Goal: Transaction & Acquisition: Purchase product/service

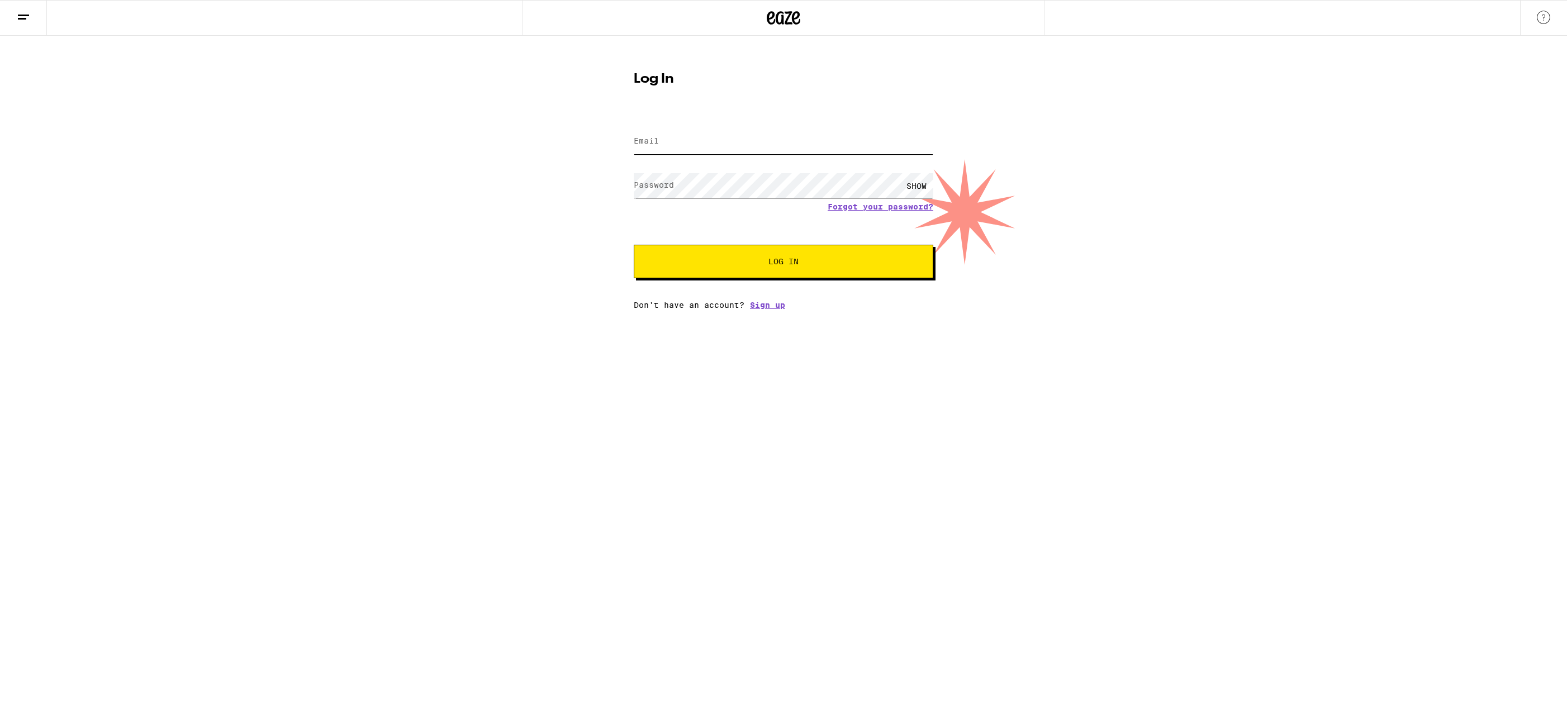
click at [678, 139] on input "Email" at bounding box center [784, 141] width 300 height 25
click at [0, 310] on com-1password-button at bounding box center [0, 310] width 0 height 0
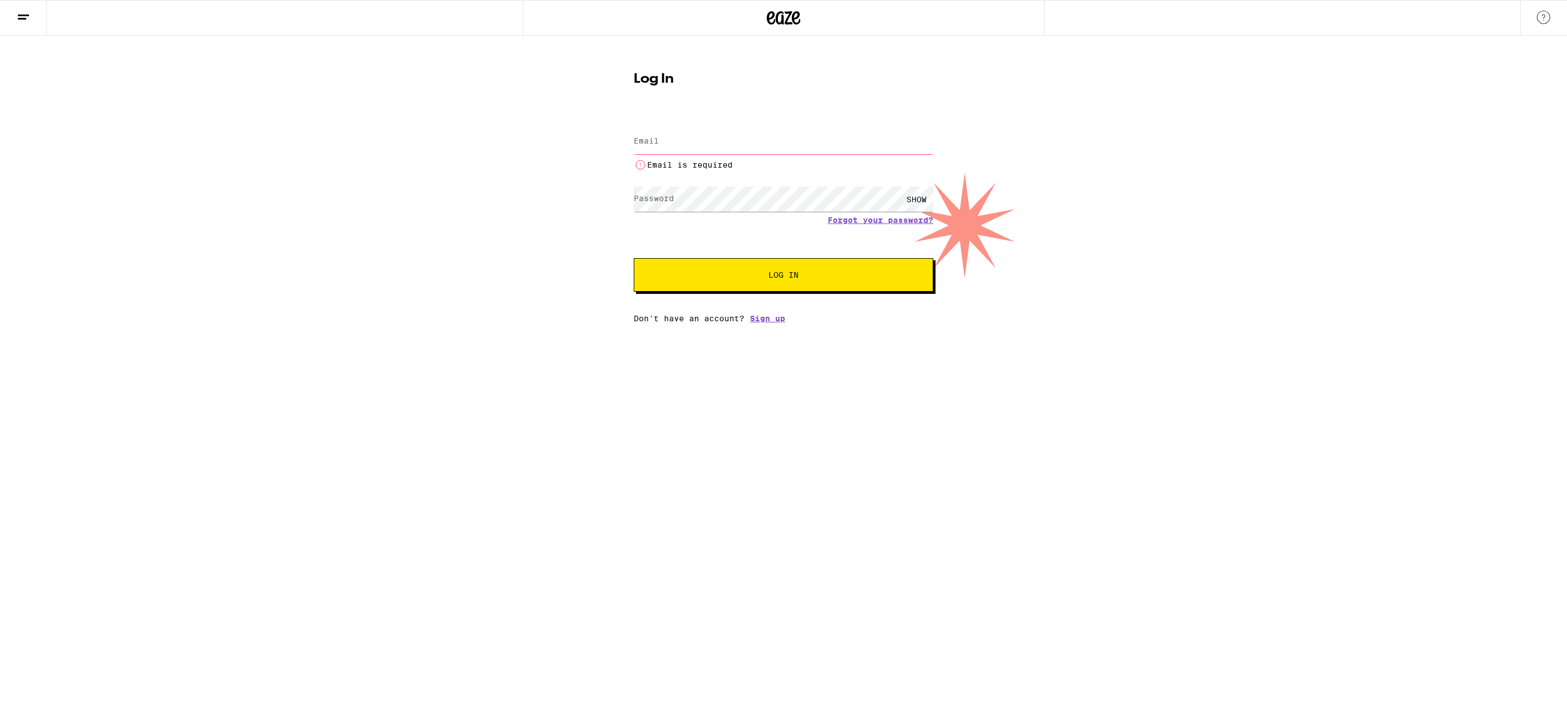
type input "[PERSON_NAME][EMAIL_ADDRESS][PERSON_NAME][DOMAIN_NAME]"
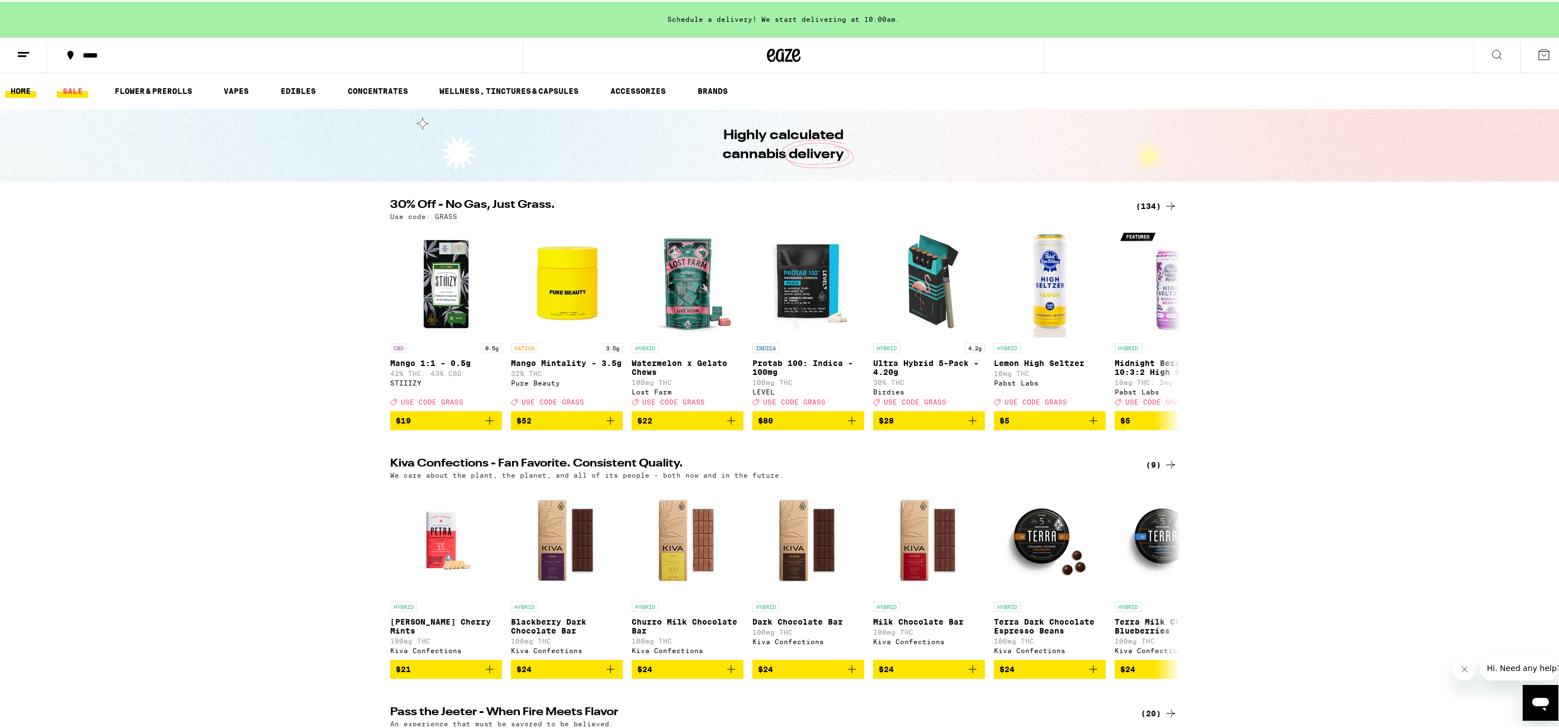
click at [72, 89] on link "SALE" at bounding box center [72, 89] width 31 height 13
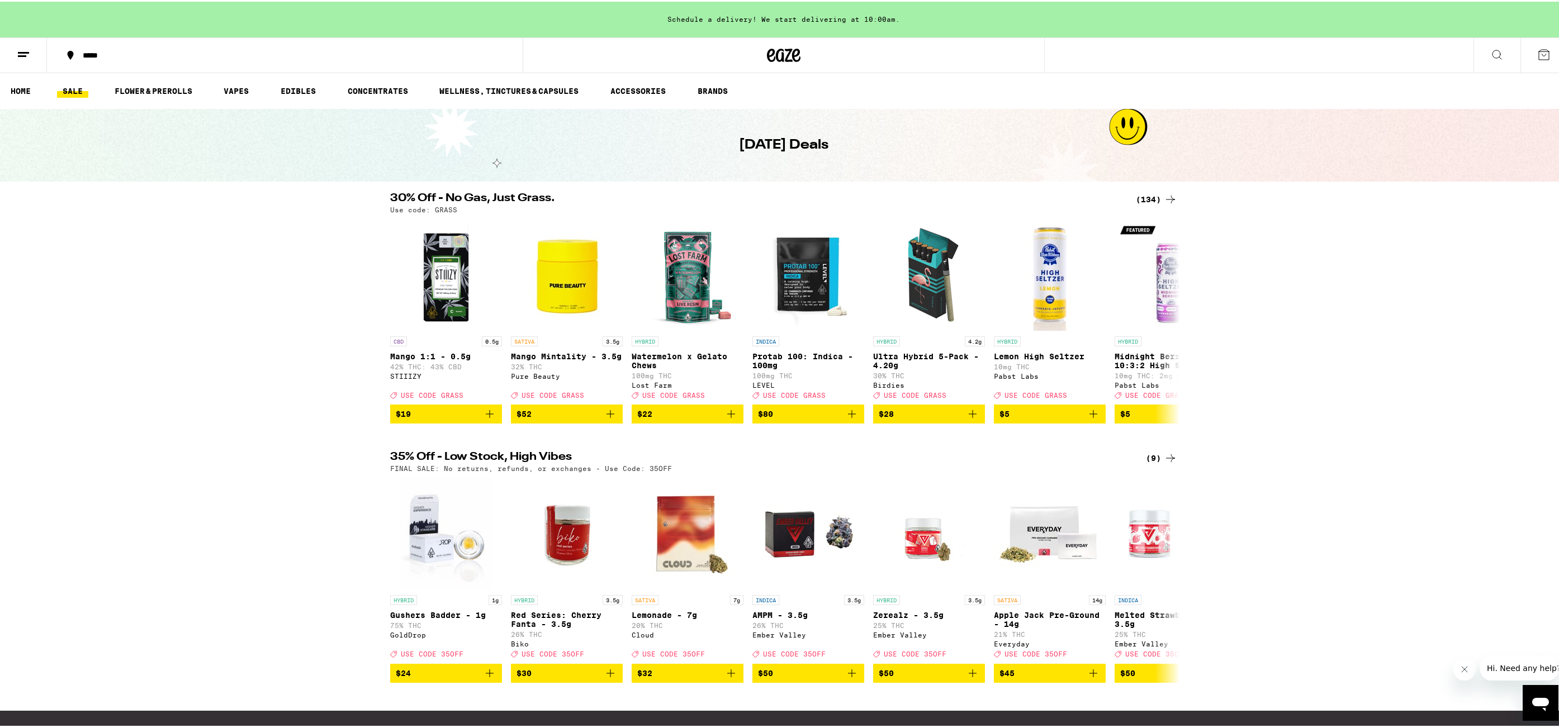
click at [23, 57] on icon at bounding box center [23, 52] width 13 height 13
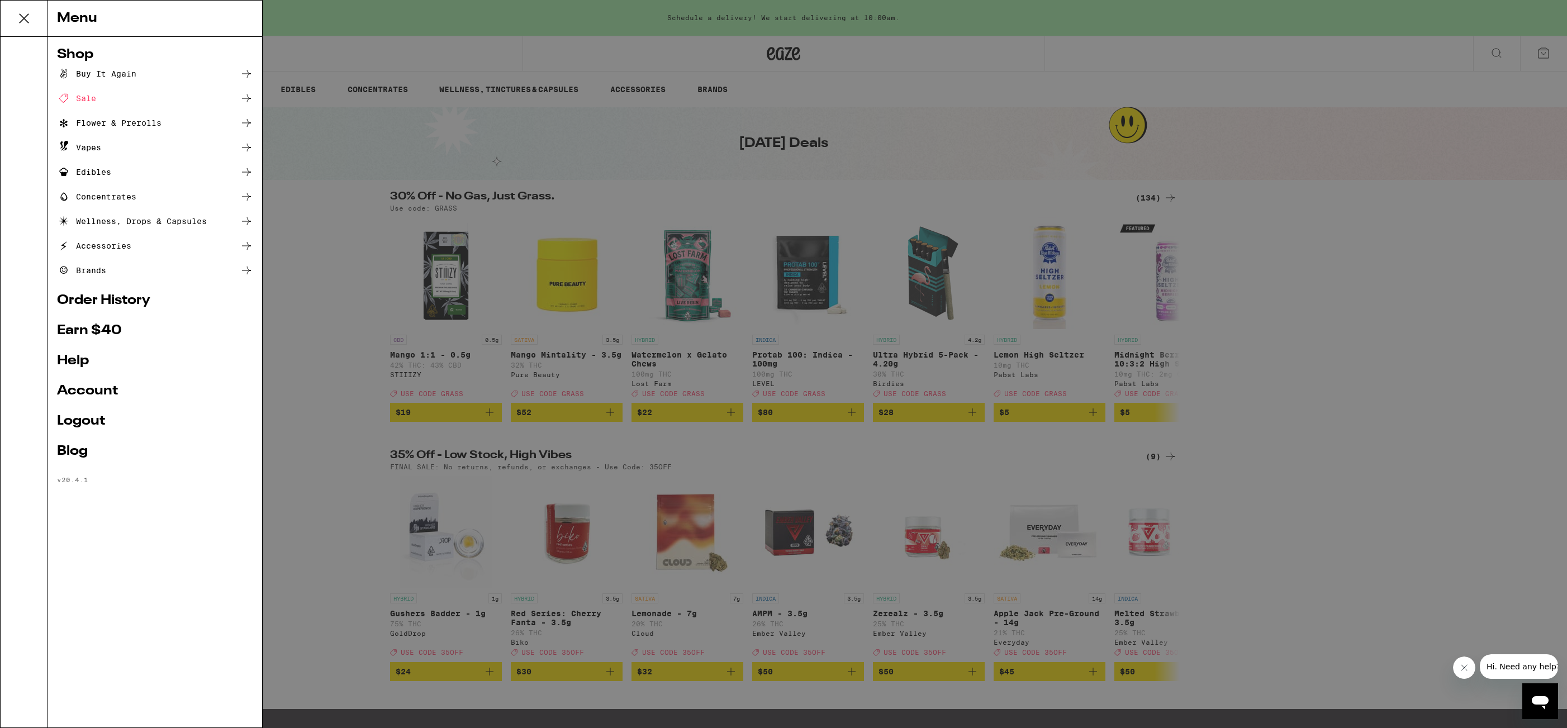
click at [91, 74] on div "Buy It Again" at bounding box center [96, 73] width 79 height 13
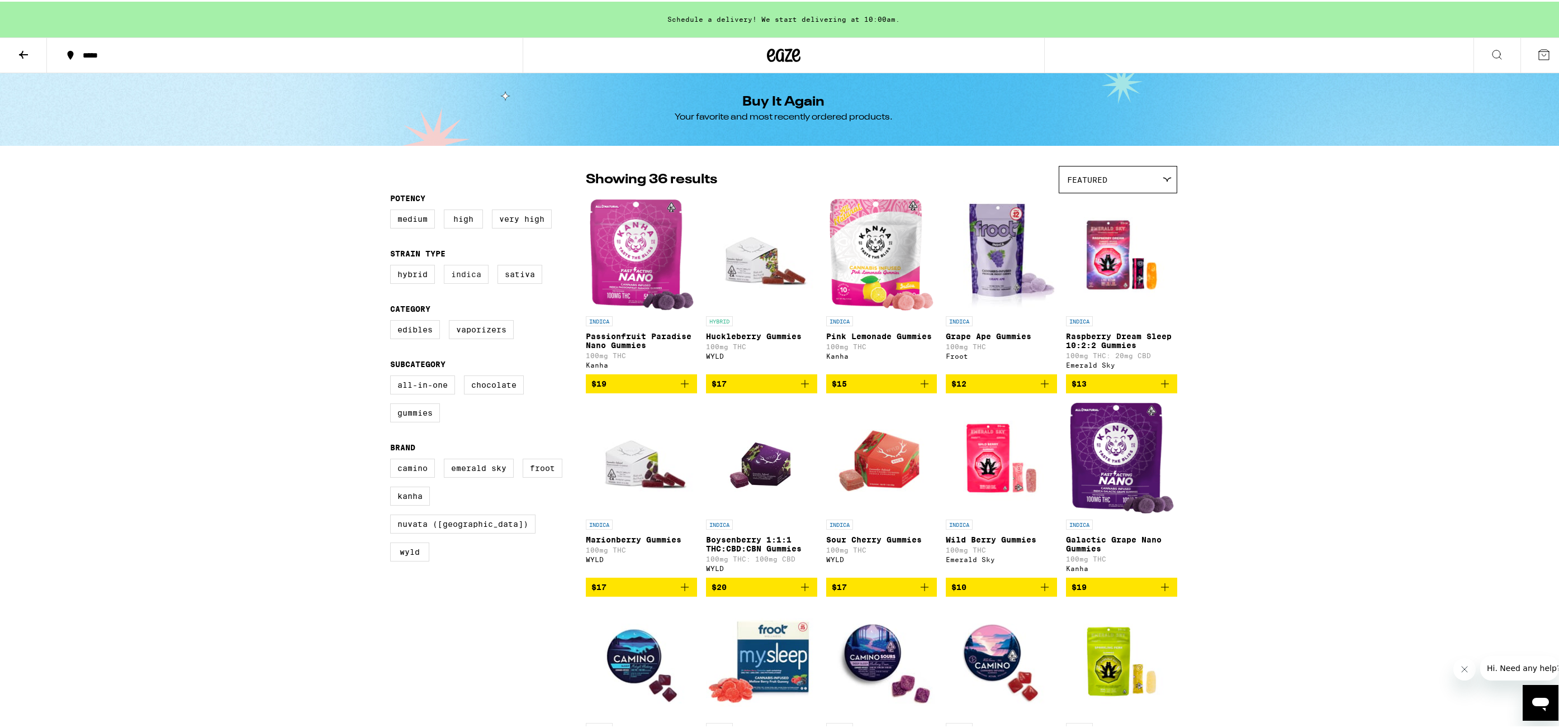
click at [457, 282] on label "Indica" at bounding box center [466, 272] width 45 height 19
click at [393, 265] on input "Indica" at bounding box center [392, 265] width 1 height 1
checkbox input "true"
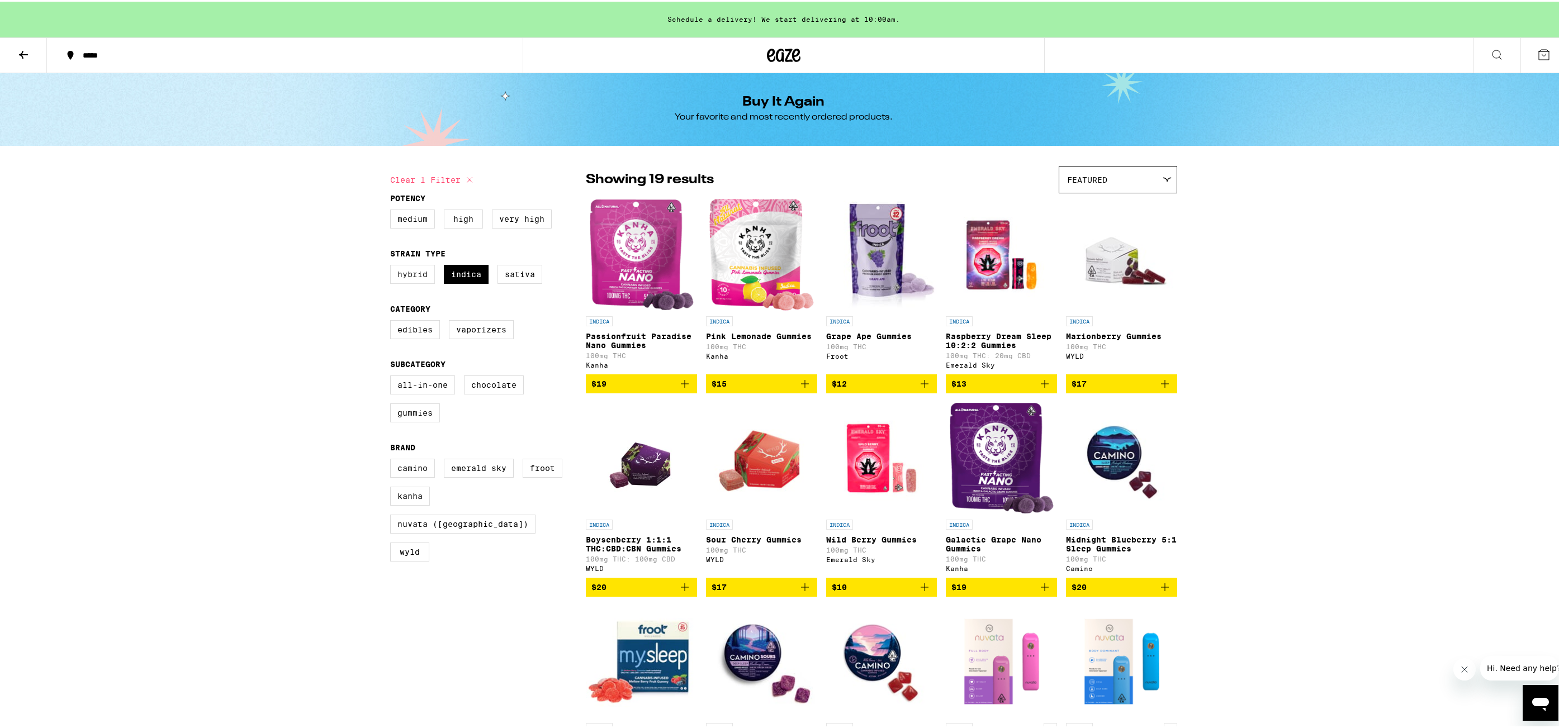
click at [426, 279] on label "Hybrid" at bounding box center [412, 272] width 45 height 19
click at [393, 265] on input "Hybrid" at bounding box center [392, 265] width 1 height 1
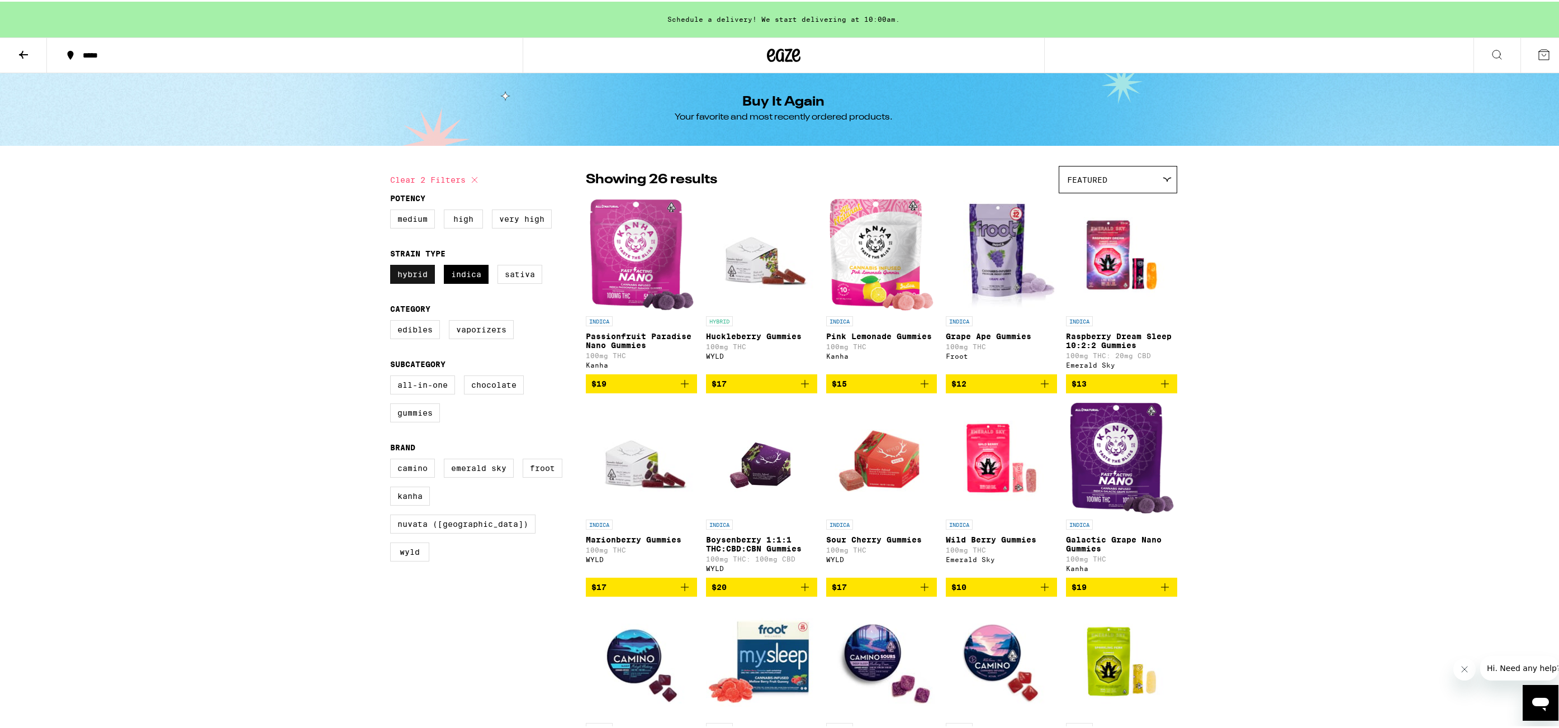
click at [402, 277] on label "Hybrid" at bounding box center [412, 272] width 45 height 19
click at [393, 265] on input "Hybrid" at bounding box center [392, 265] width 1 height 1
checkbox input "false"
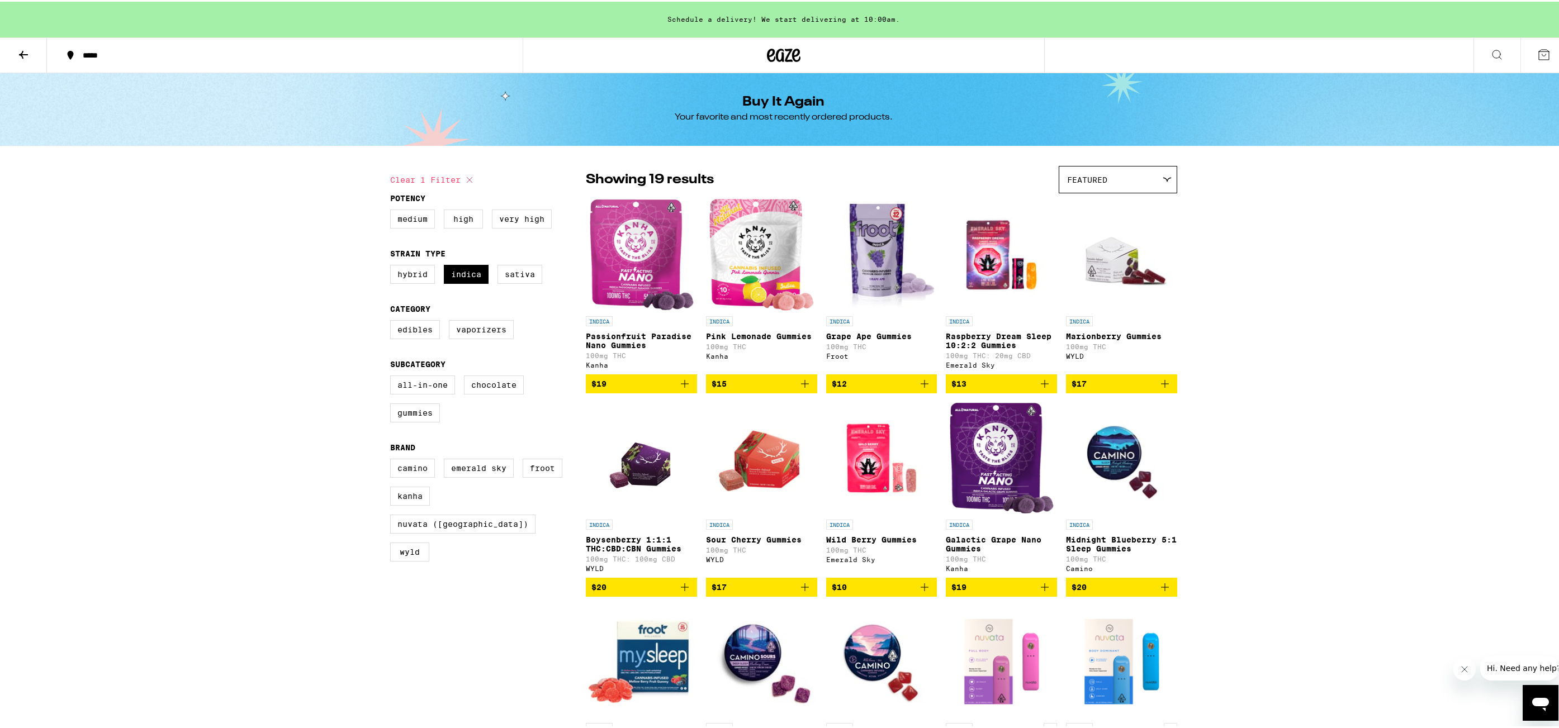
click at [680, 389] on icon "Add to bag" at bounding box center [684, 382] width 13 height 13
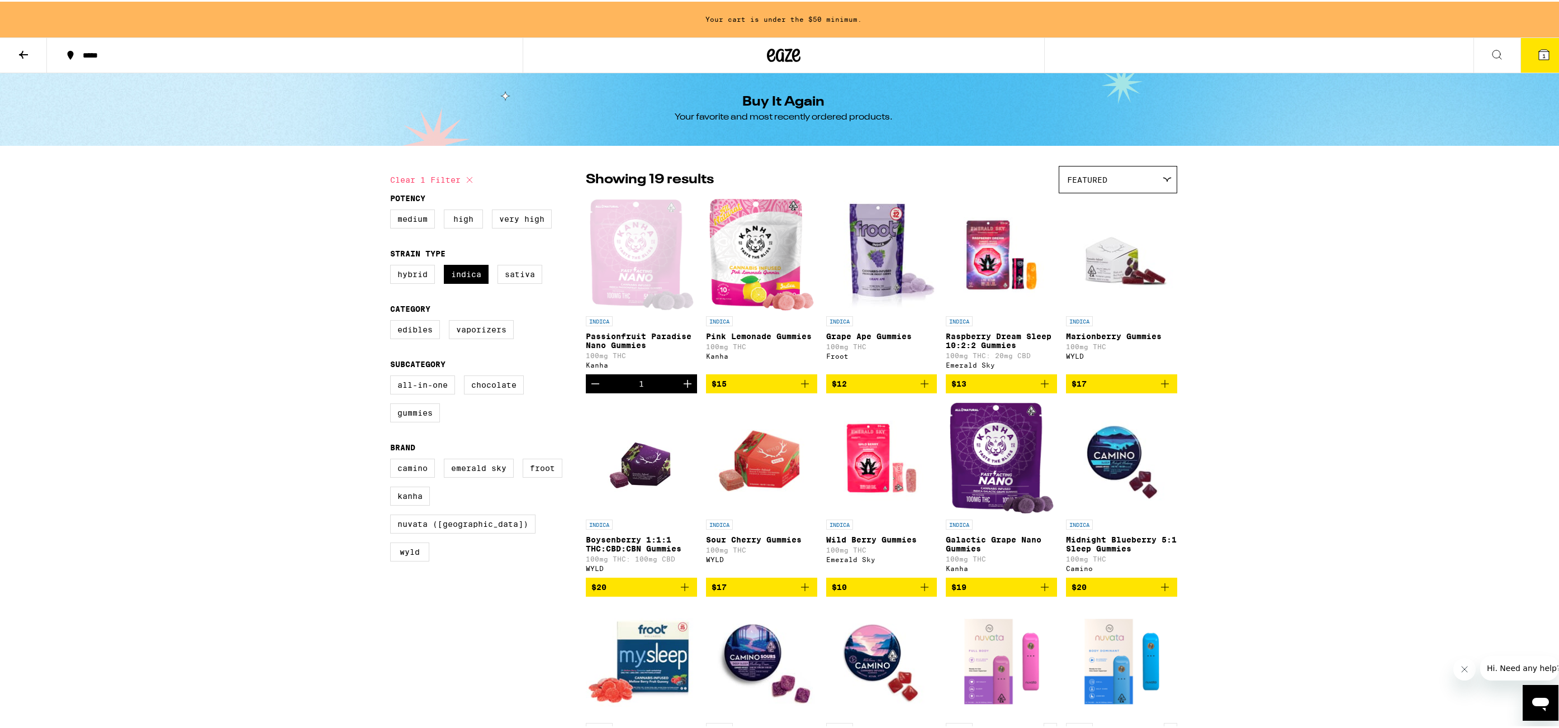
click at [801, 389] on icon "Add to bag" at bounding box center [804, 382] width 13 height 13
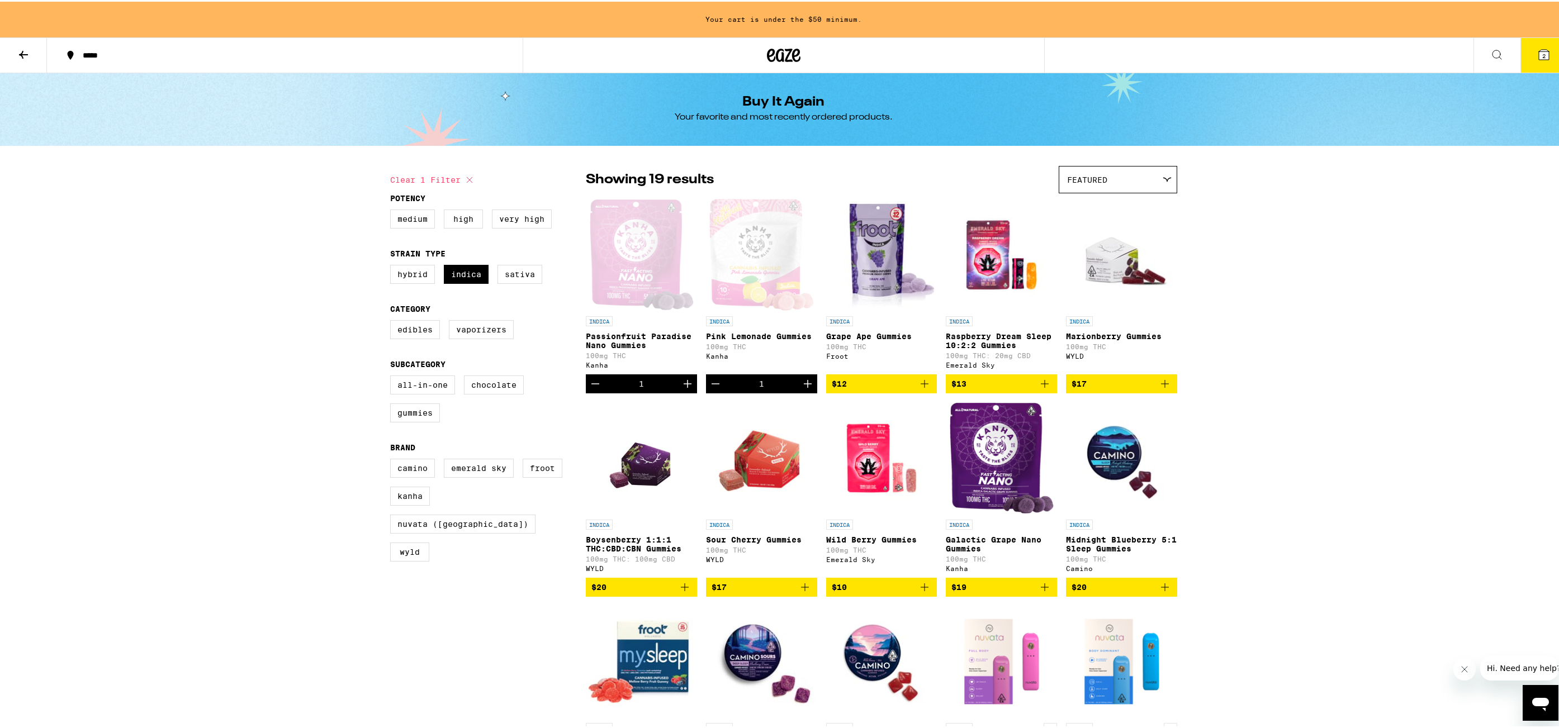
click at [1050, 390] on button "$13" at bounding box center [1001, 382] width 111 height 19
click at [1163, 386] on icon "Add to bag" at bounding box center [1164, 382] width 13 height 13
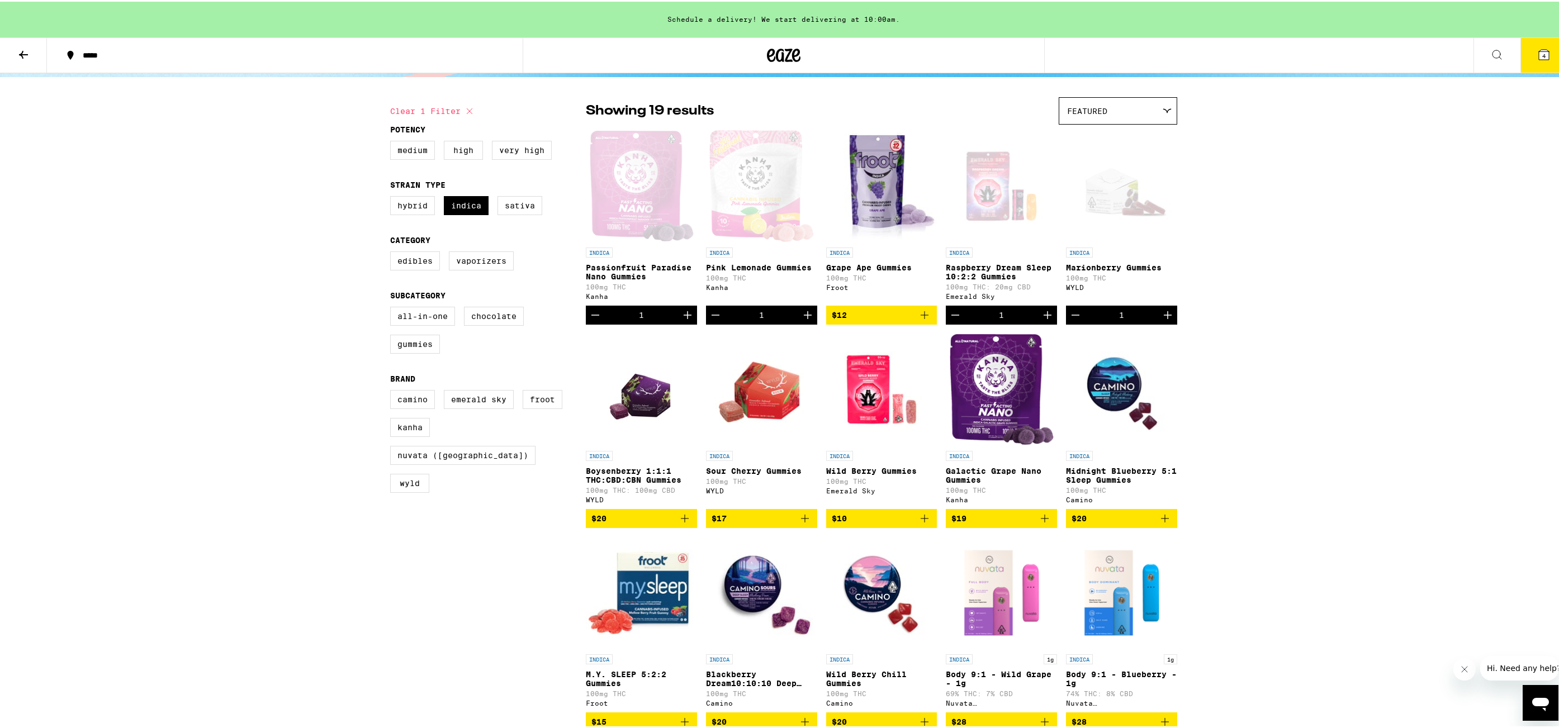
scroll to position [112, 0]
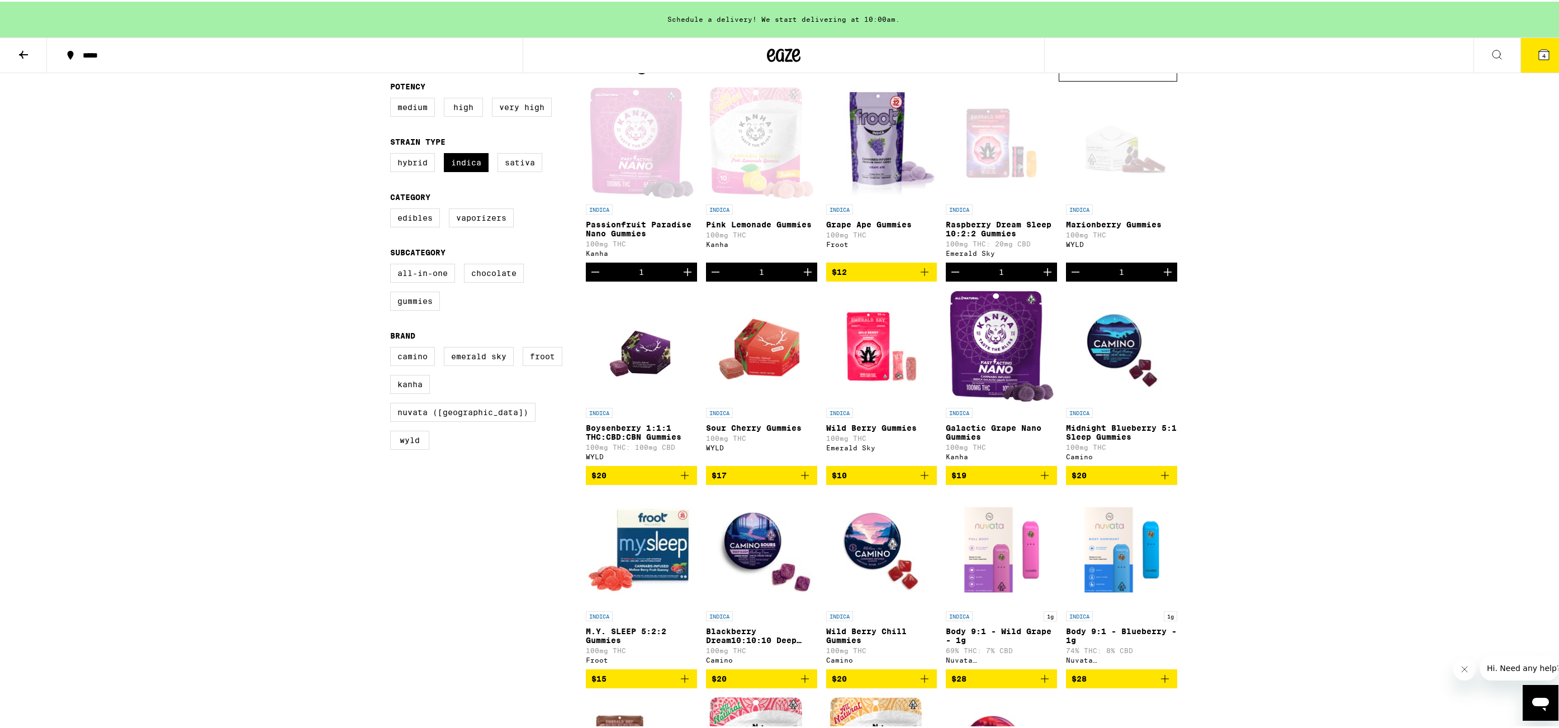
click at [681, 481] on icon "Add to bag" at bounding box center [684, 473] width 13 height 13
click at [800, 481] on icon "Add to bag" at bounding box center [804, 473] width 13 height 13
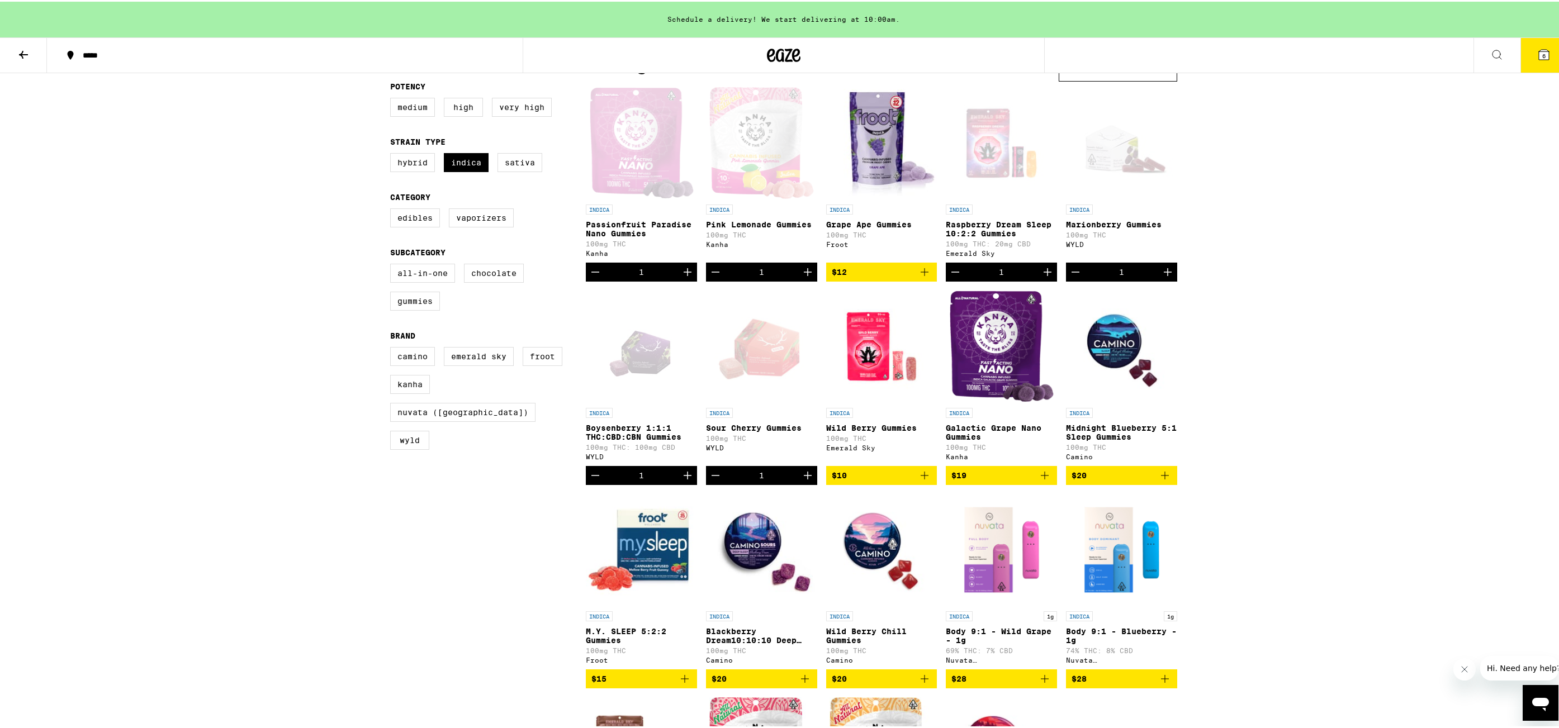
click at [918, 481] on icon "Add to bag" at bounding box center [924, 473] width 13 height 13
click at [1050, 483] on button "$19" at bounding box center [1001, 473] width 111 height 19
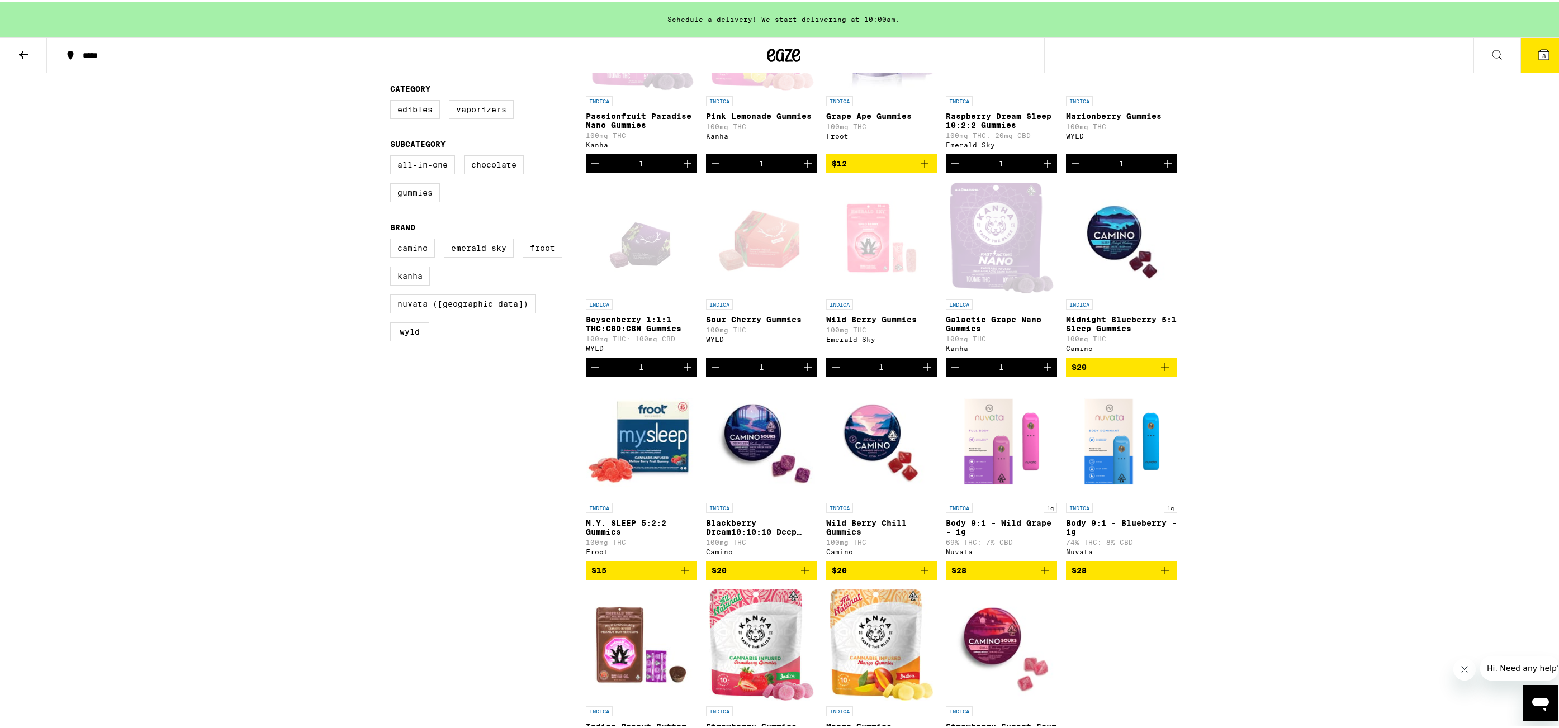
scroll to position [224, 0]
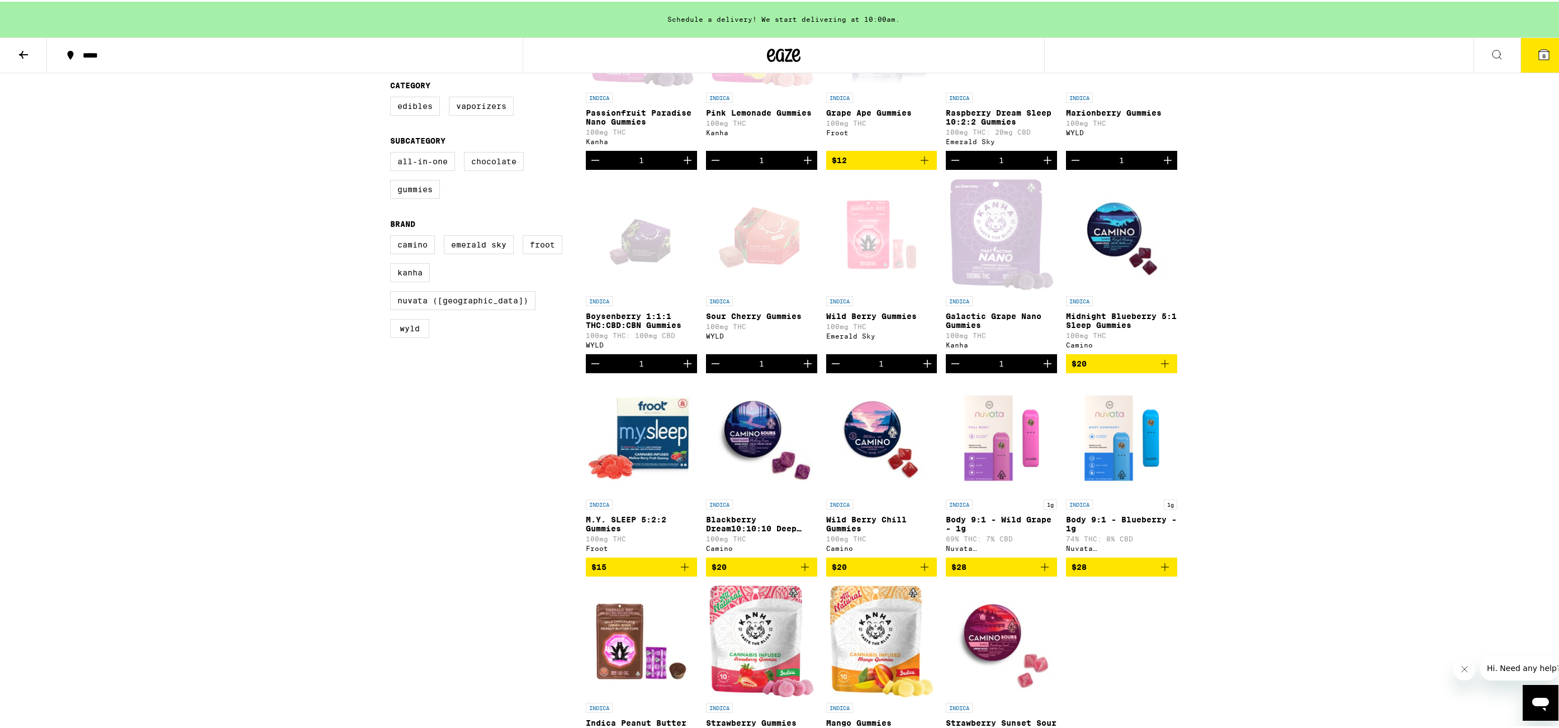
click at [801, 572] on icon "Add to bag" at bounding box center [804, 565] width 13 height 13
click at [927, 575] on button "$20" at bounding box center [881, 565] width 111 height 19
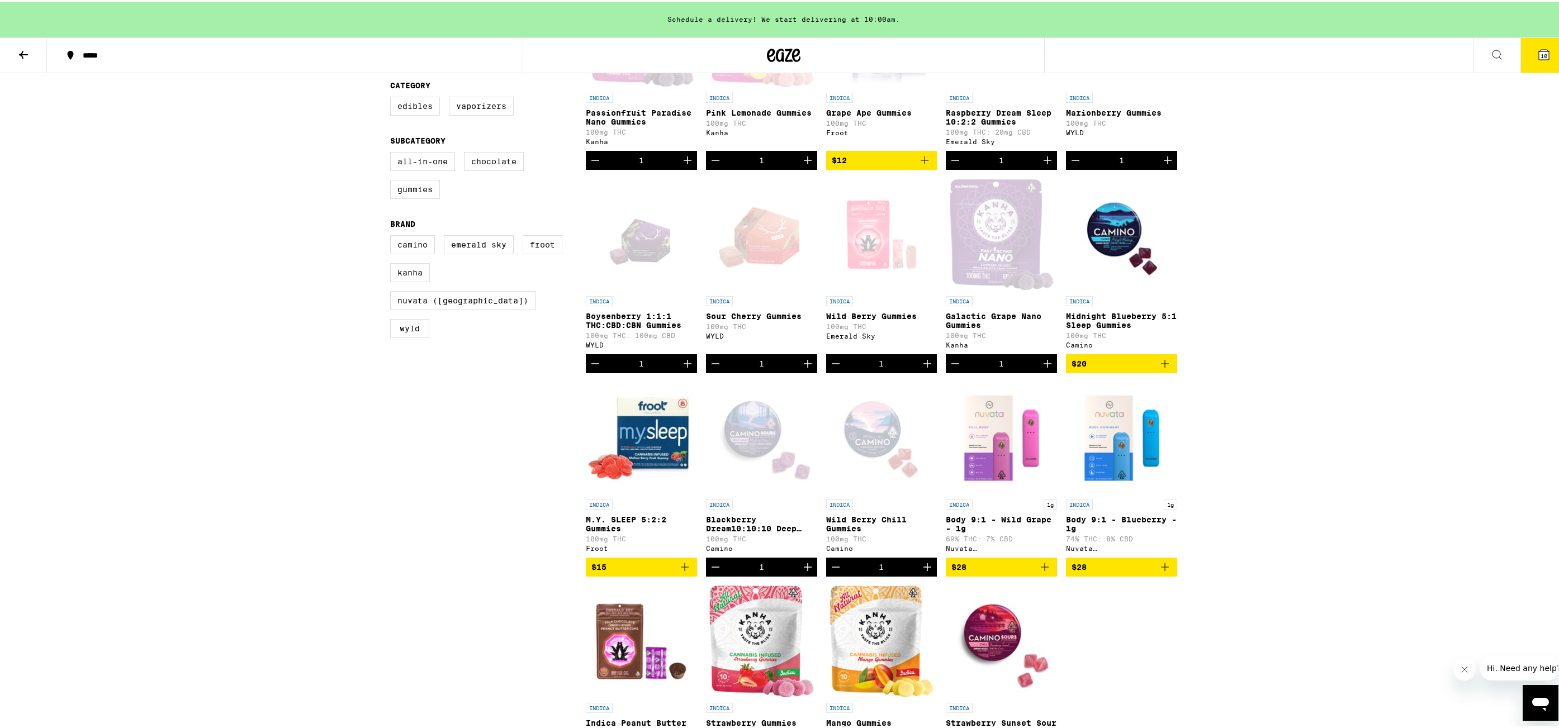
click at [1159, 369] on icon "Add to bag" at bounding box center [1164, 361] width 13 height 13
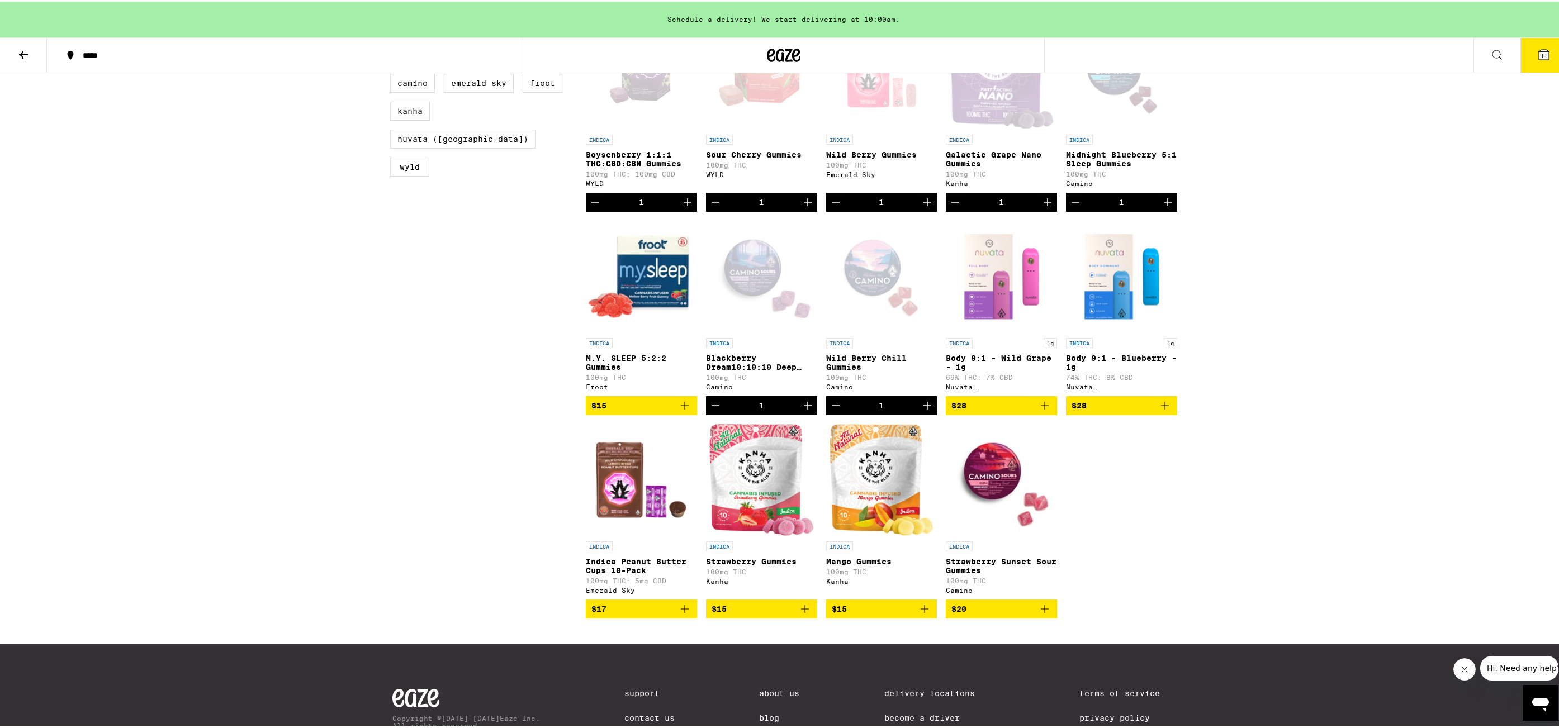
scroll to position [447, 0]
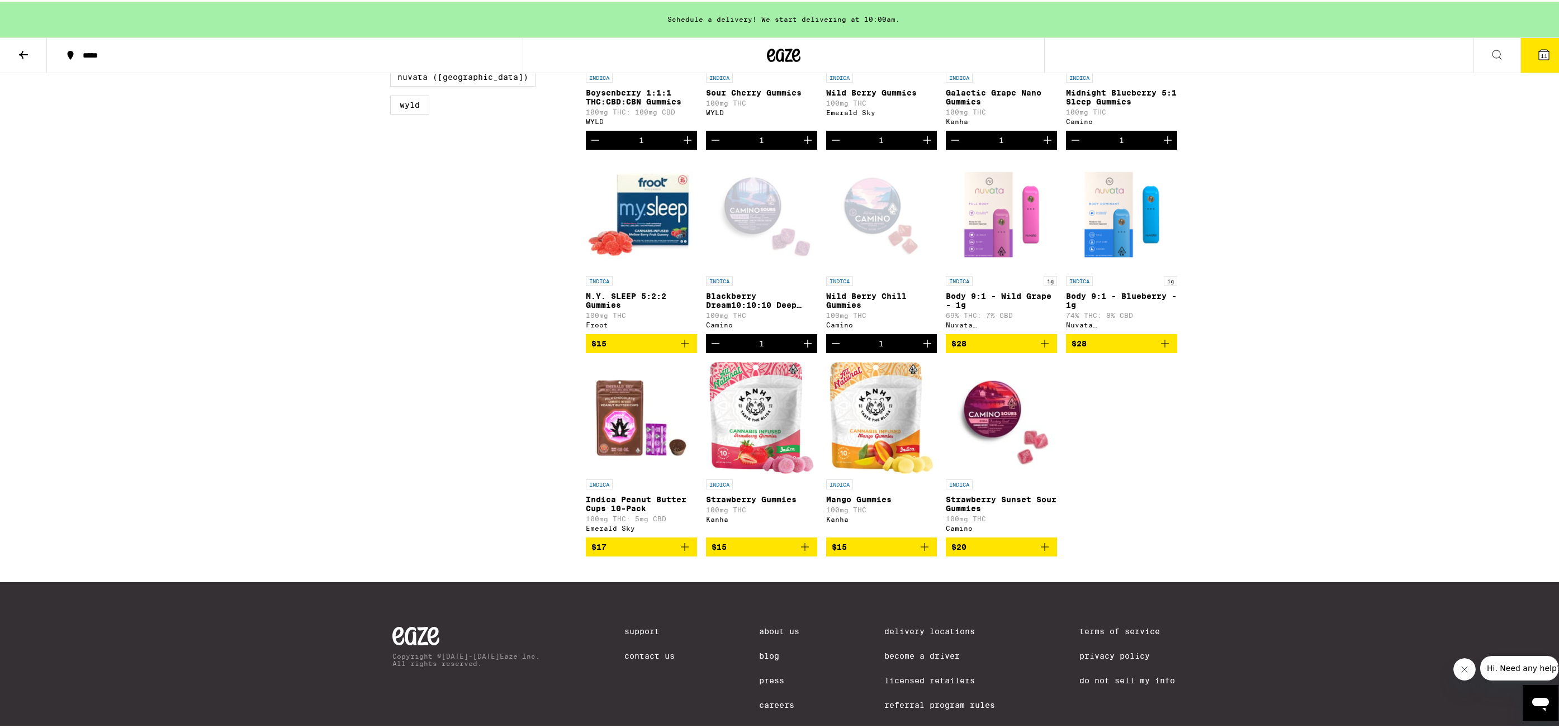
drag, startPoint x: 1036, startPoint y: 573, endPoint x: 1077, endPoint y: 556, distance: 44.5
click at [1038, 552] on icon "Add to bag" at bounding box center [1044, 545] width 13 height 13
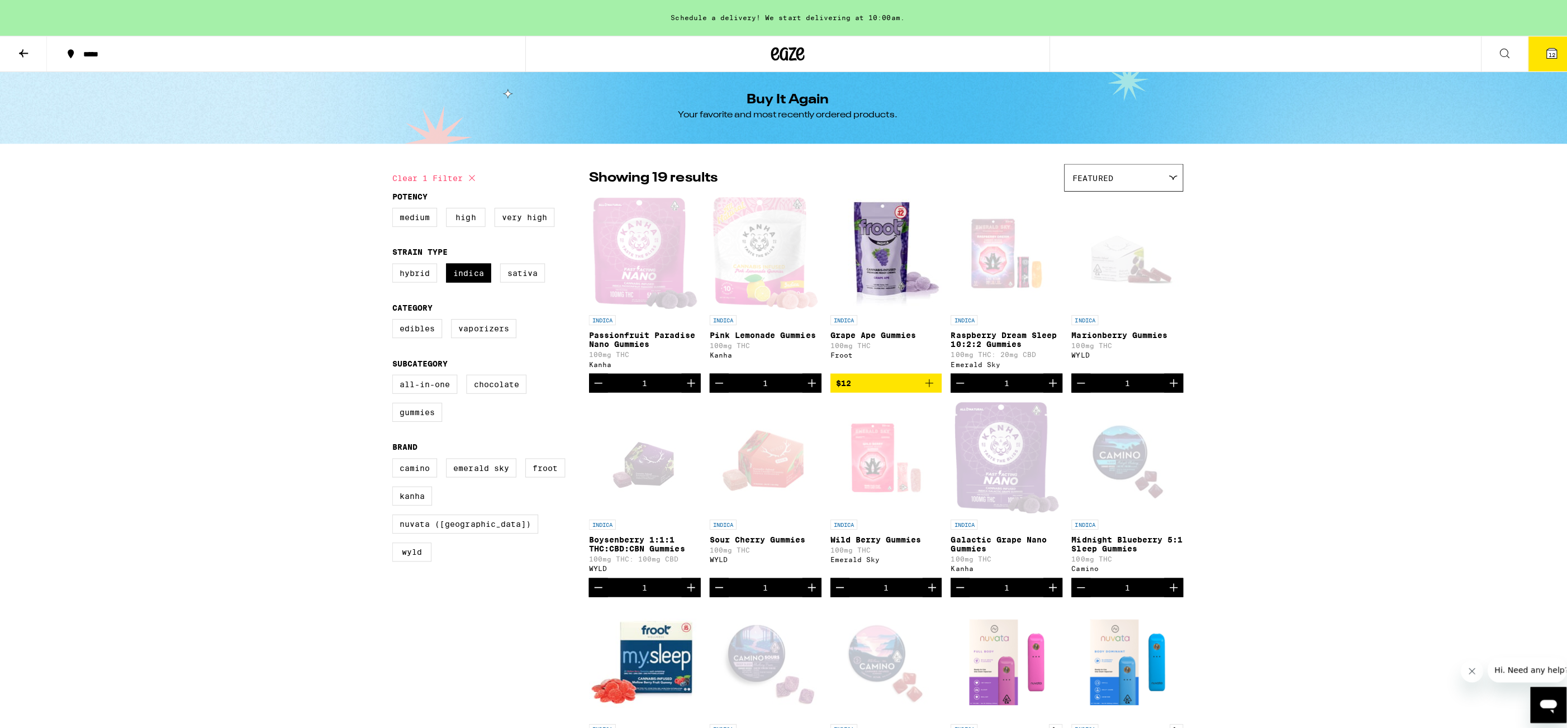
scroll to position [0, 0]
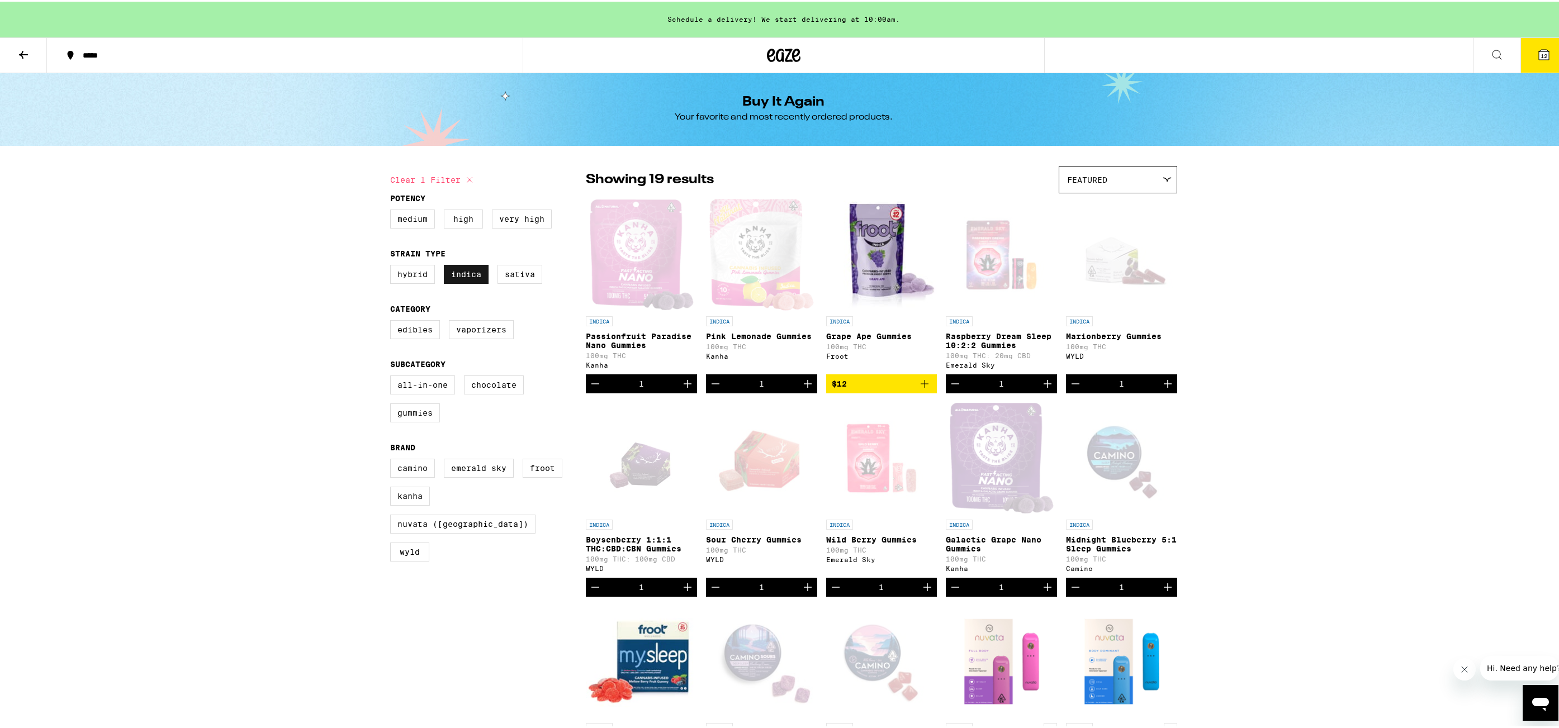
click at [475, 281] on label "Indica" at bounding box center [466, 272] width 45 height 19
click at [393, 265] on input "Indica" at bounding box center [392, 265] width 1 height 1
checkbox input "false"
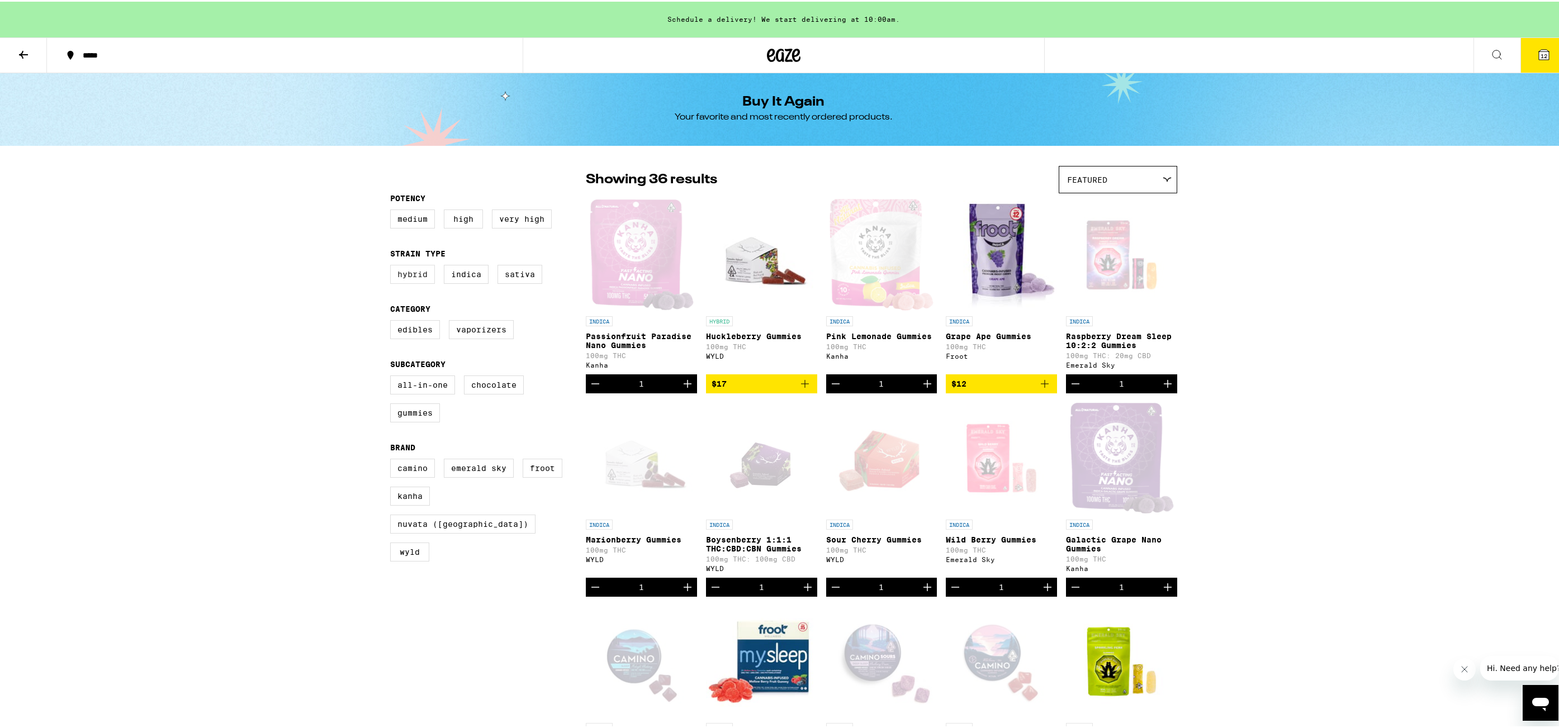
click at [414, 278] on label "Hybrid" at bounding box center [412, 272] width 45 height 19
click at [393, 265] on input "Hybrid" at bounding box center [392, 265] width 1 height 1
checkbox input "true"
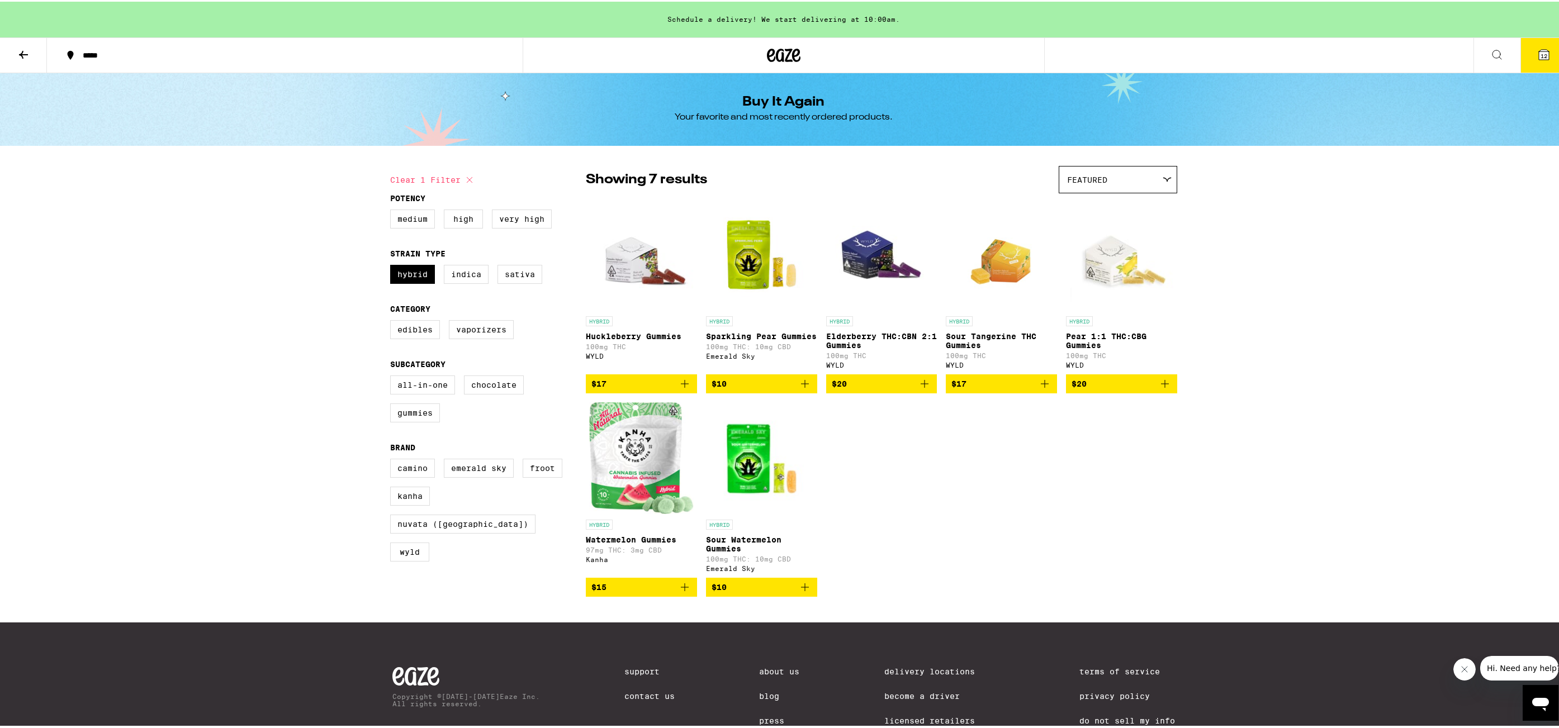
click at [804, 389] on icon "Add to bag" at bounding box center [804, 382] width 13 height 13
click at [918, 389] on icon "Add to bag" at bounding box center [924, 382] width 13 height 13
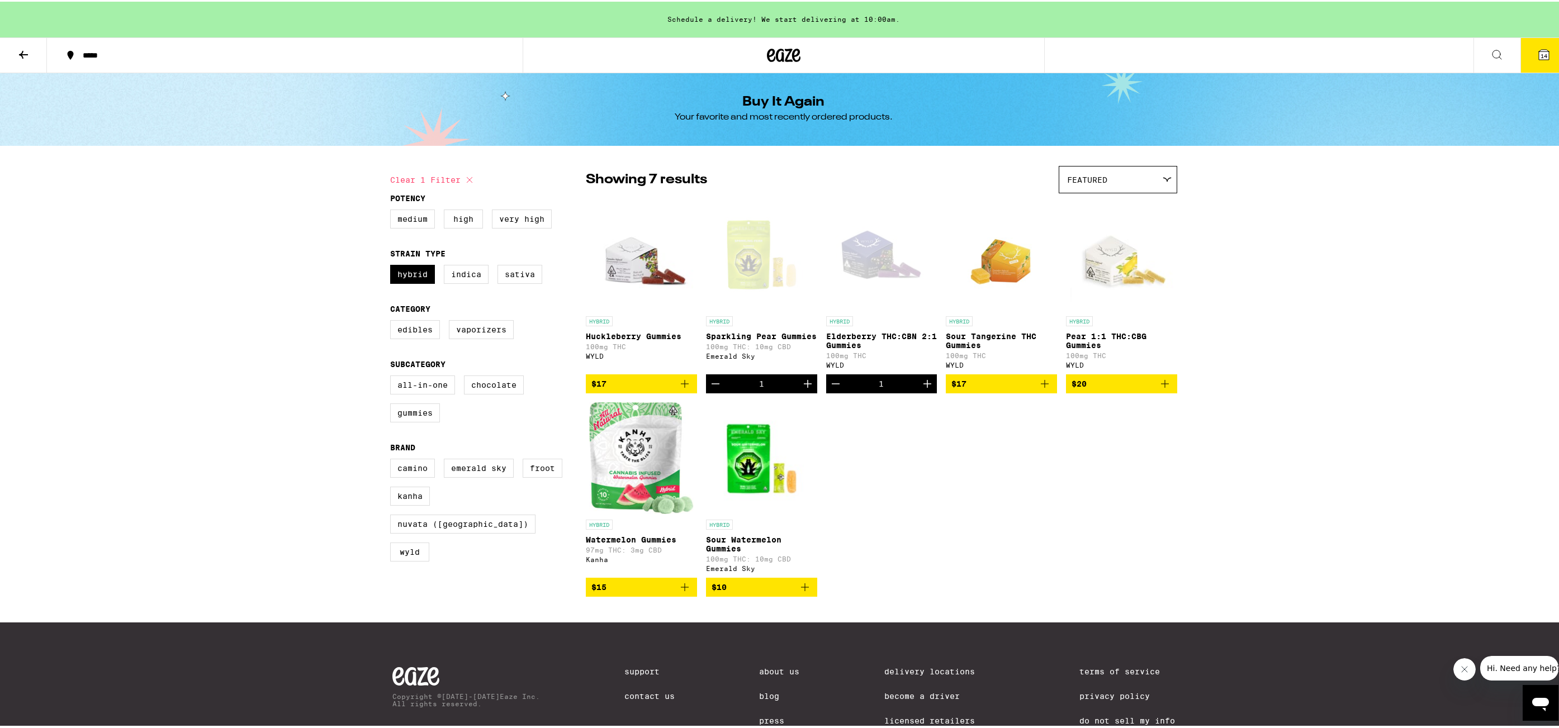
click at [681, 389] on icon "Add to bag" at bounding box center [684, 382] width 13 height 13
click at [801, 590] on icon "Add to bag" at bounding box center [805, 586] width 8 height 8
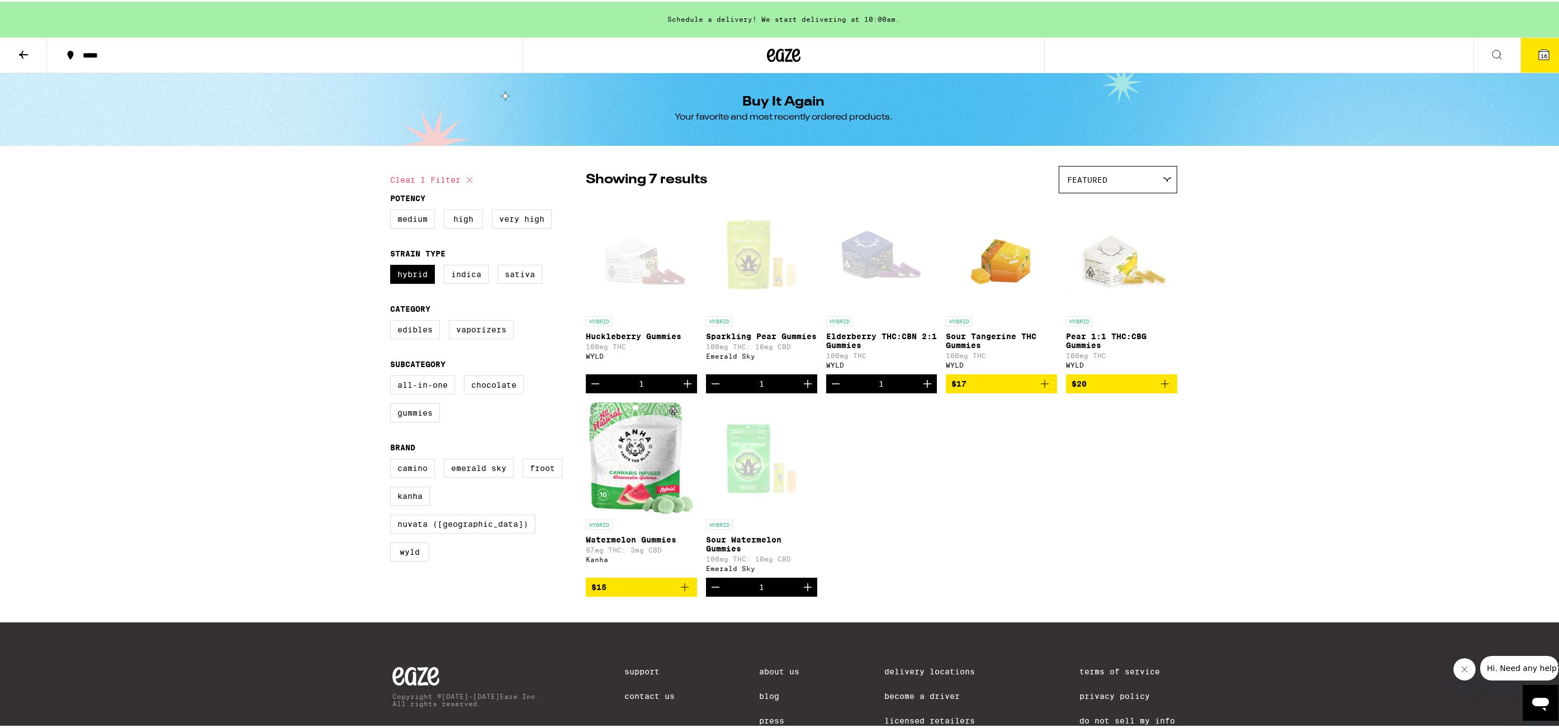
click at [1076, 519] on div "HYBRID Huckleberry Gummies 100mg THC WYLD 1 HYBRID Sparkling Pear Gummies 100mg…" at bounding box center [881, 396] width 591 height 398
click at [1539, 58] on icon at bounding box center [1544, 53] width 10 height 10
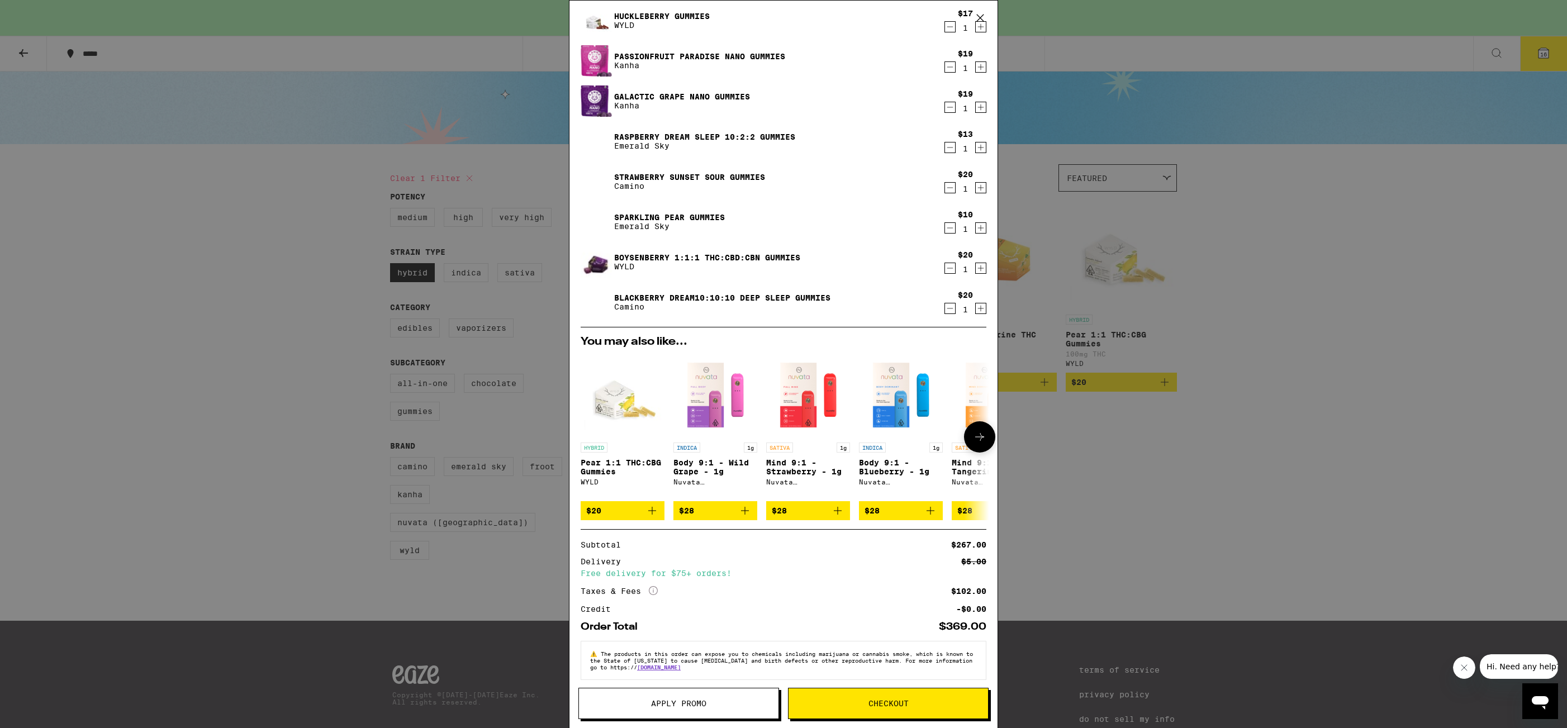
scroll to position [406, 0]
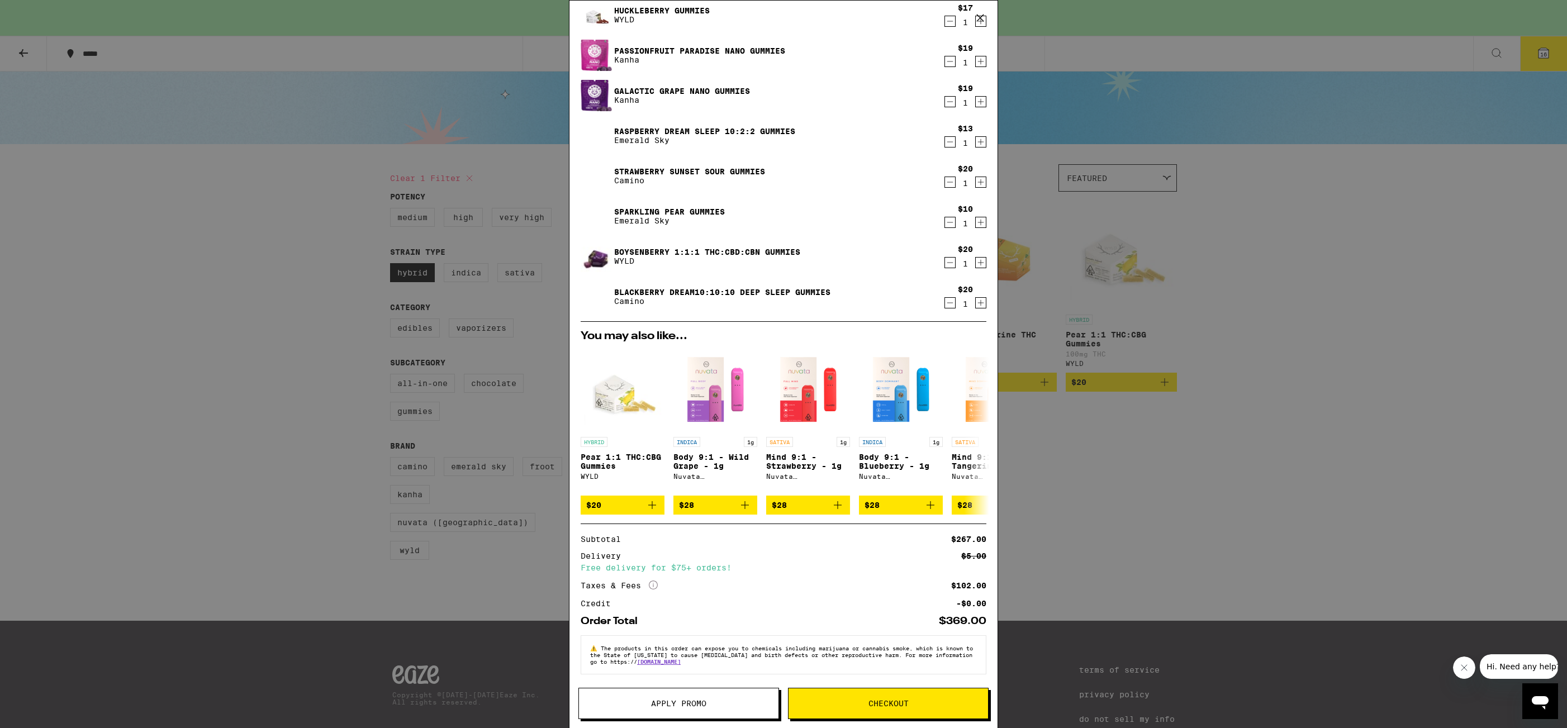
click at [161, 191] on div "Your Cart Schedule a delivery! We start delivering at 10:00am. Sour Cherry Gumm…" at bounding box center [783, 364] width 1567 height 728
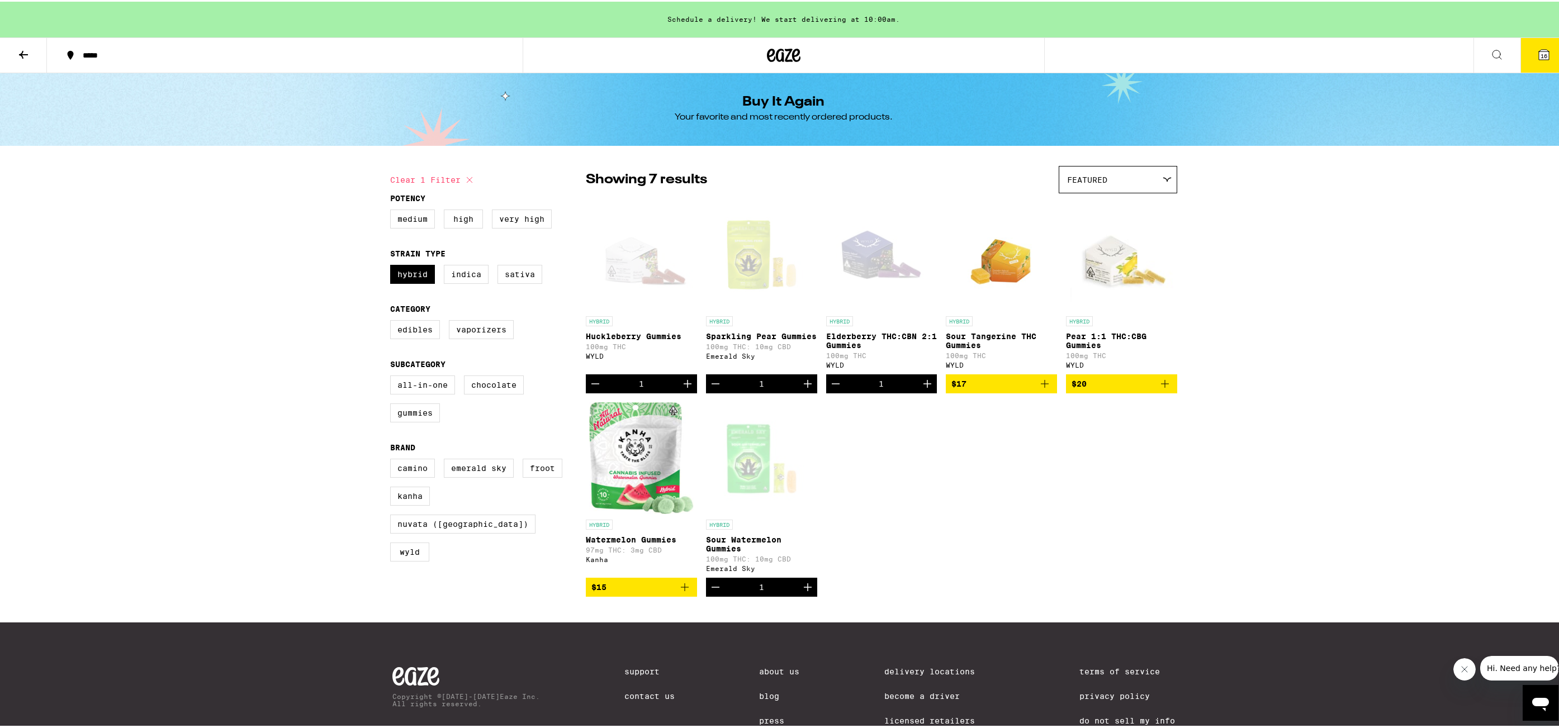
click at [30, 50] on icon at bounding box center [23, 52] width 13 height 13
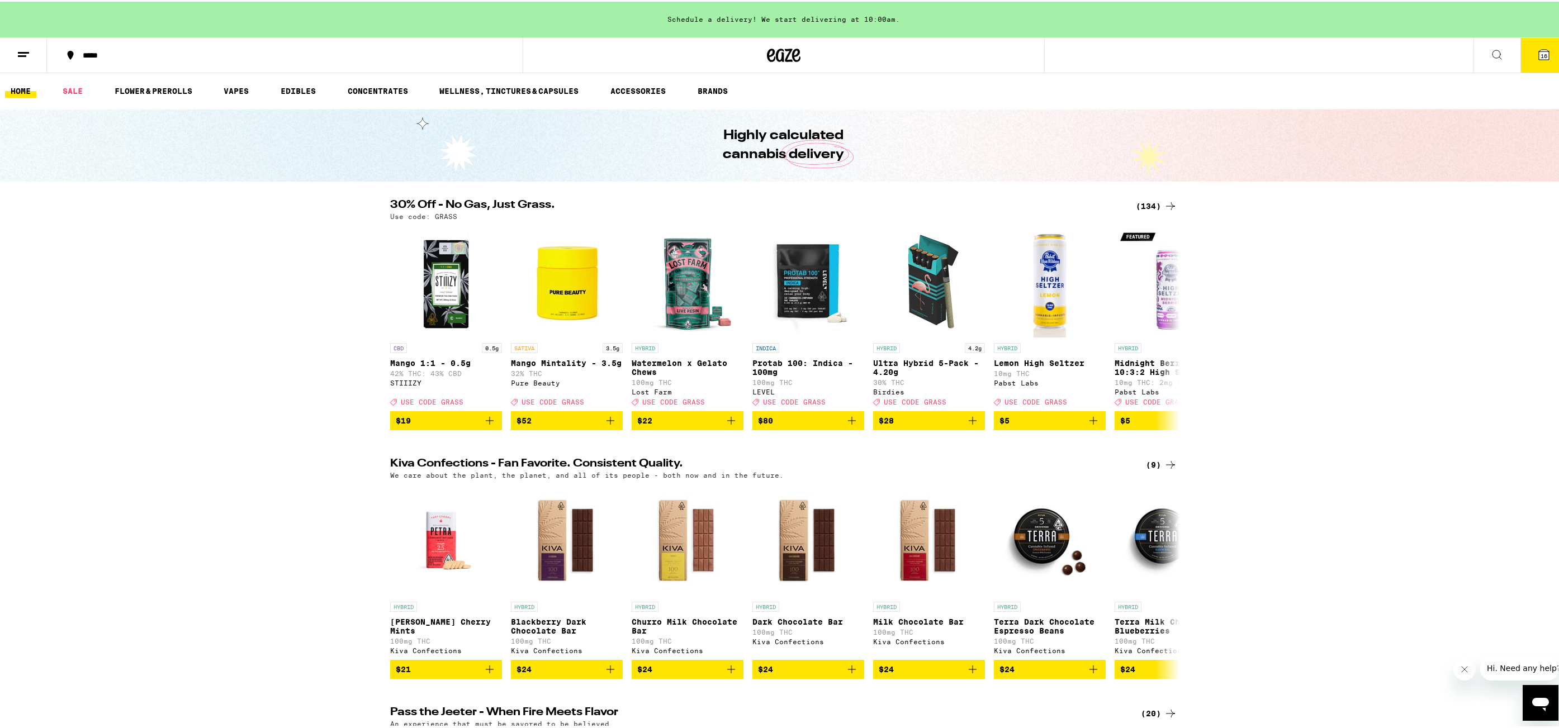
click at [23, 54] on line at bounding box center [22, 54] width 8 height 0
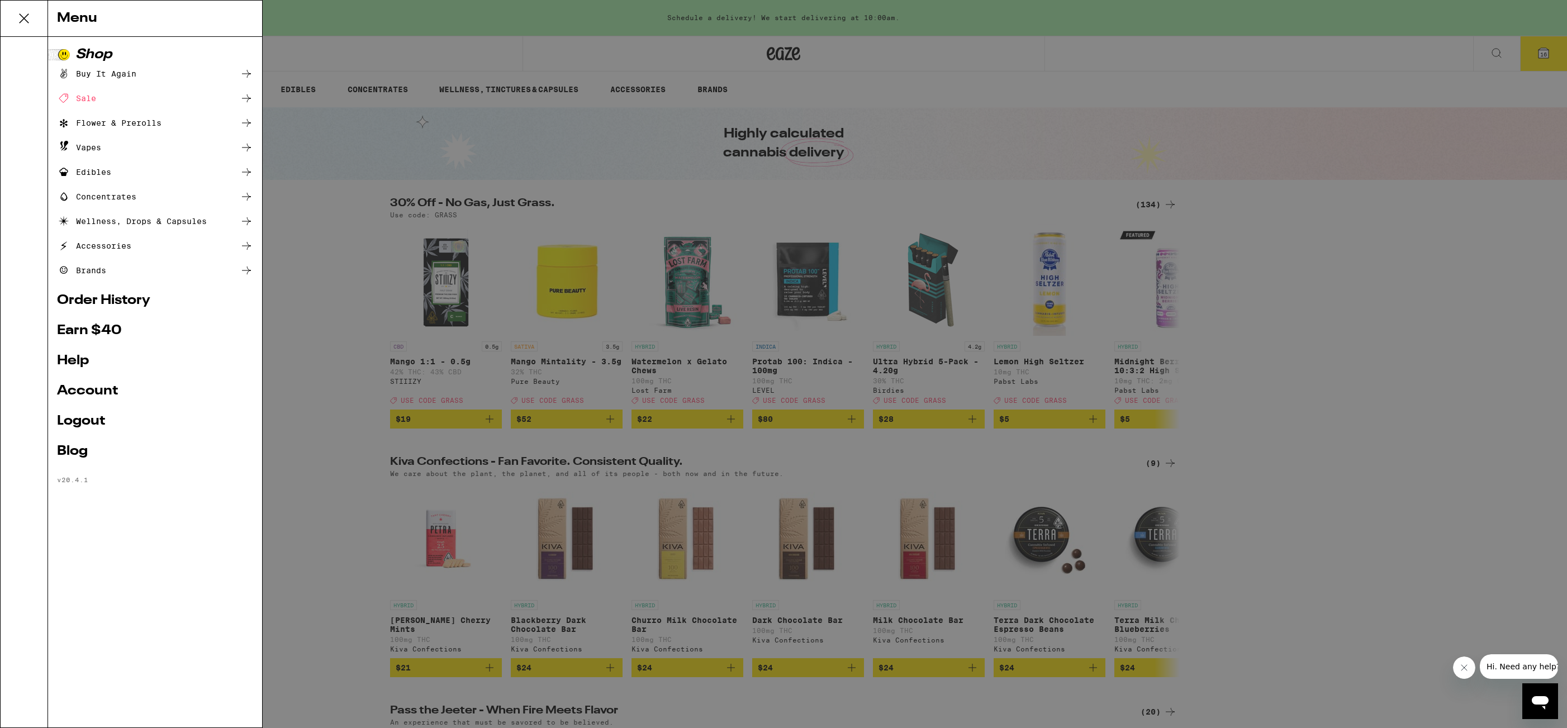
click at [118, 390] on link "Account" at bounding box center [155, 391] width 196 height 13
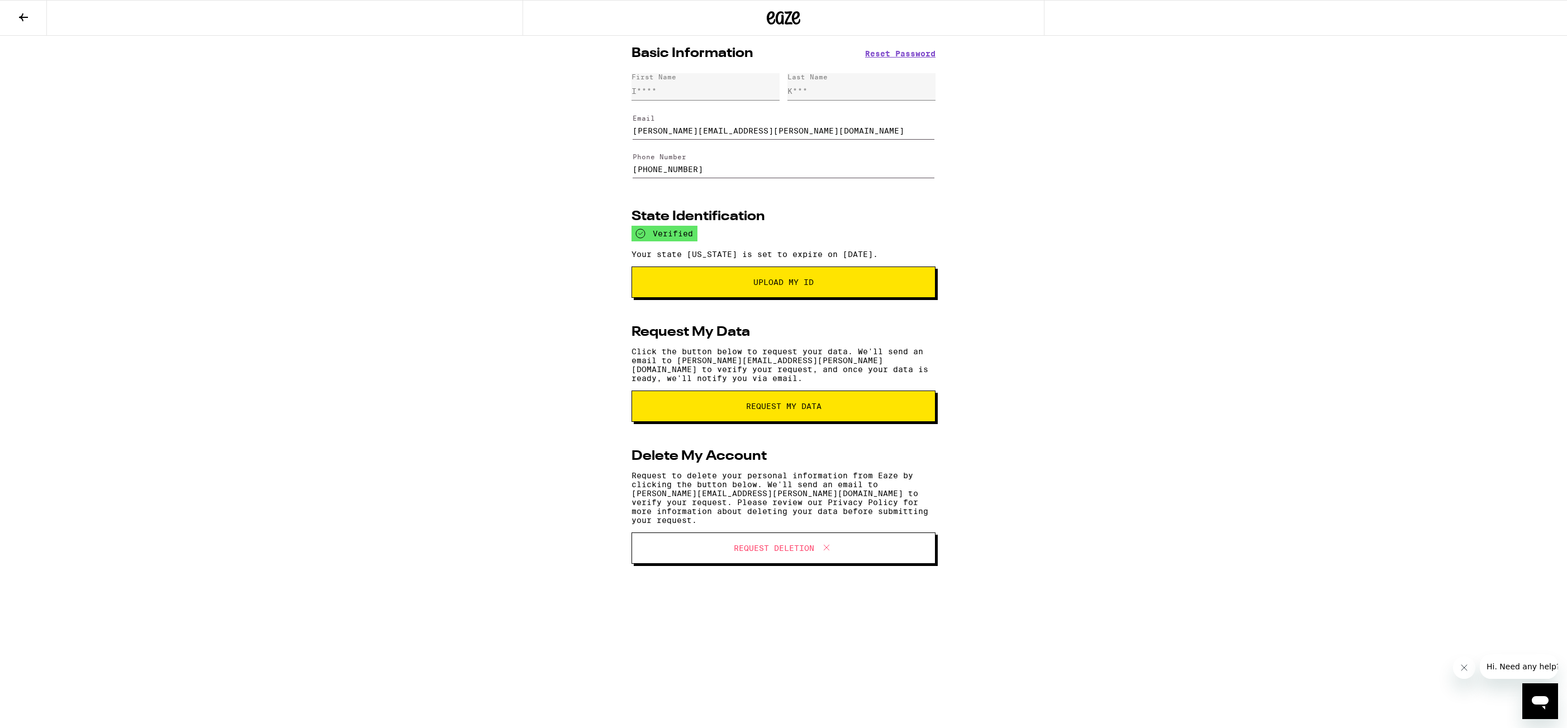
click at [29, 23] on button at bounding box center [23, 18] width 47 height 35
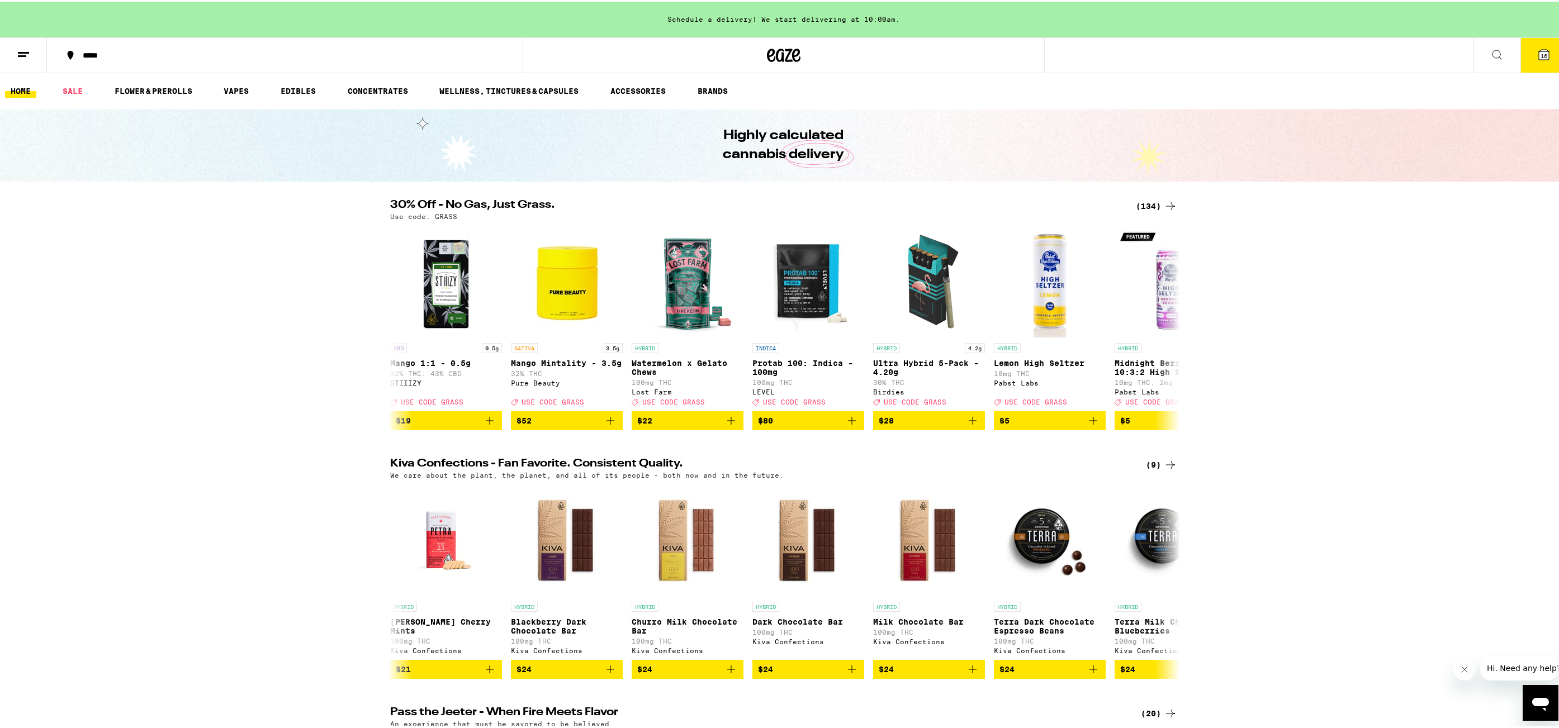
click at [29, 54] on icon at bounding box center [23, 52] width 13 height 13
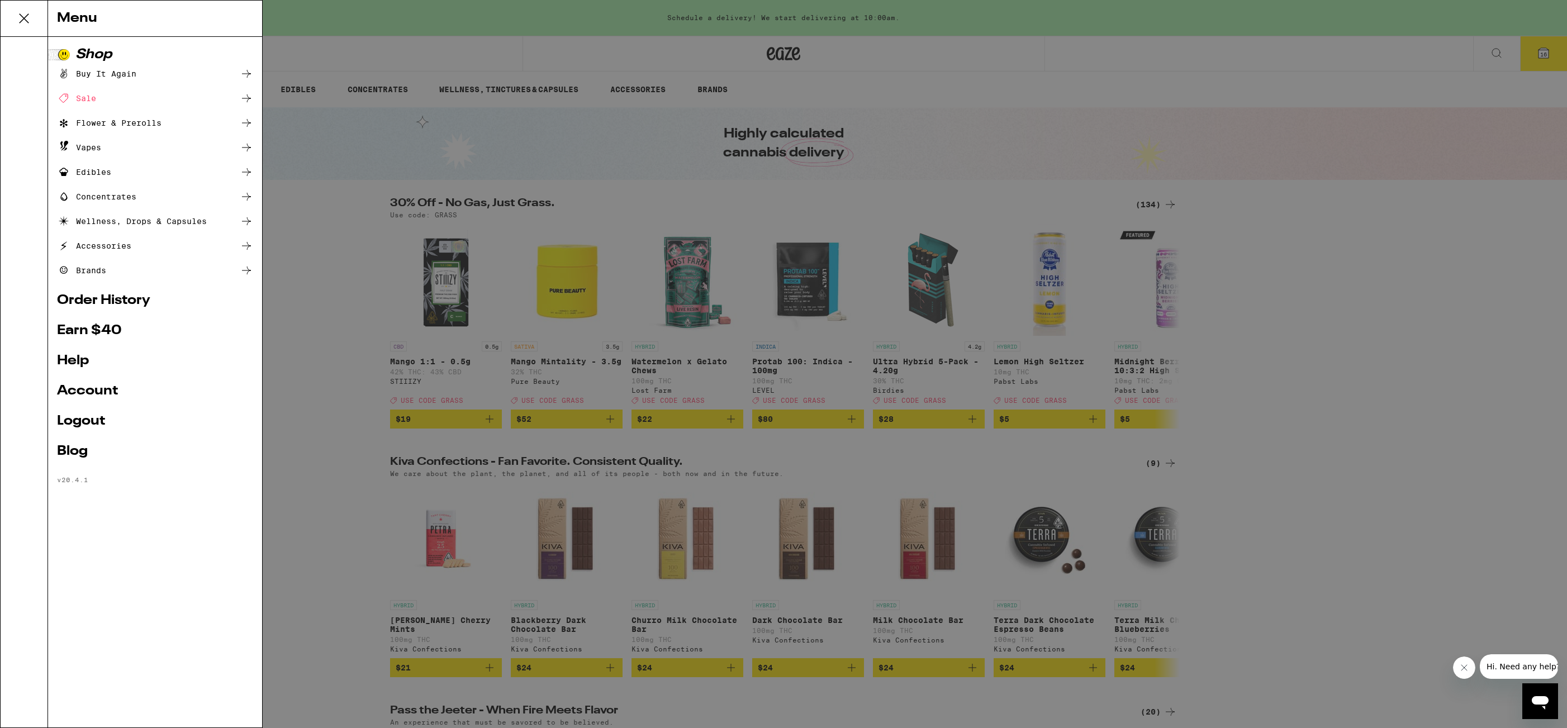
click at [106, 297] on link "Order History" at bounding box center [155, 300] width 196 height 13
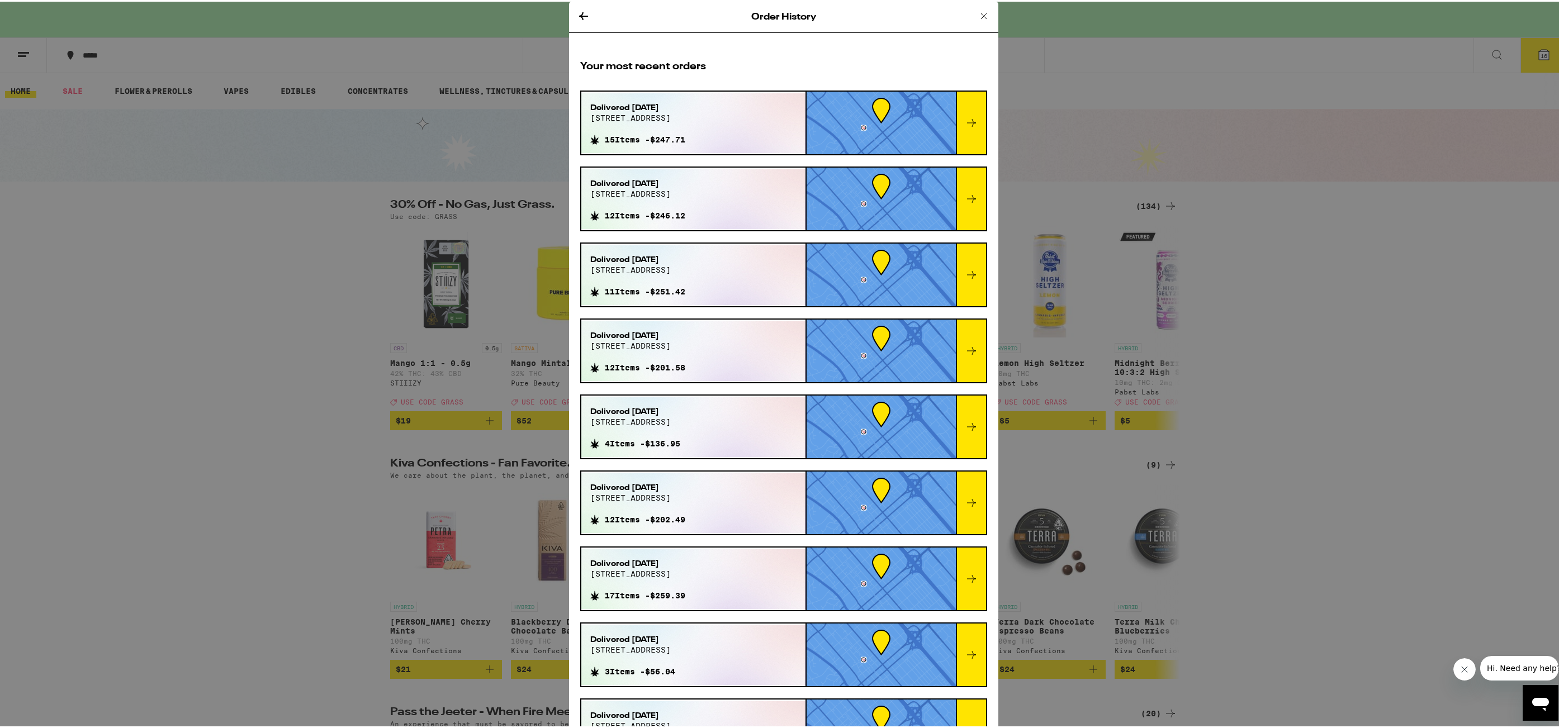
drag, startPoint x: 1392, startPoint y: 293, endPoint x: 1391, endPoint y: 278, distance: 15.1
click at [1392, 288] on div "Order History Your most recent orders Delivered Apr 30, 2025 701 2nd ave 15 Ite…" at bounding box center [783, 364] width 1567 height 728
click at [581, 8] on icon at bounding box center [583, 14] width 13 height 13
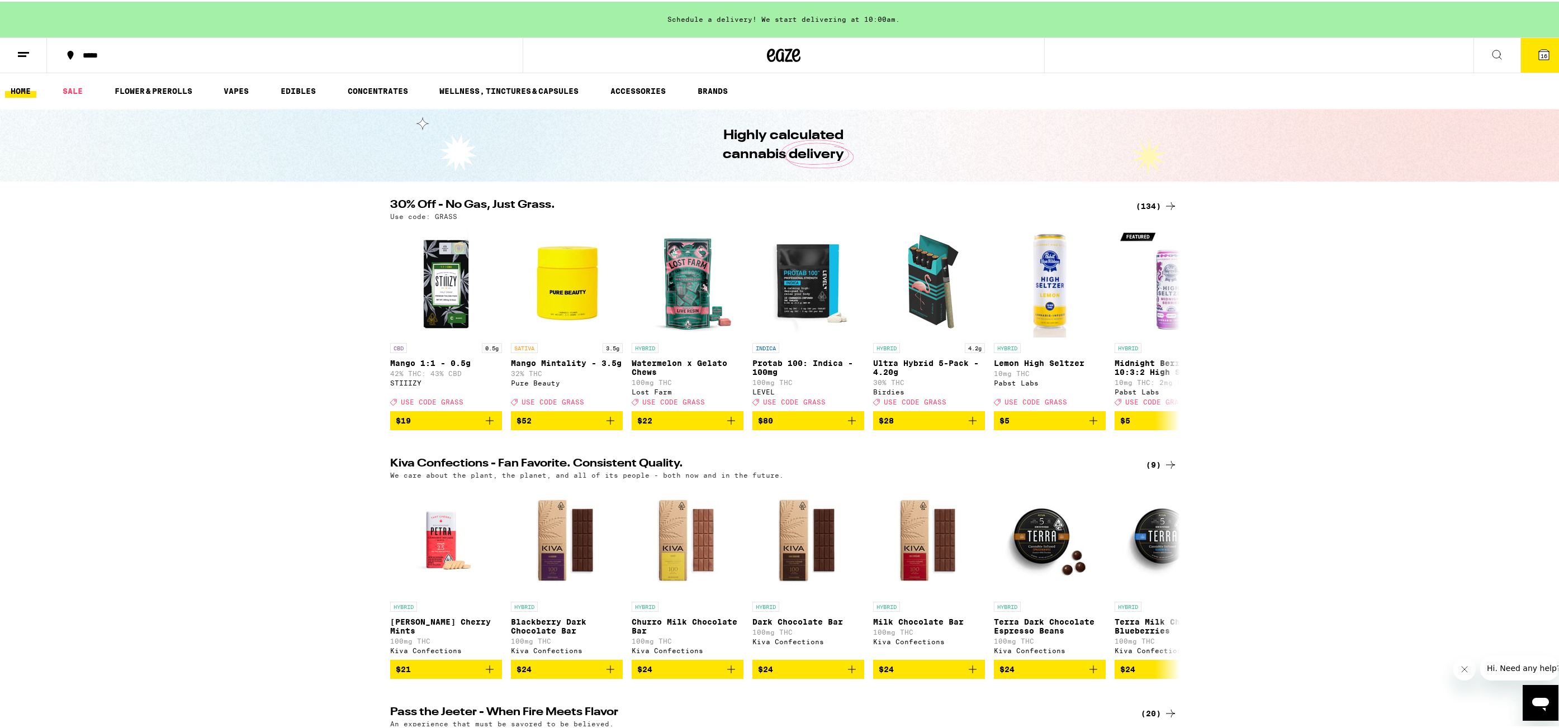
click at [580, 12] on div "Order History Your most recent orders Delivered Apr 30, 2025 701 2nd ave 15 Ite…" at bounding box center [783, 364] width 1567 height 728
click at [1540, 54] on span "16" at bounding box center [1543, 54] width 7 height 7
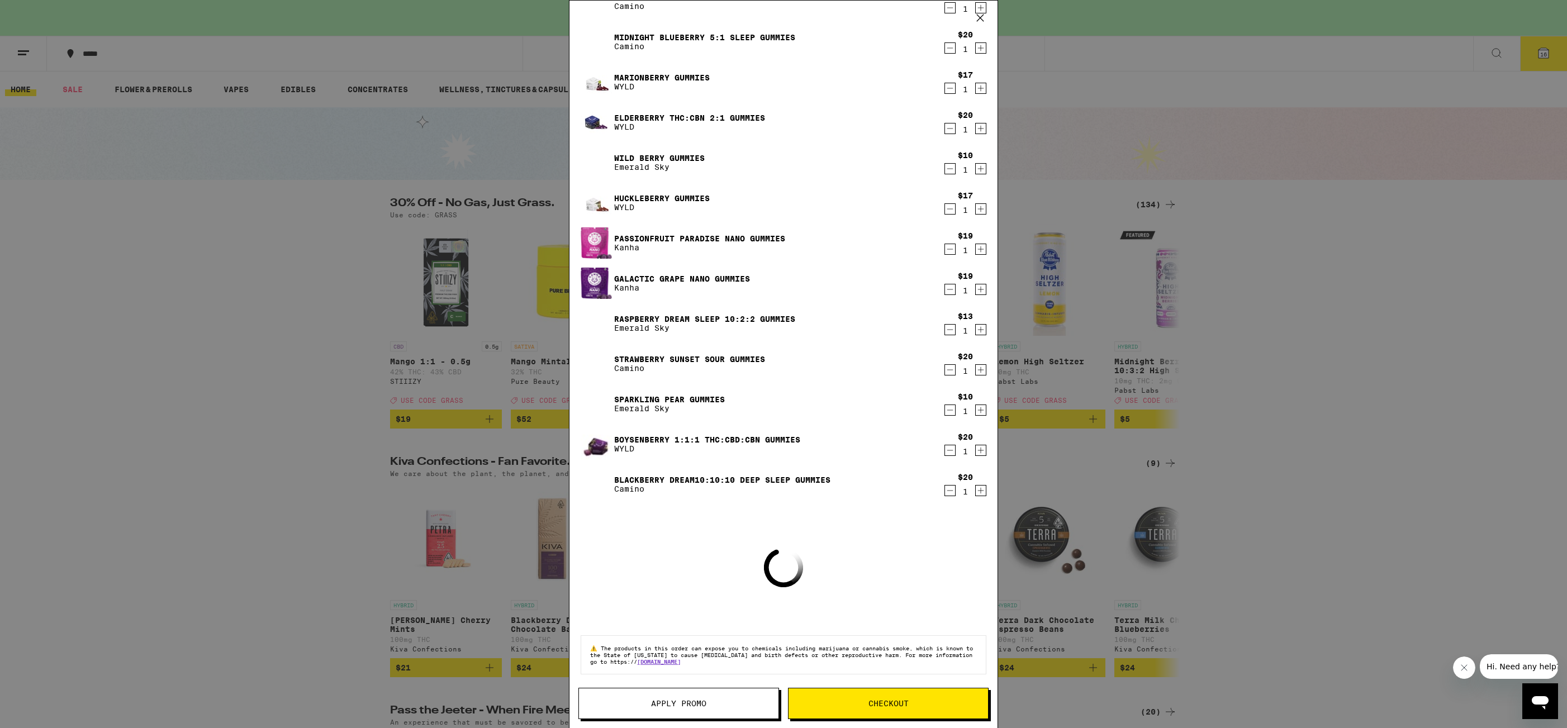
click at [675, 715] on button "Apply Promo" at bounding box center [678, 703] width 201 height 31
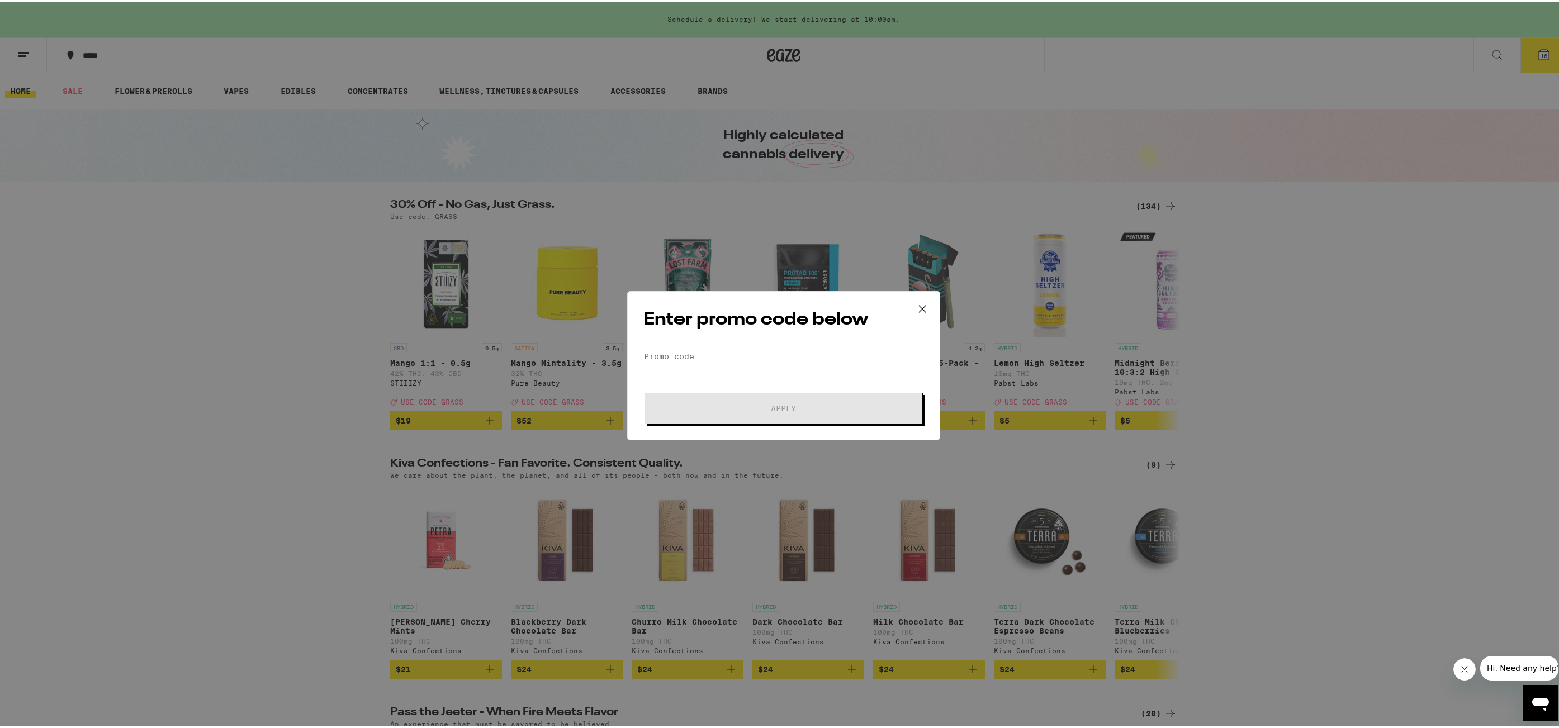
click at [749, 355] on input "Promo Code" at bounding box center [783, 355] width 281 height 17
paste input "VIVA30"
click at [758, 413] on button "Apply" at bounding box center [783, 406] width 278 height 31
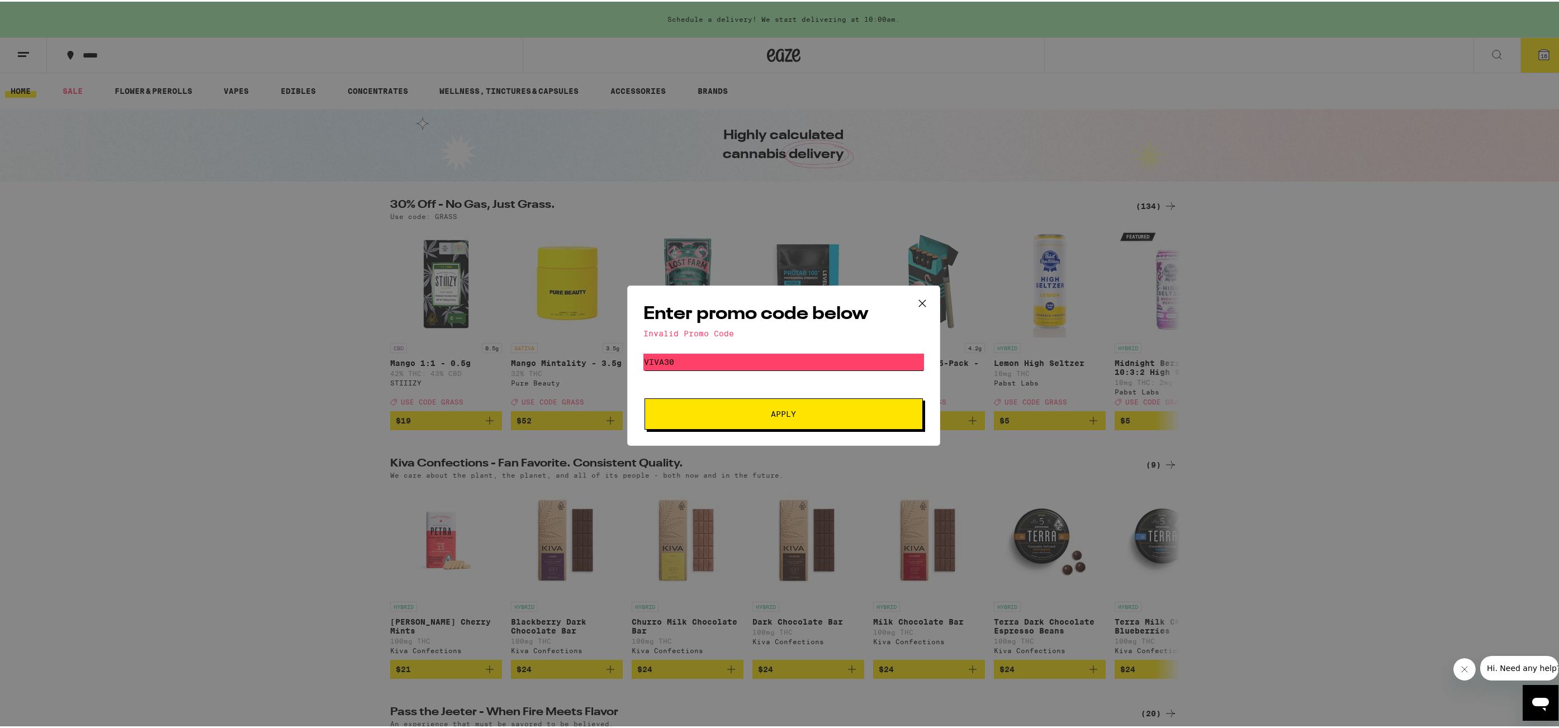
click at [737, 361] on input "VIVA30" at bounding box center [783, 360] width 281 height 17
click at [736, 359] on input "VIVA30" at bounding box center [783, 360] width 281 height 17
paste input "COZY"
type input "COZY30"
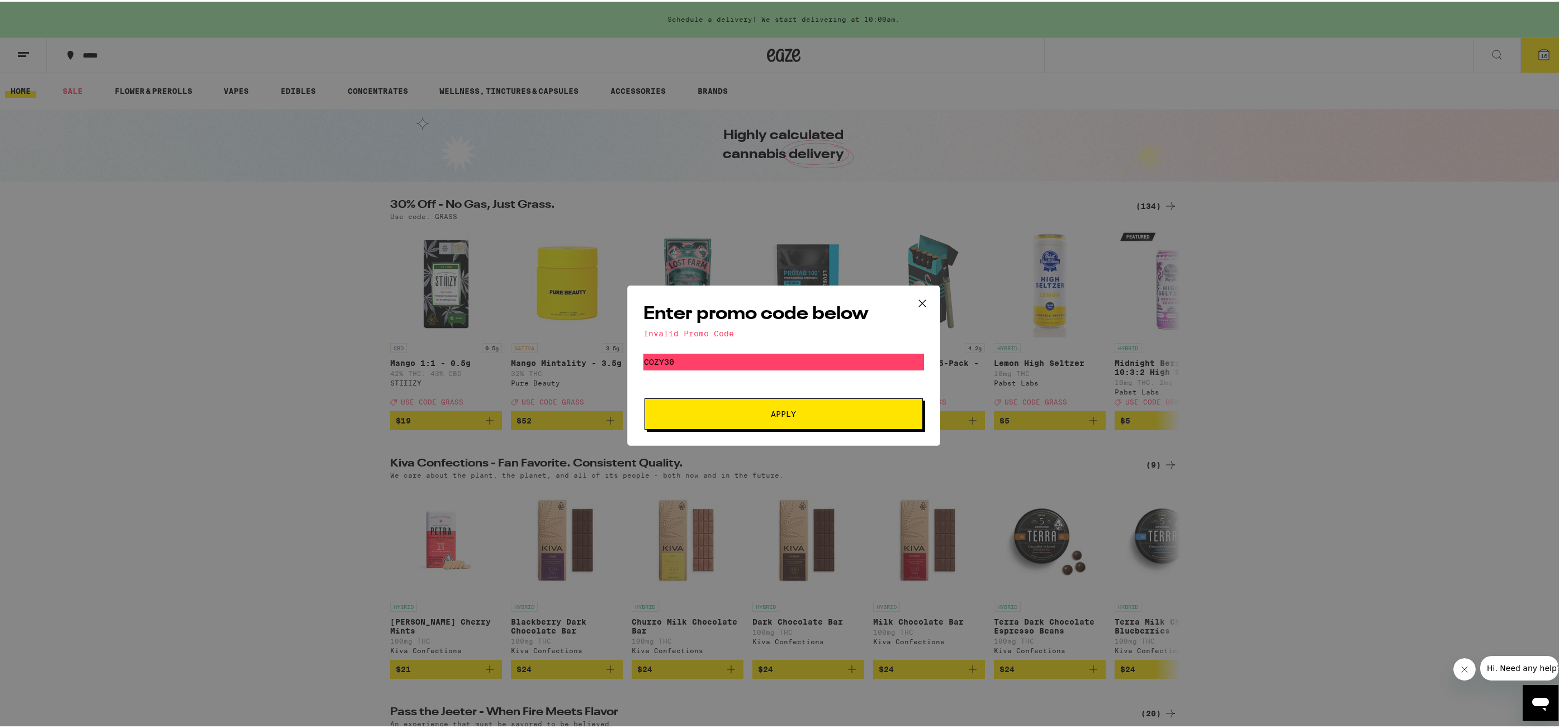
click at [739, 408] on button "Apply" at bounding box center [783, 412] width 278 height 31
drag, startPoint x: 683, startPoint y: 361, endPoint x: 608, endPoint y: 339, distance: 78.5
click at [620, 355] on div "Enter promo code below Invalid Promo Code Promo Code COZY30 Apply" at bounding box center [783, 364] width 1567 height 728
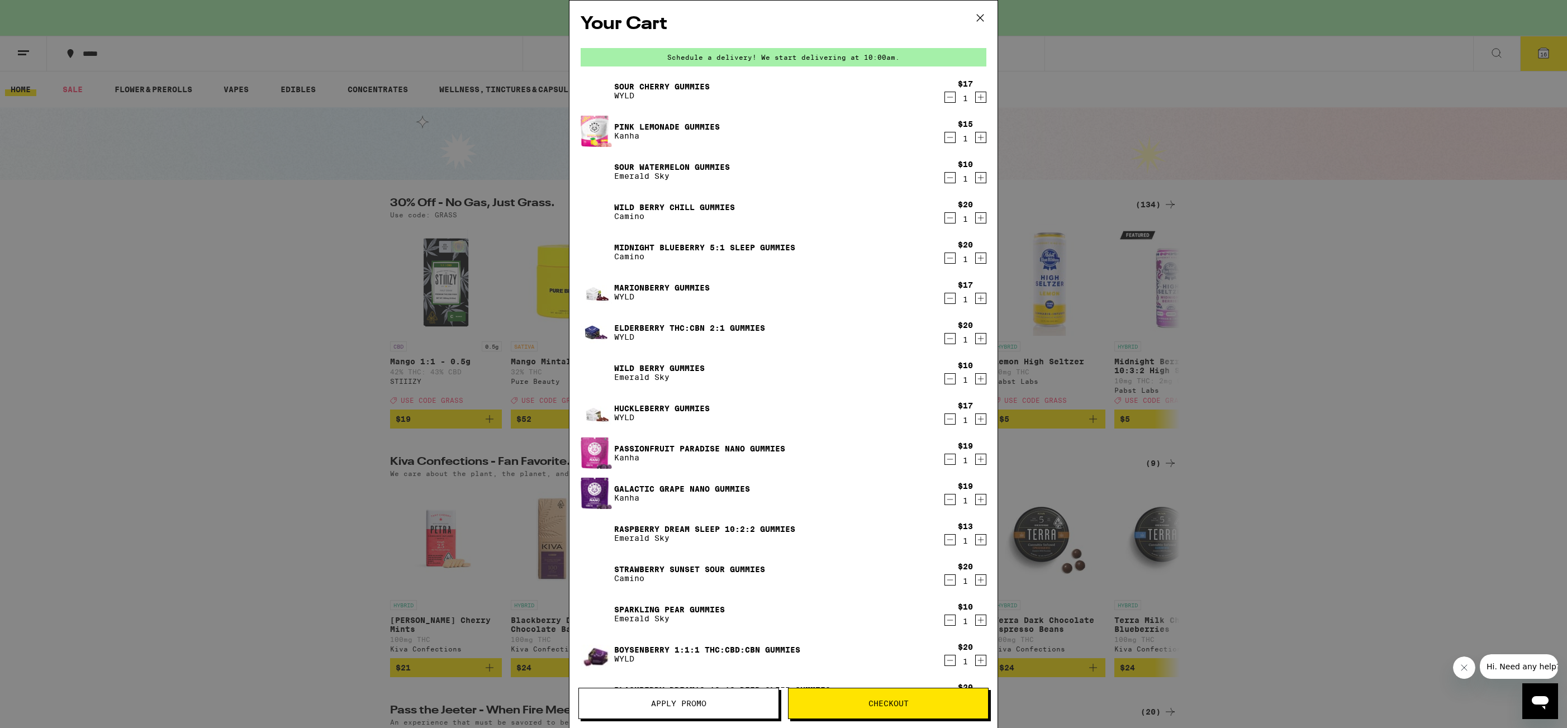
click at [646, 705] on span "Apply Promo" at bounding box center [679, 704] width 200 height 8
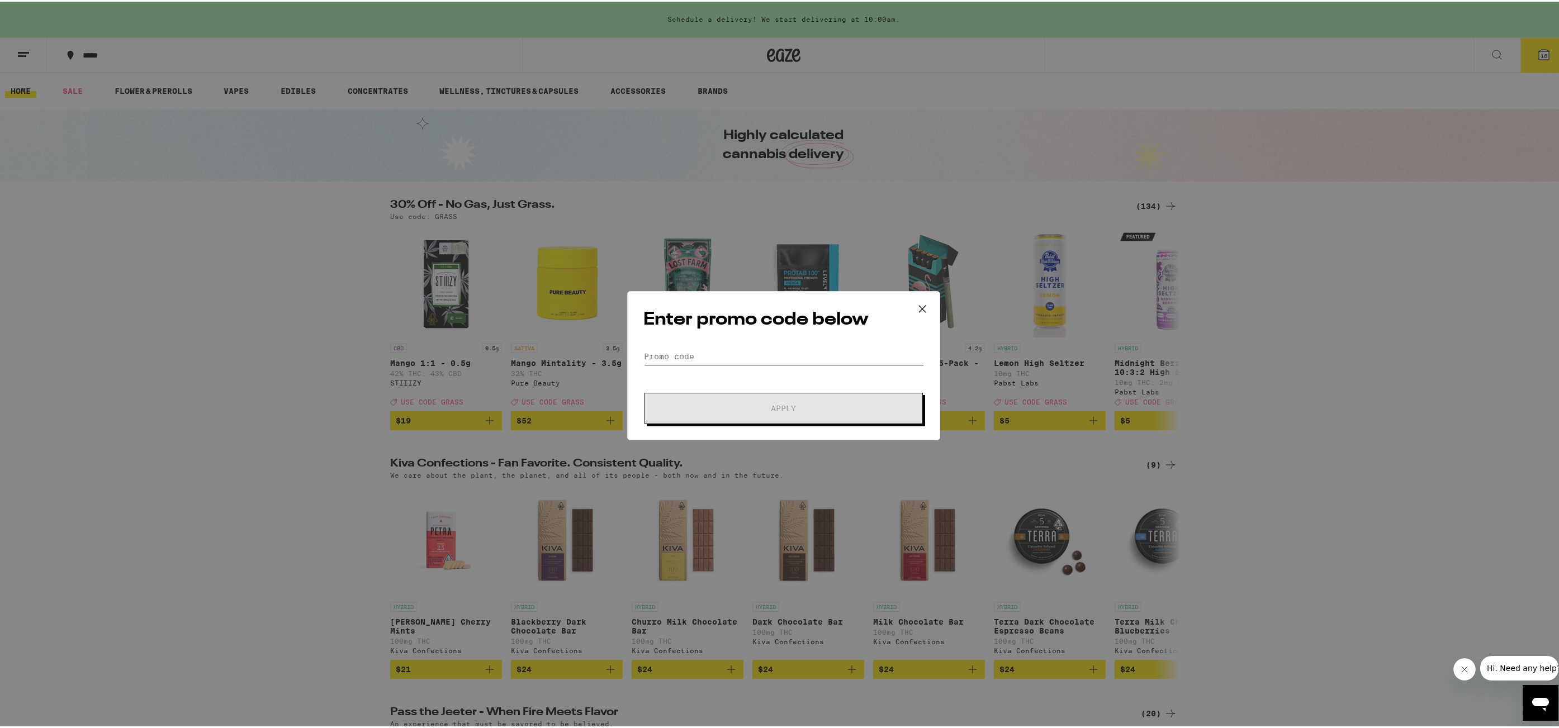
click at [675, 355] on input "Promo Code" at bounding box center [783, 355] width 281 height 17
type input "MOON30"
click at [644, 391] on button "Apply" at bounding box center [783, 406] width 278 height 31
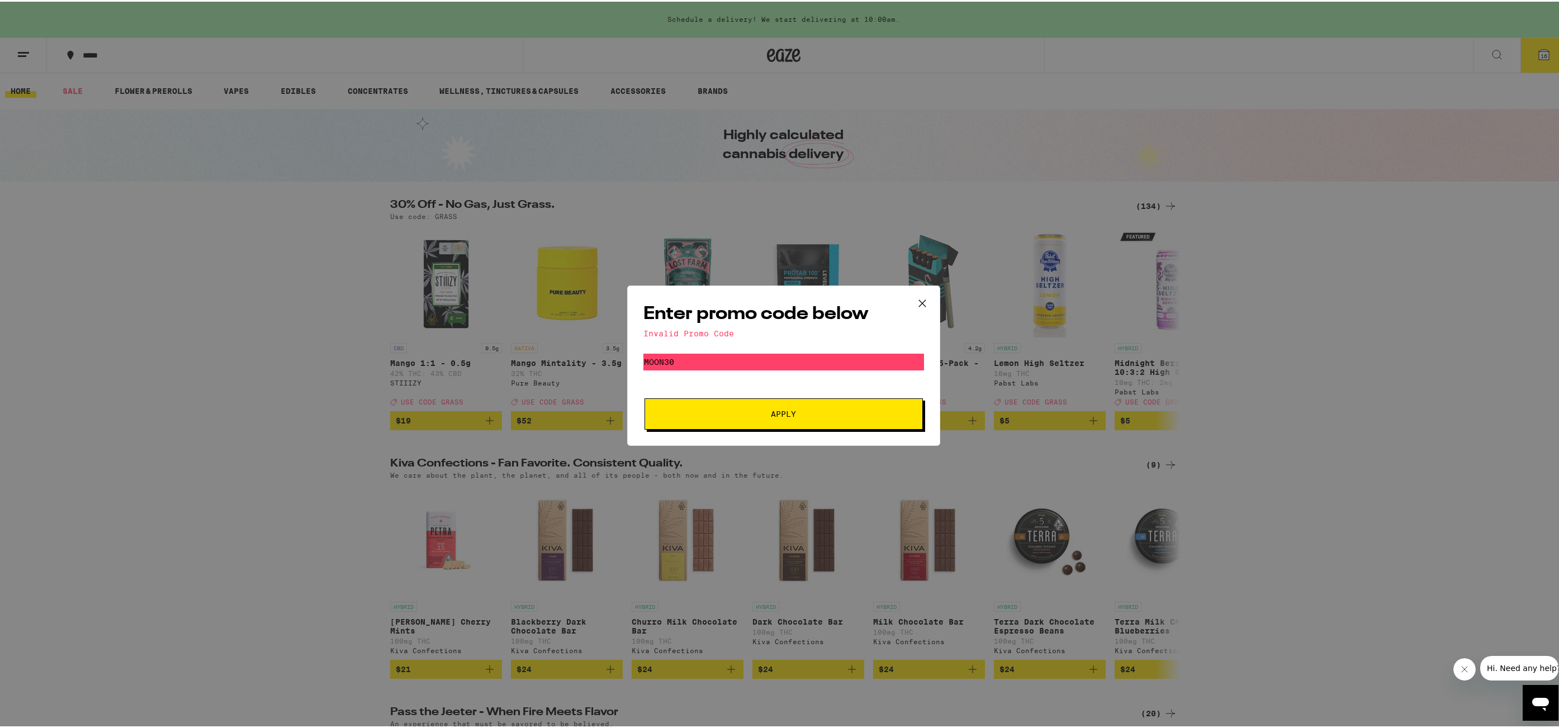
click at [922, 301] on icon at bounding box center [922, 301] width 17 height 17
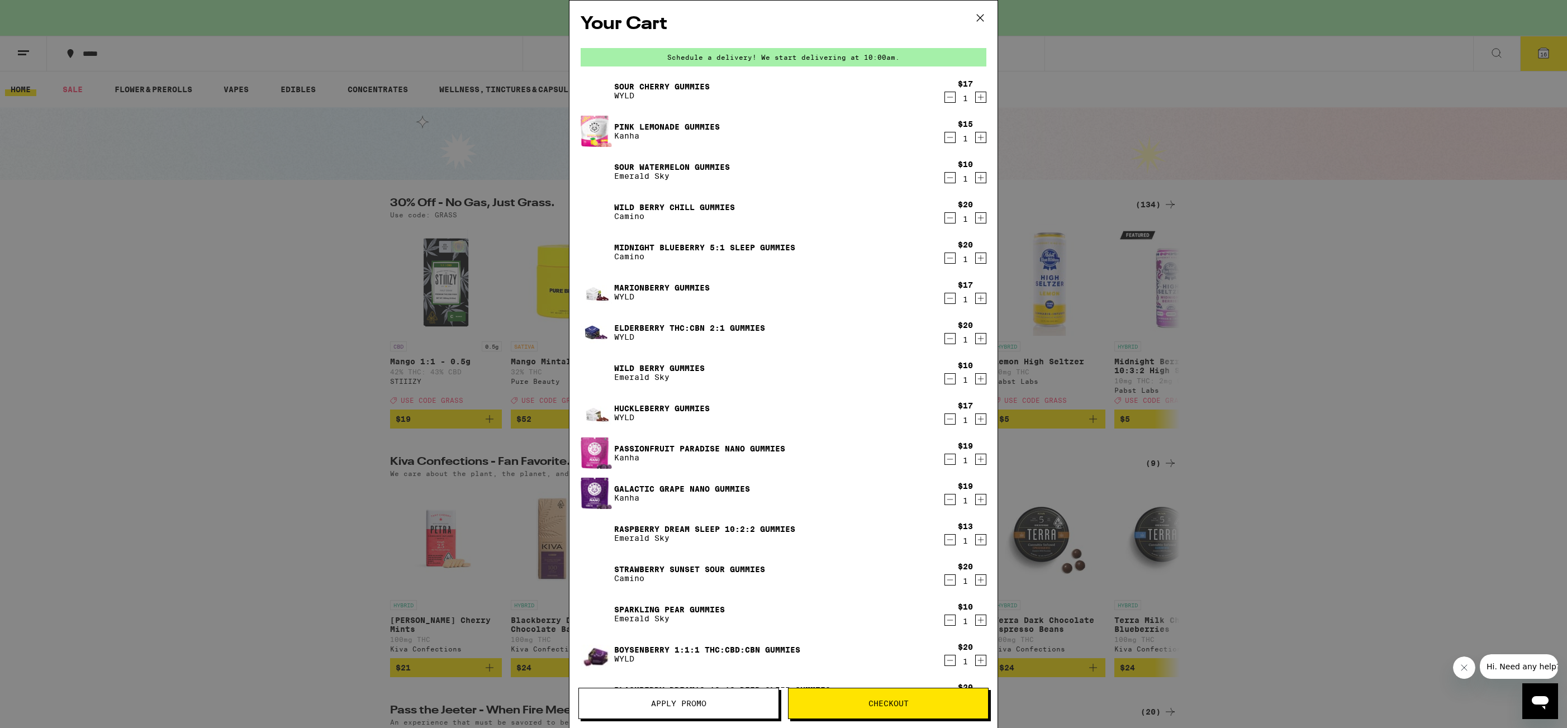
click at [700, 706] on span "Apply Promo" at bounding box center [678, 704] width 55 height 8
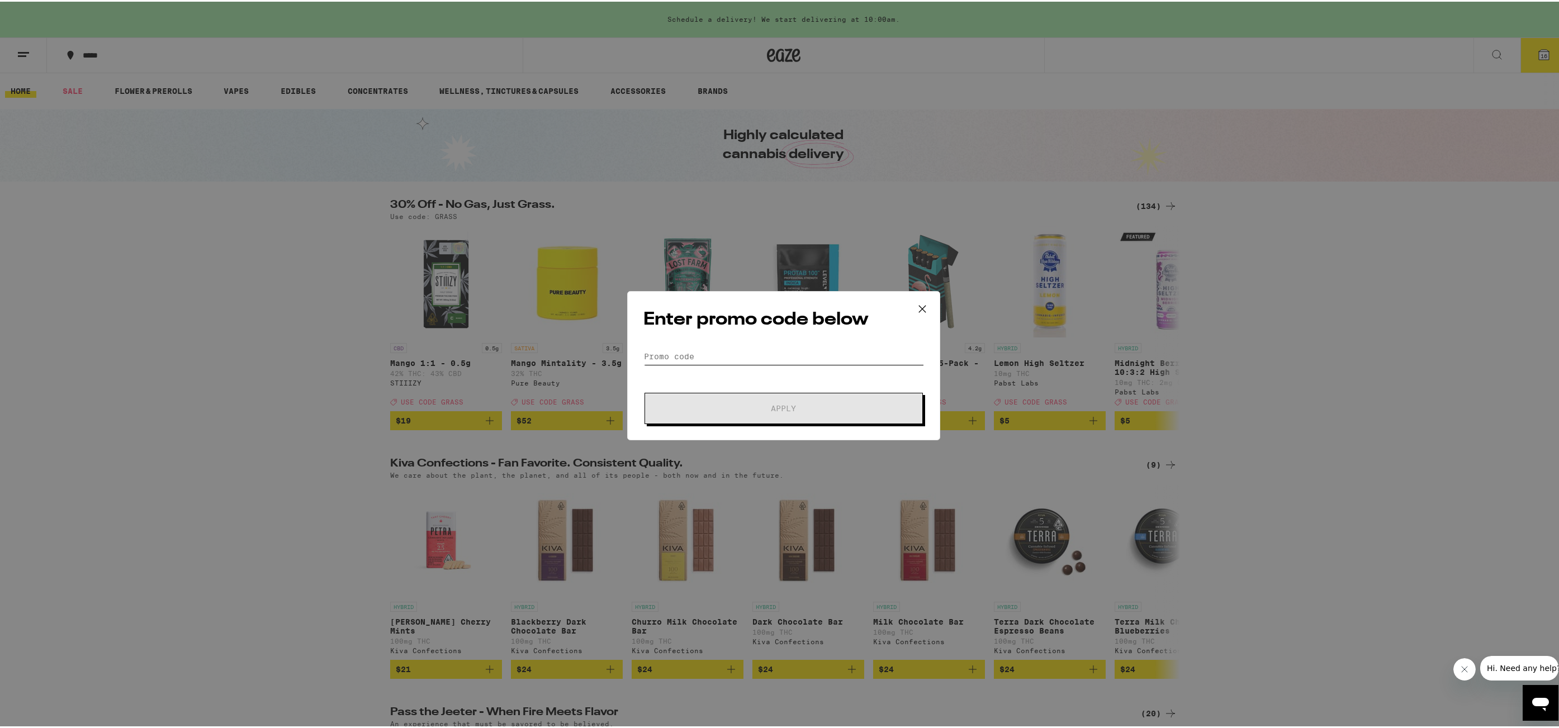
click at [705, 360] on input "Promo Code" at bounding box center [783, 355] width 281 height 17
type input "LIBERTY"
click at [717, 419] on button "Apply" at bounding box center [783, 406] width 278 height 31
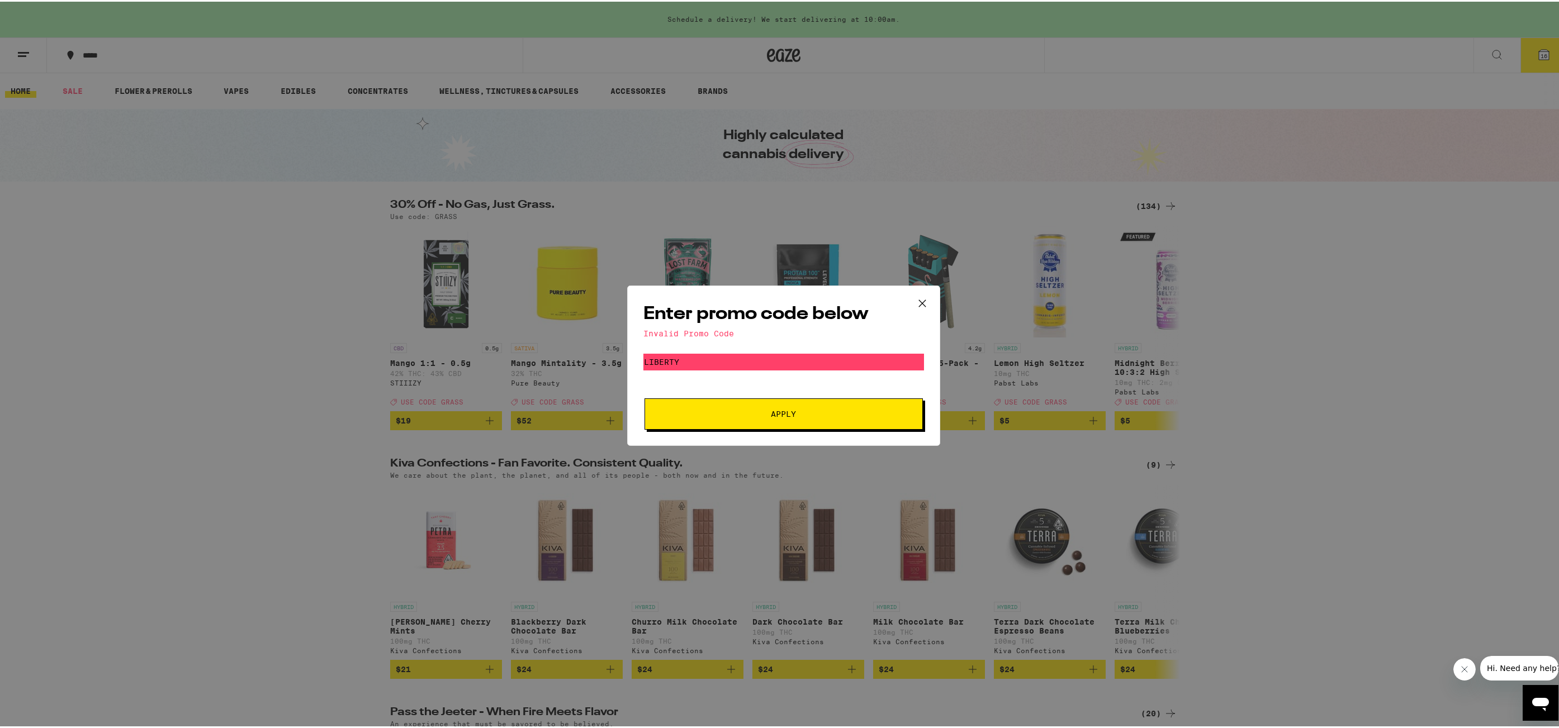
click at [914, 301] on icon at bounding box center [922, 301] width 17 height 17
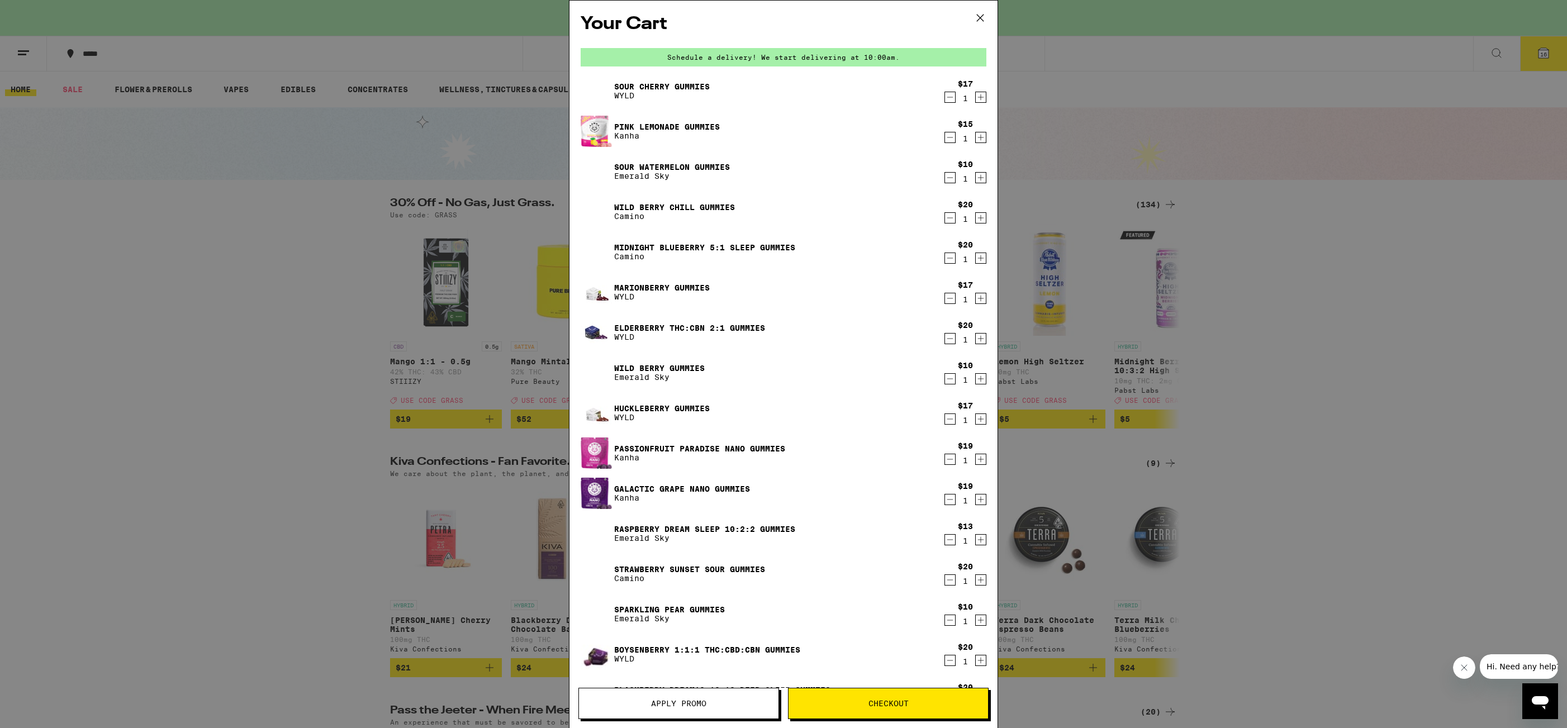
click at [713, 694] on button "Apply Promo" at bounding box center [678, 703] width 201 height 31
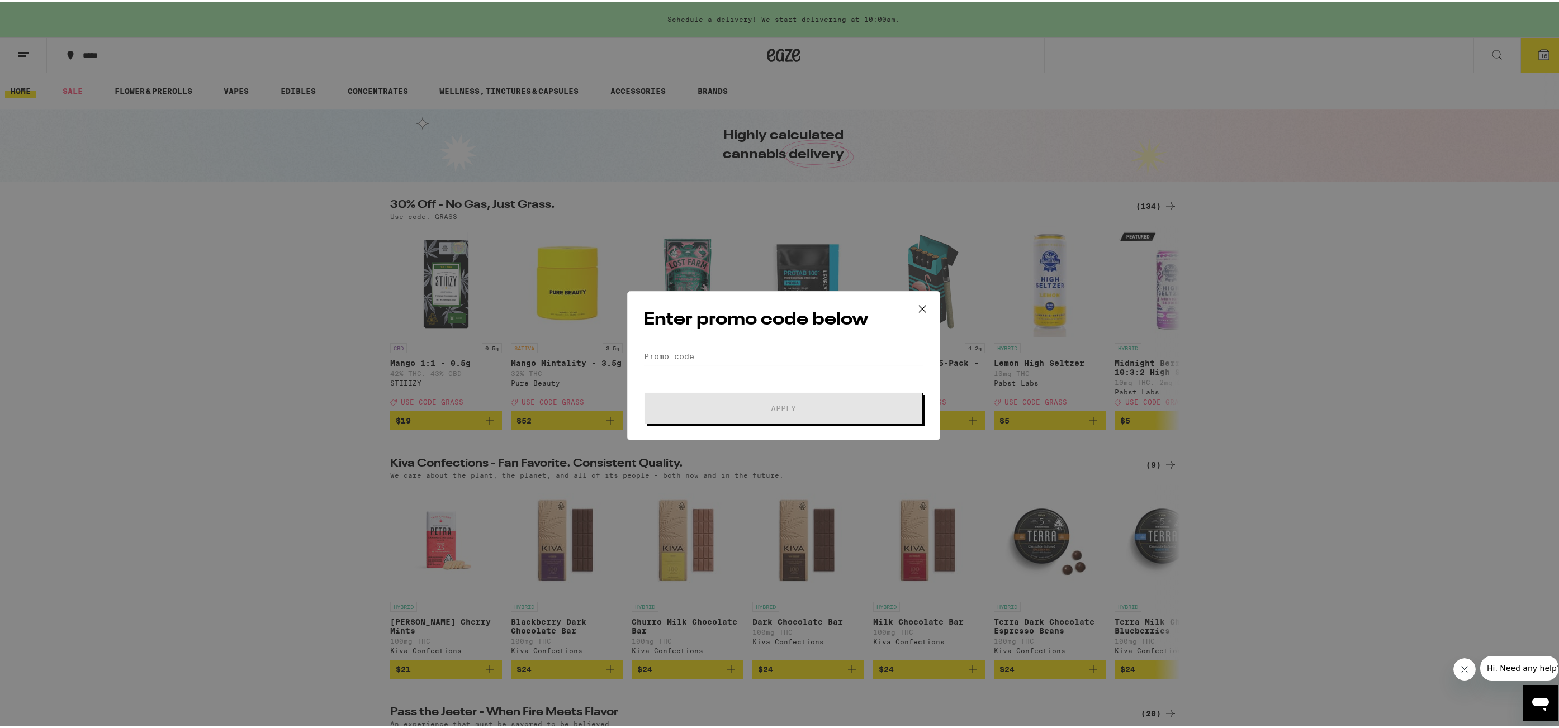
click at [727, 359] on input "Promo Code" at bounding box center [783, 355] width 281 height 17
type input "THC"
click at [746, 417] on button "Apply" at bounding box center [783, 406] width 278 height 31
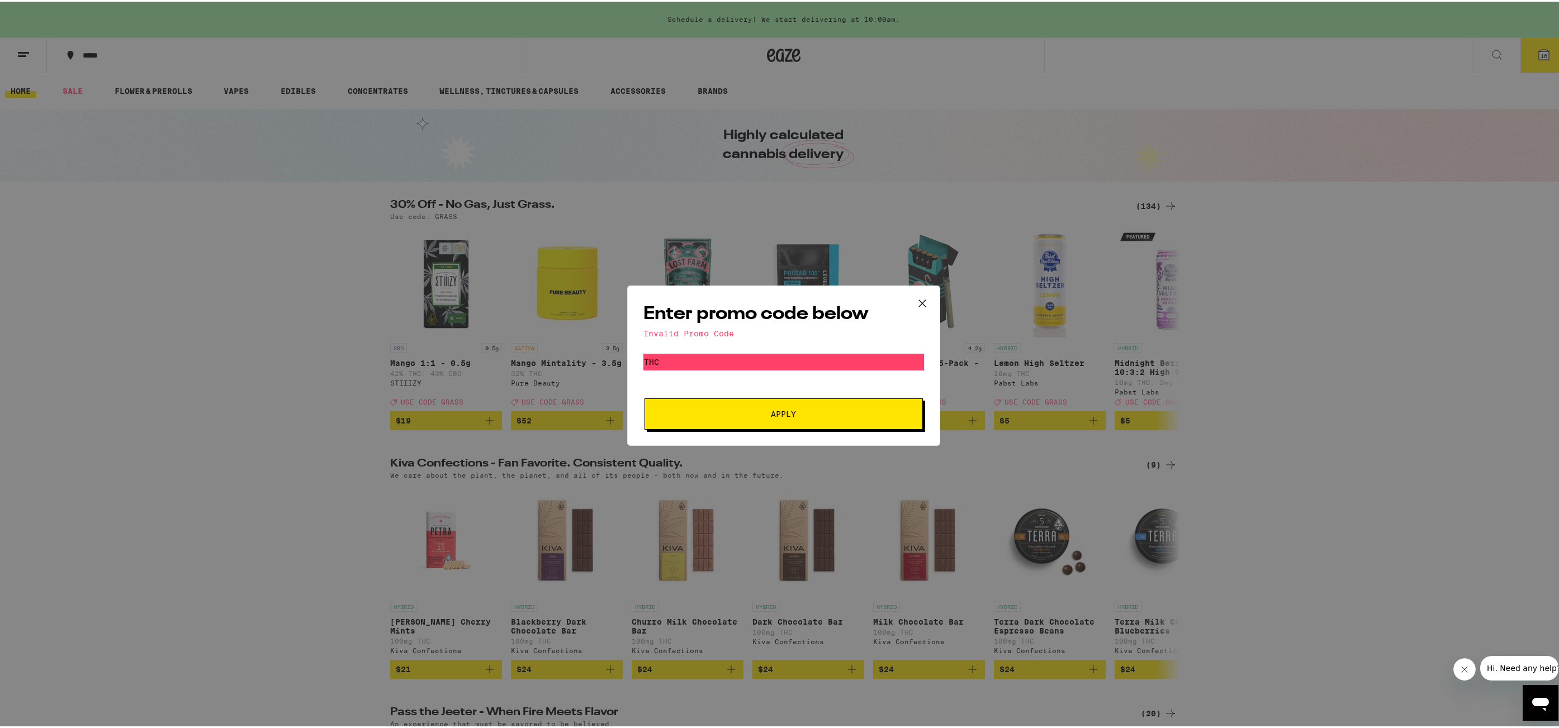
click at [918, 300] on icon at bounding box center [922, 301] width 17 height 17
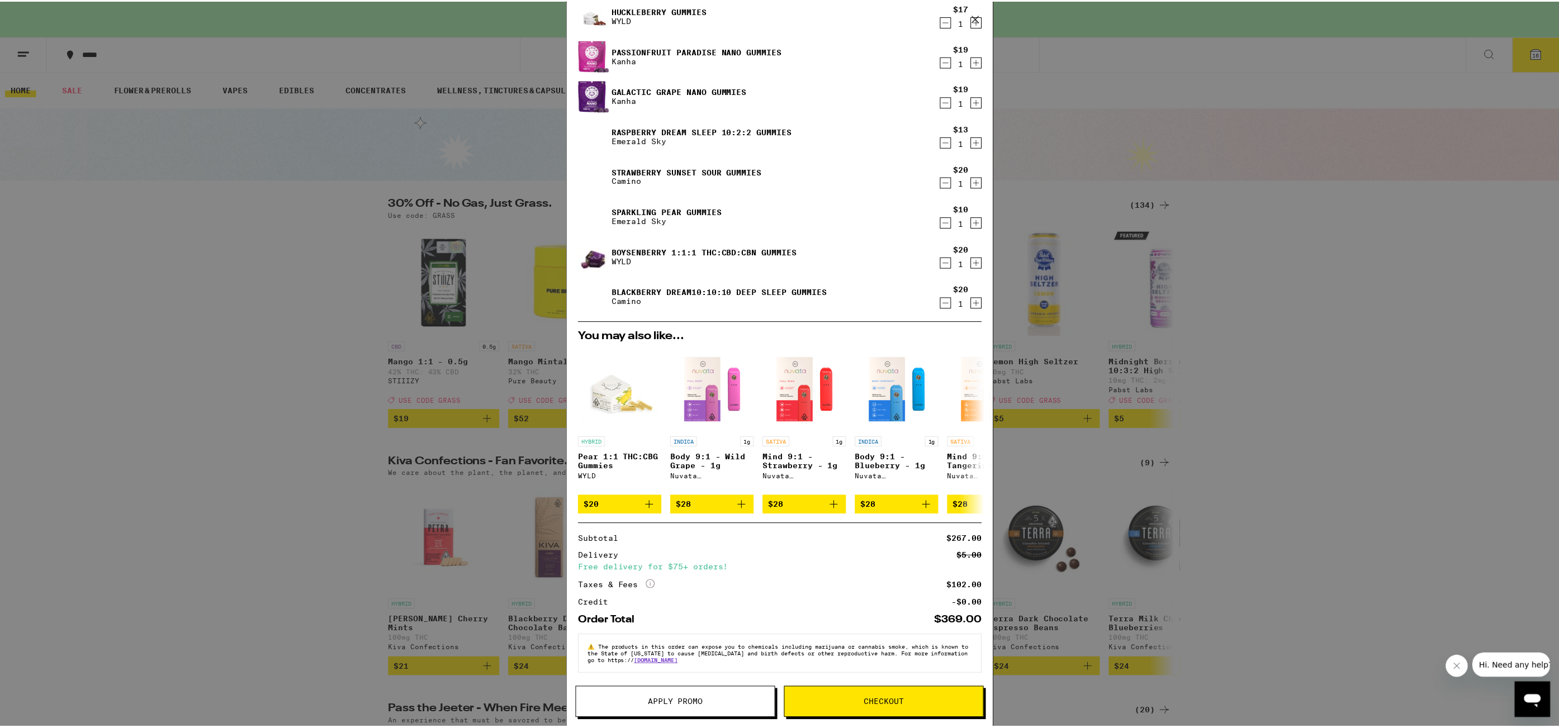
scroll to position [406, 0]
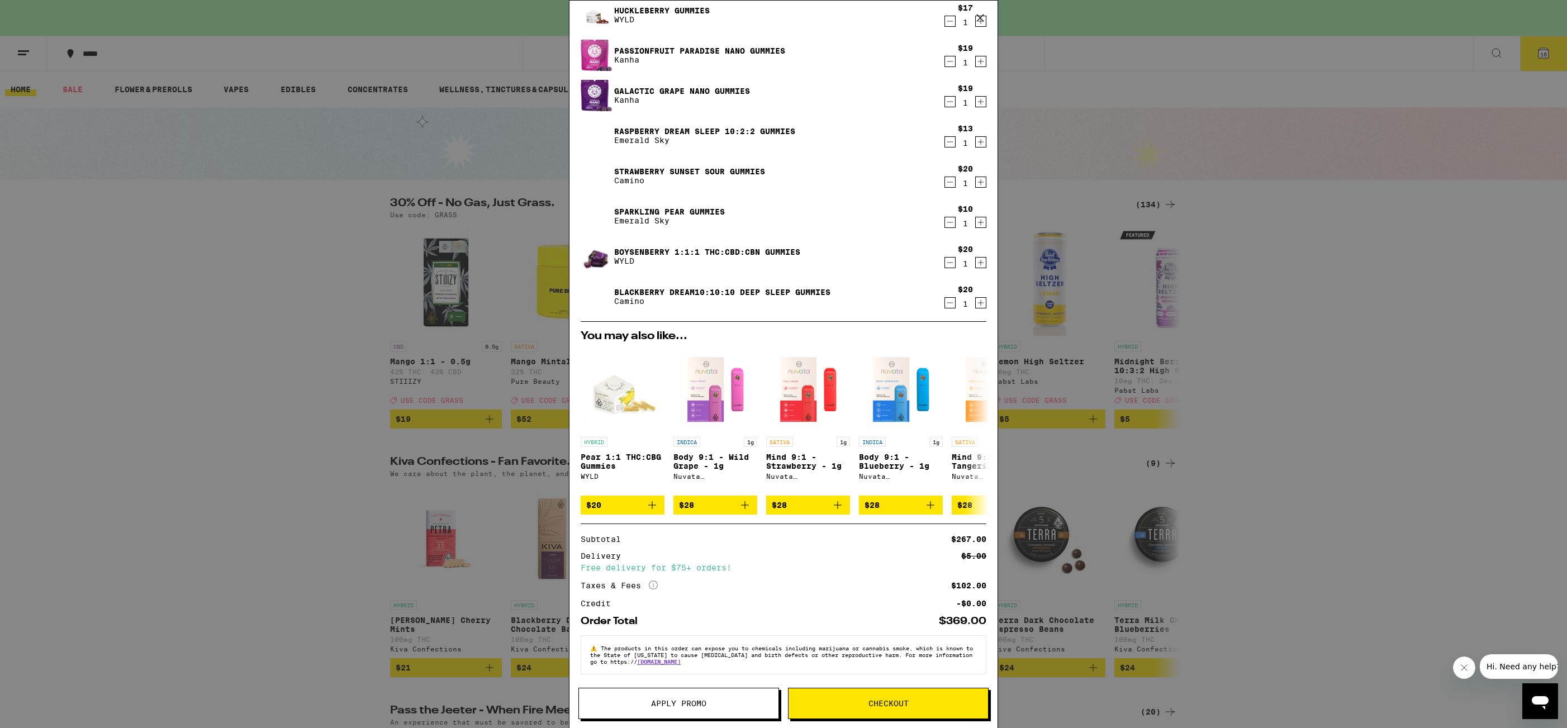
click at [948, 705] on span "Checkout" at bounding box center [889, 704] width 200 height 8
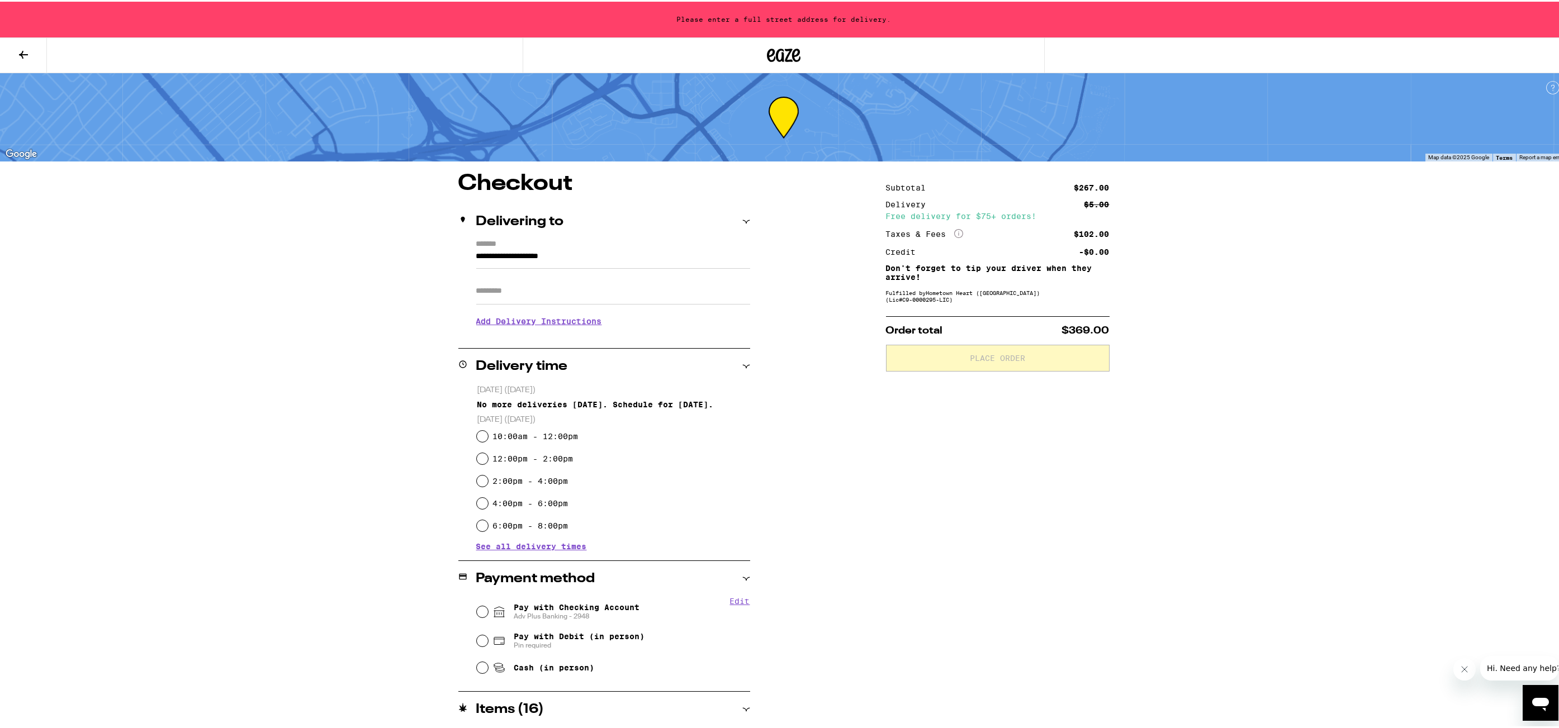
click at [600, 259] on input "**********" at bounding box center [613, 257] width 274 height 19
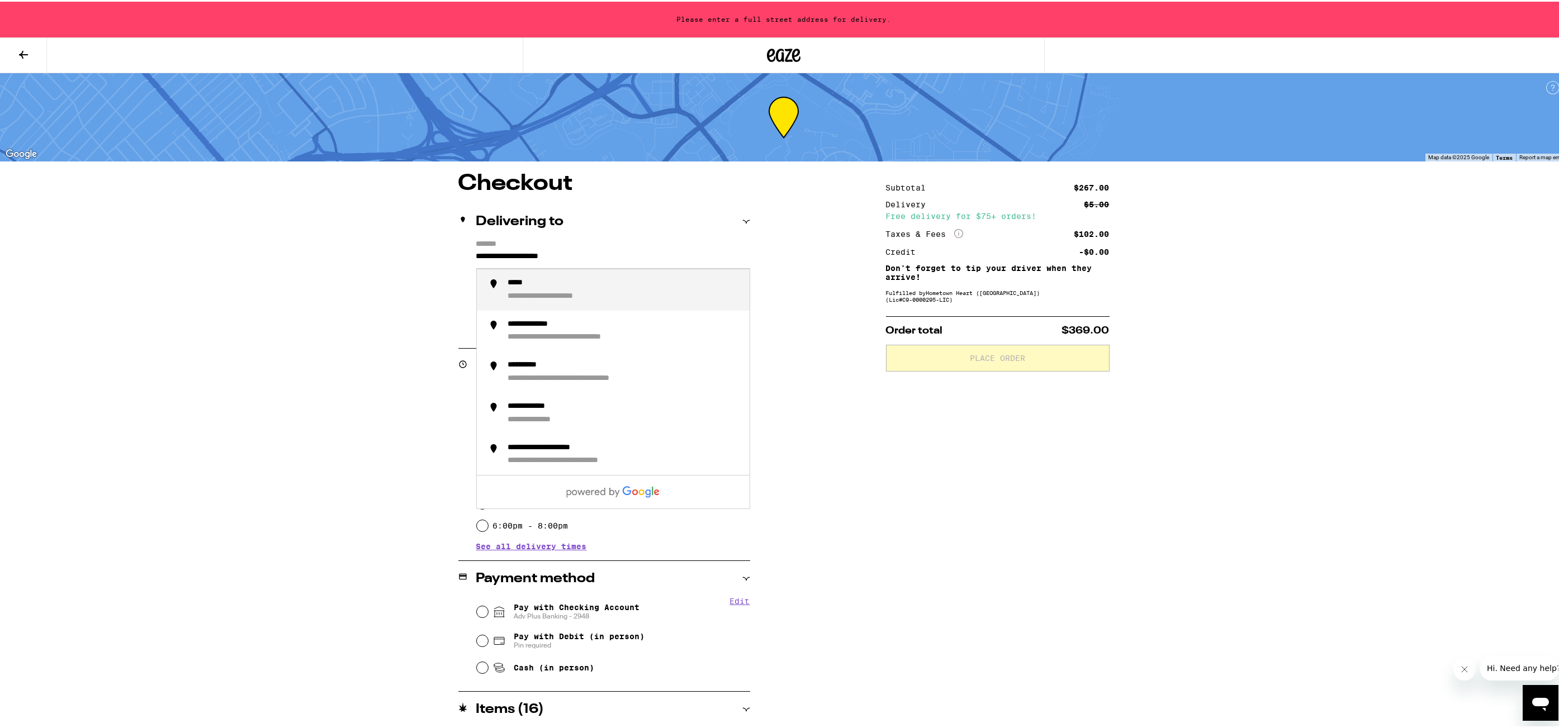
drag, startPoint x: 638, startPoint y: 253, endPoint x: 396, endPoint y: 237, distance: 242.0
type input "**"
click at [1266, 580] on div "**********" at bounding box center [783, 685] width 1567 height 1370
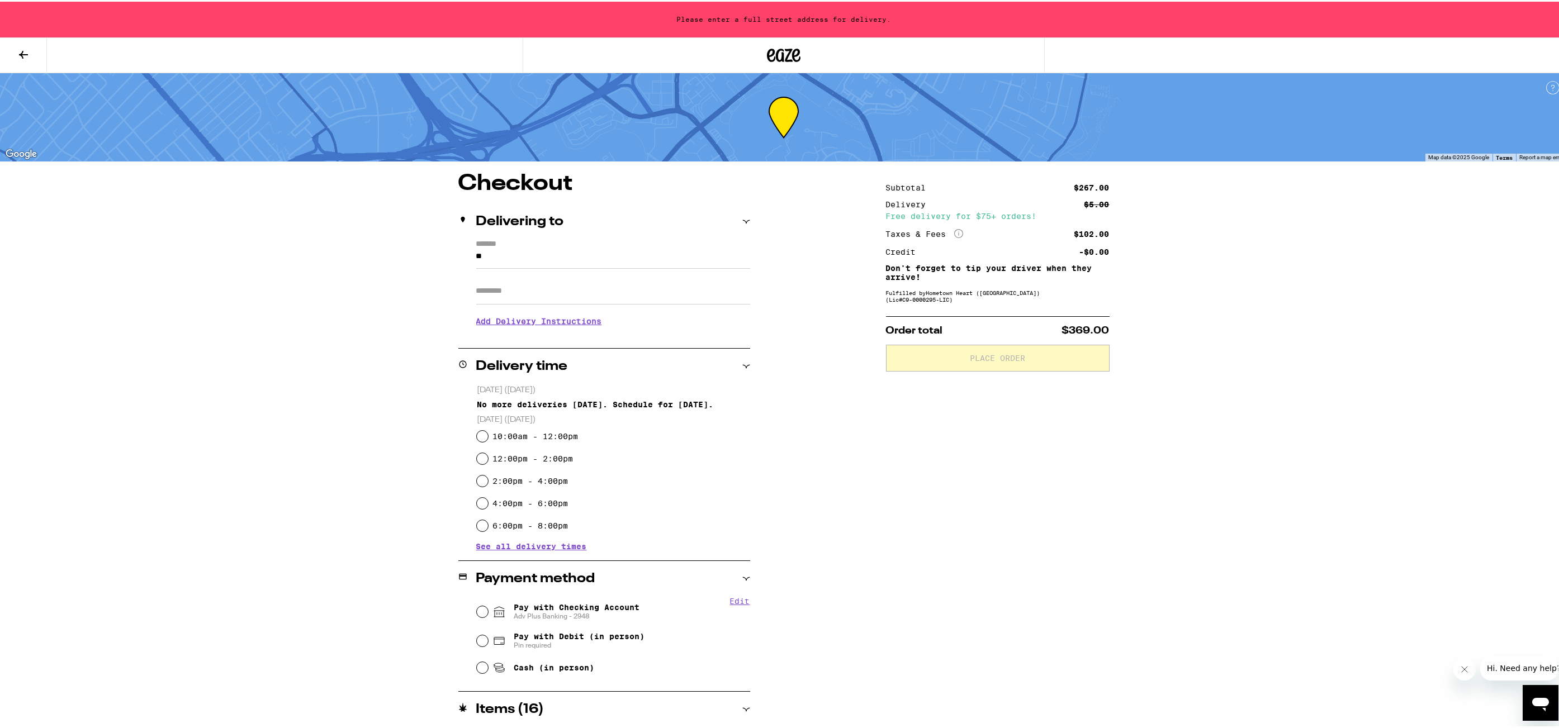
click at [26, 55] on icon at bounding box center [23, 52] width 13 height 13
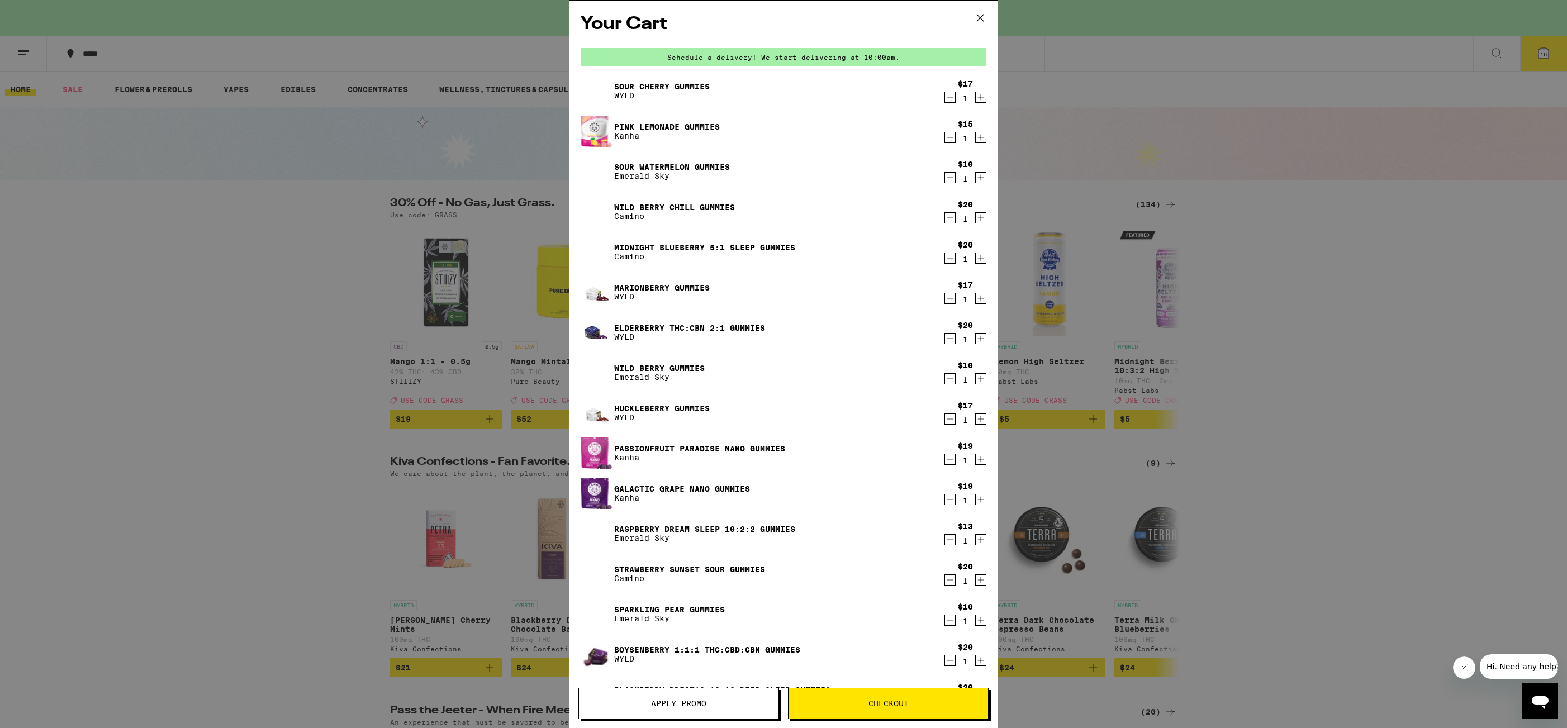
click at [981, 14] on icon at bounding box center [980, 18] width 17 height 17
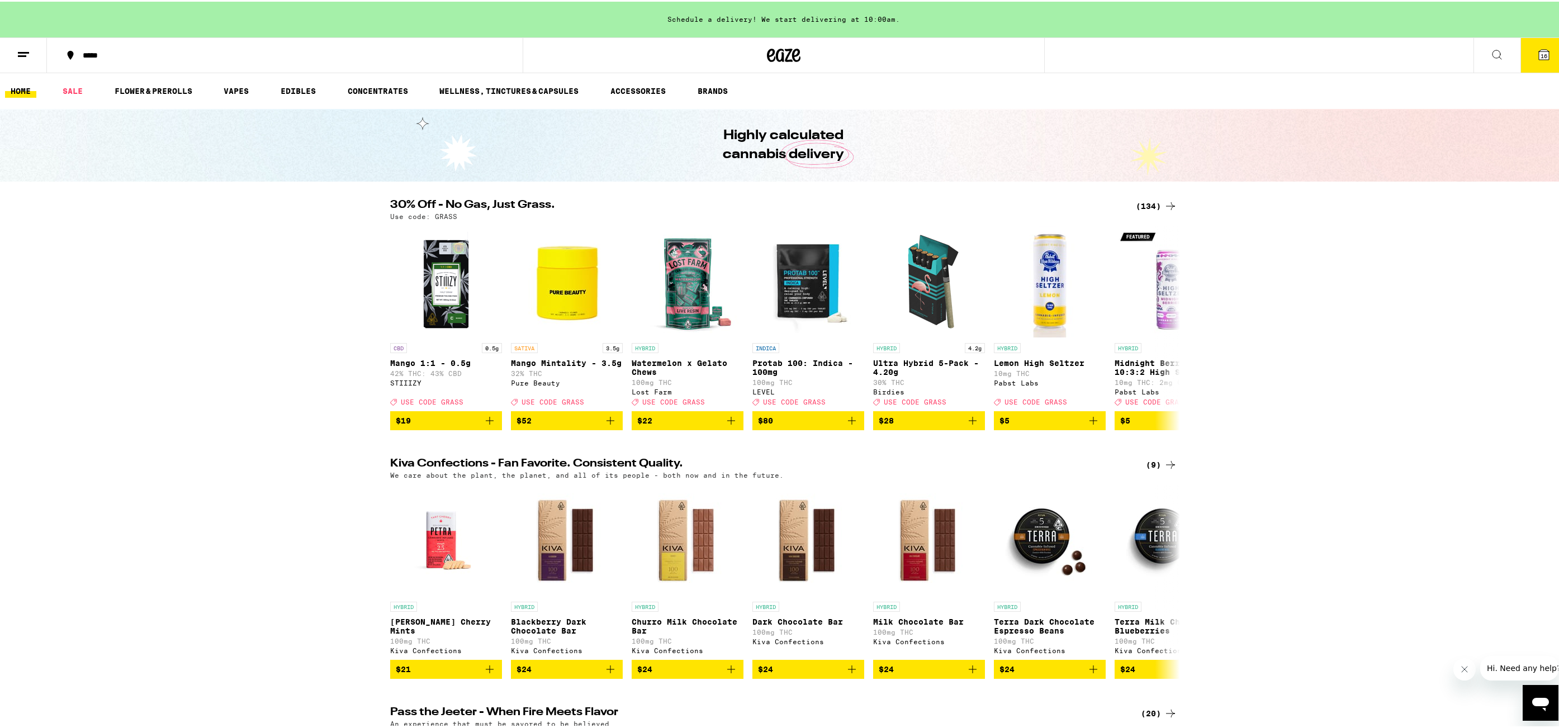
click at [27, 51] on line at bounding box center [23, 51] width 11 height 0
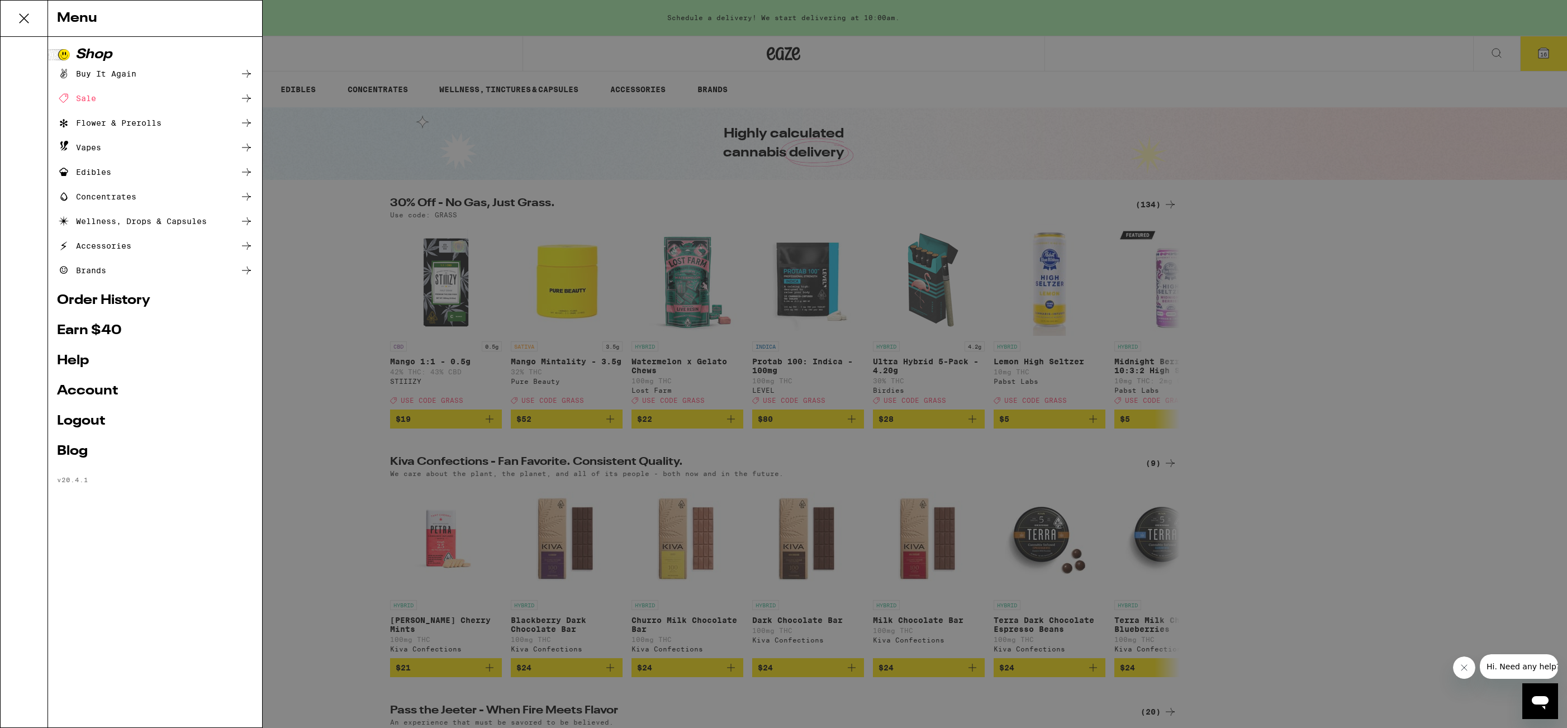
click at [86, 395] on link "Account" at bounding box center [155, 391] width 196 height 13
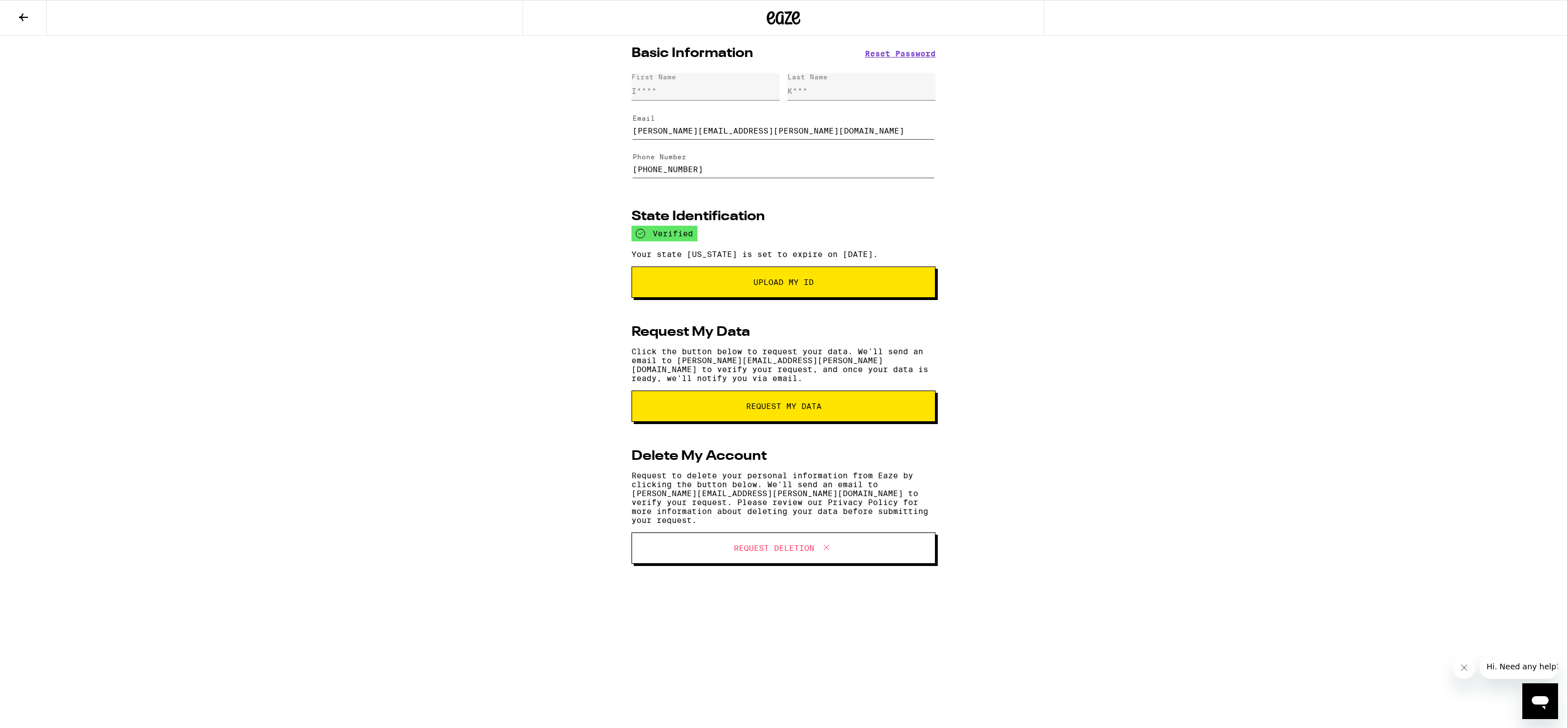
click at [22, 18] on icon at bounding box center [23, 17] width 9 height 8
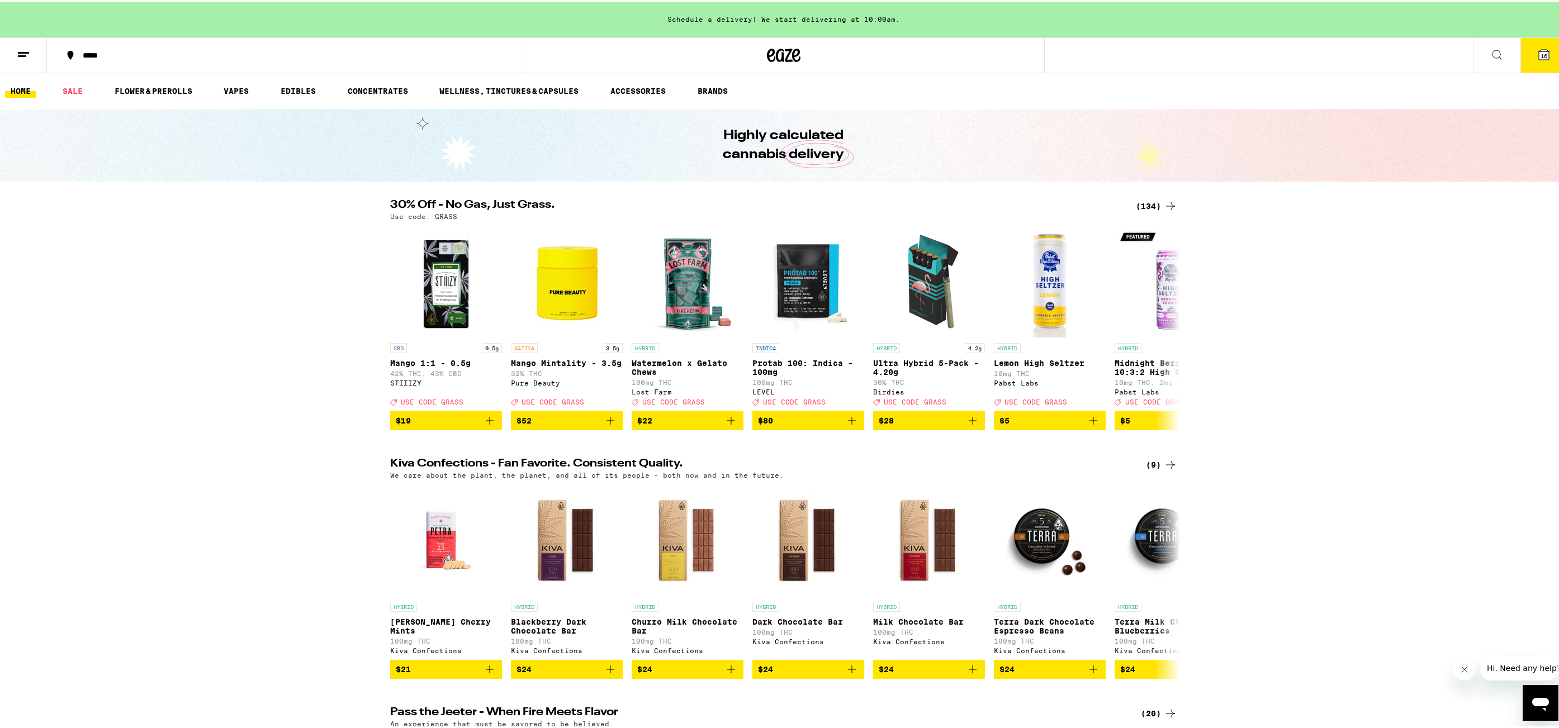
click at [1537, 53] on icon at bounding box center [1543, 52] width 13 height 13
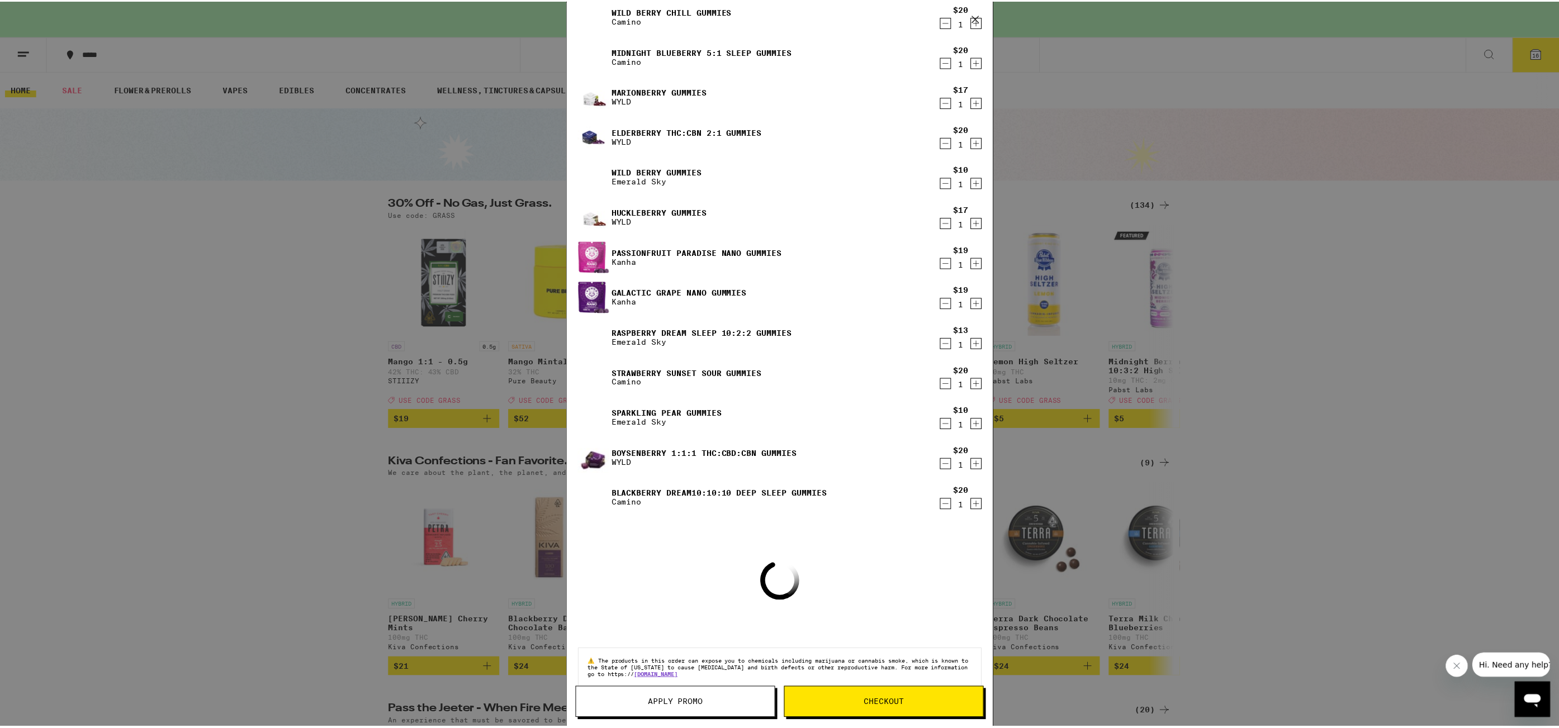
scroll to position [212, 0]
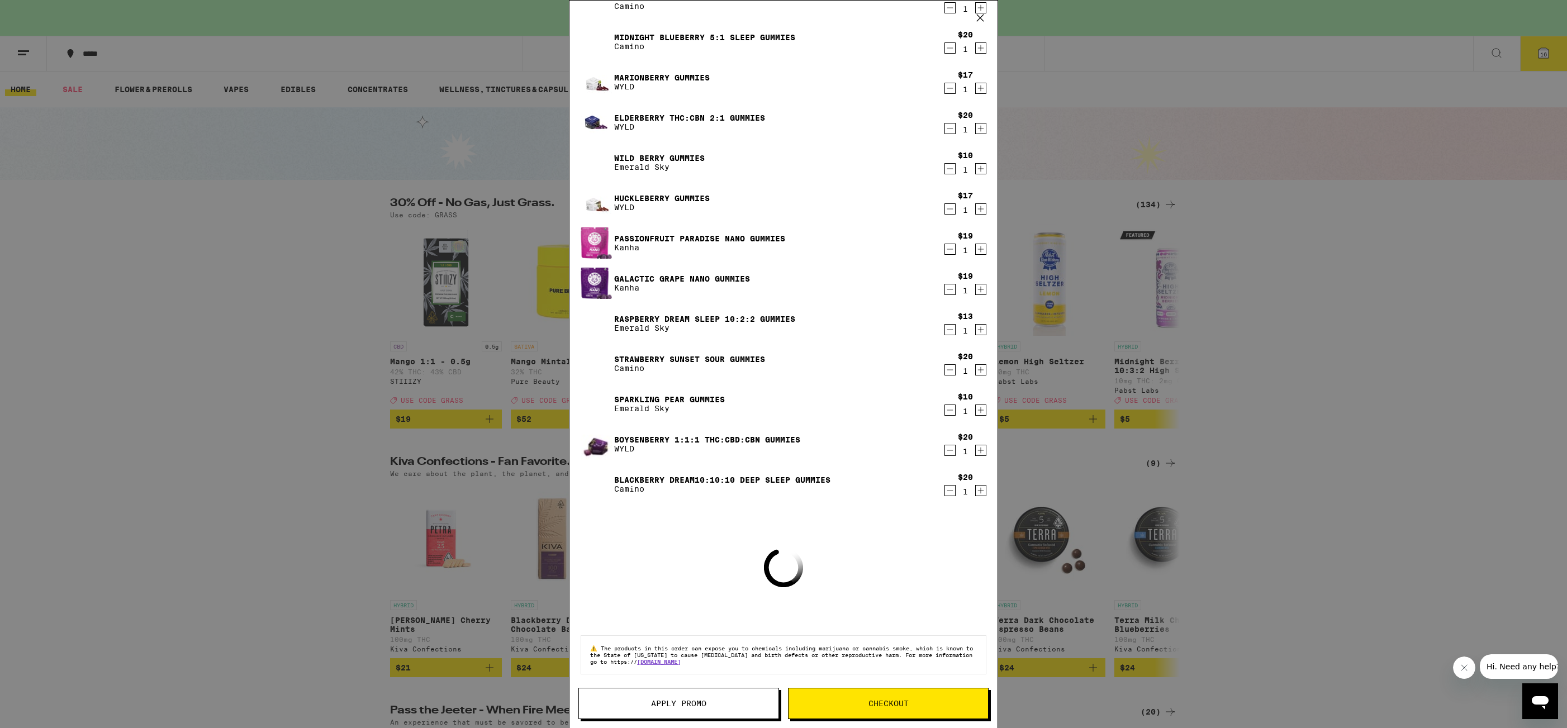
click at [871, 706] on span "Checkout" at bounding box center [889, 704] width 40 height 8
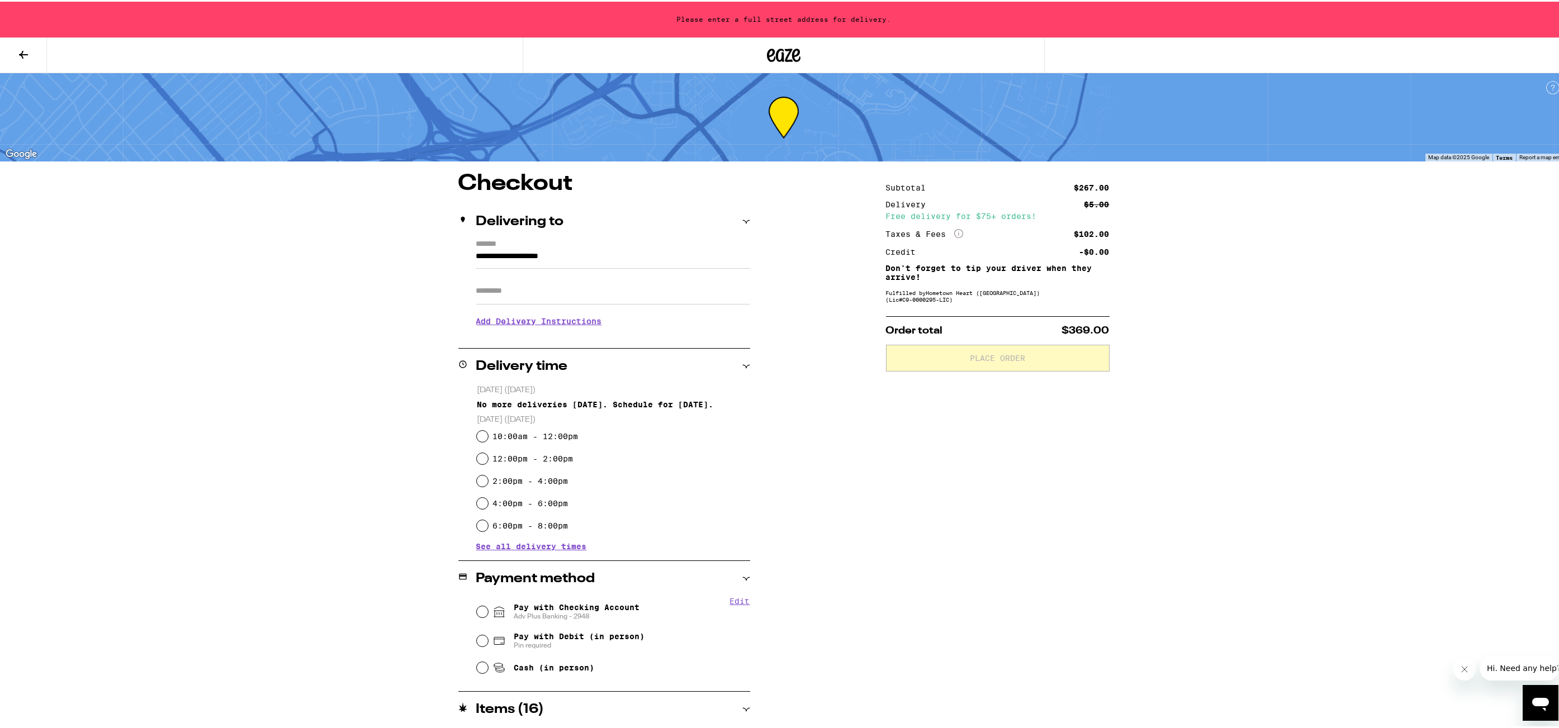
click at [523, 262] on input "**********" at bounding box center [613, 257] width 274 height 19
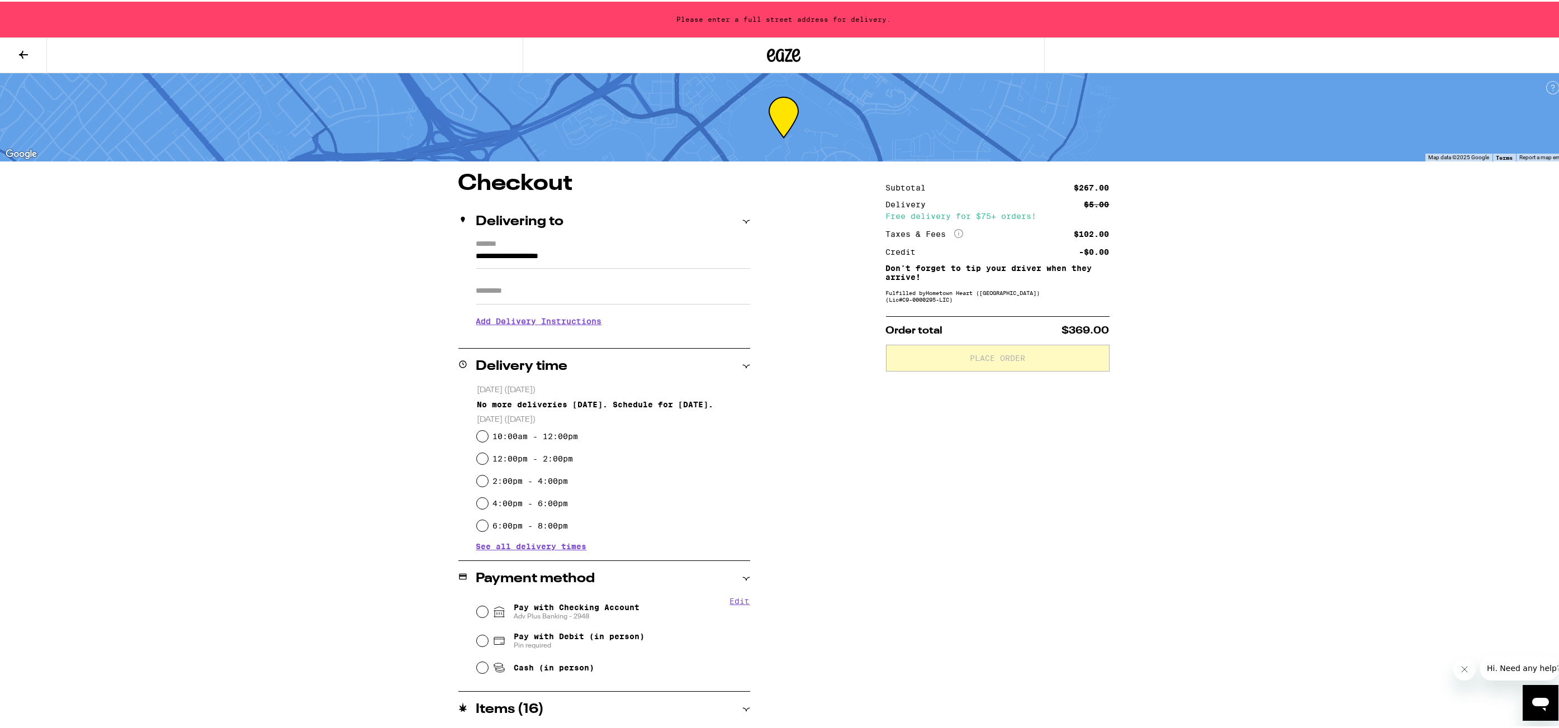
click at [519, 547] on span "See all delivery times" at bounding box center [531, 545] width 111 height 8
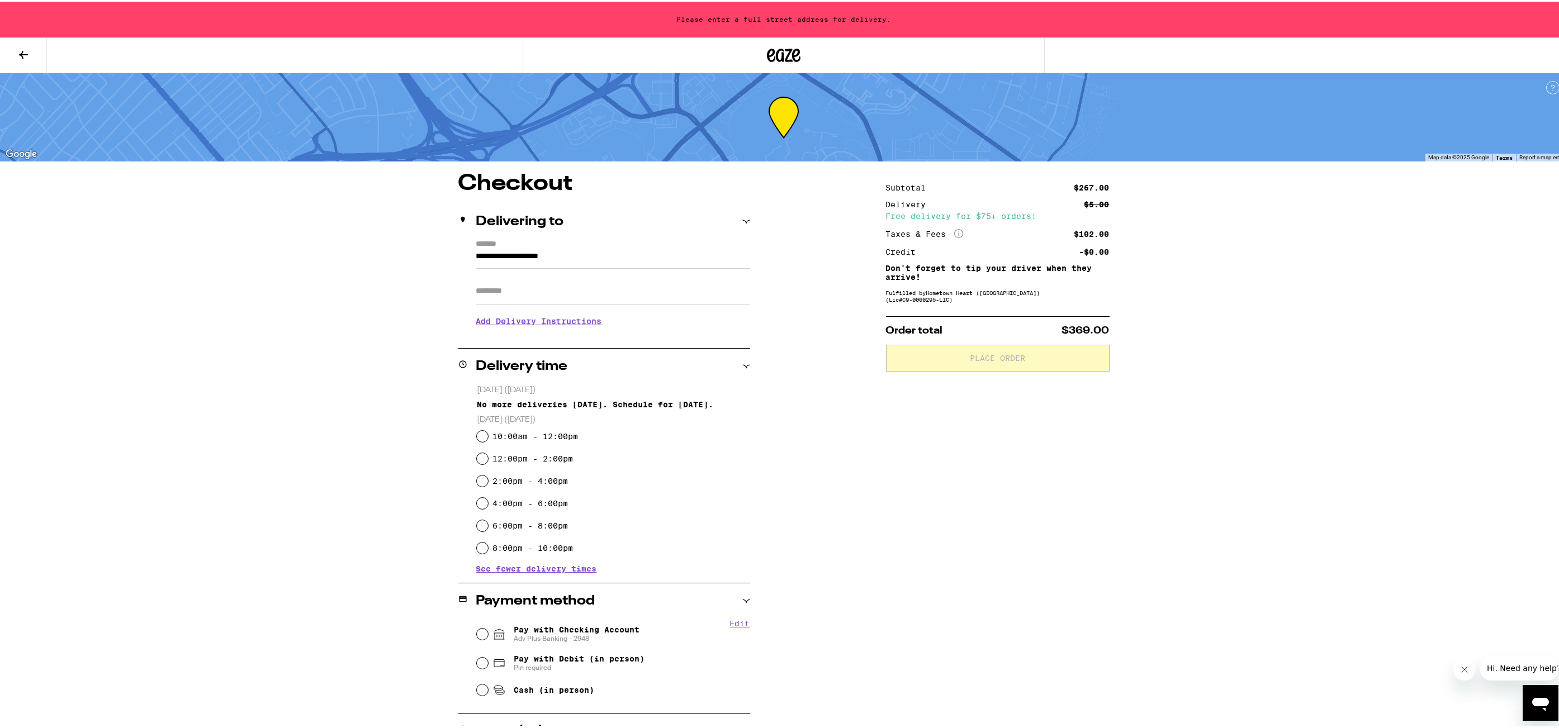
click at [526, 571] on span "See fewer delivery times" at bounding box center [536, 567] width 121 height 8
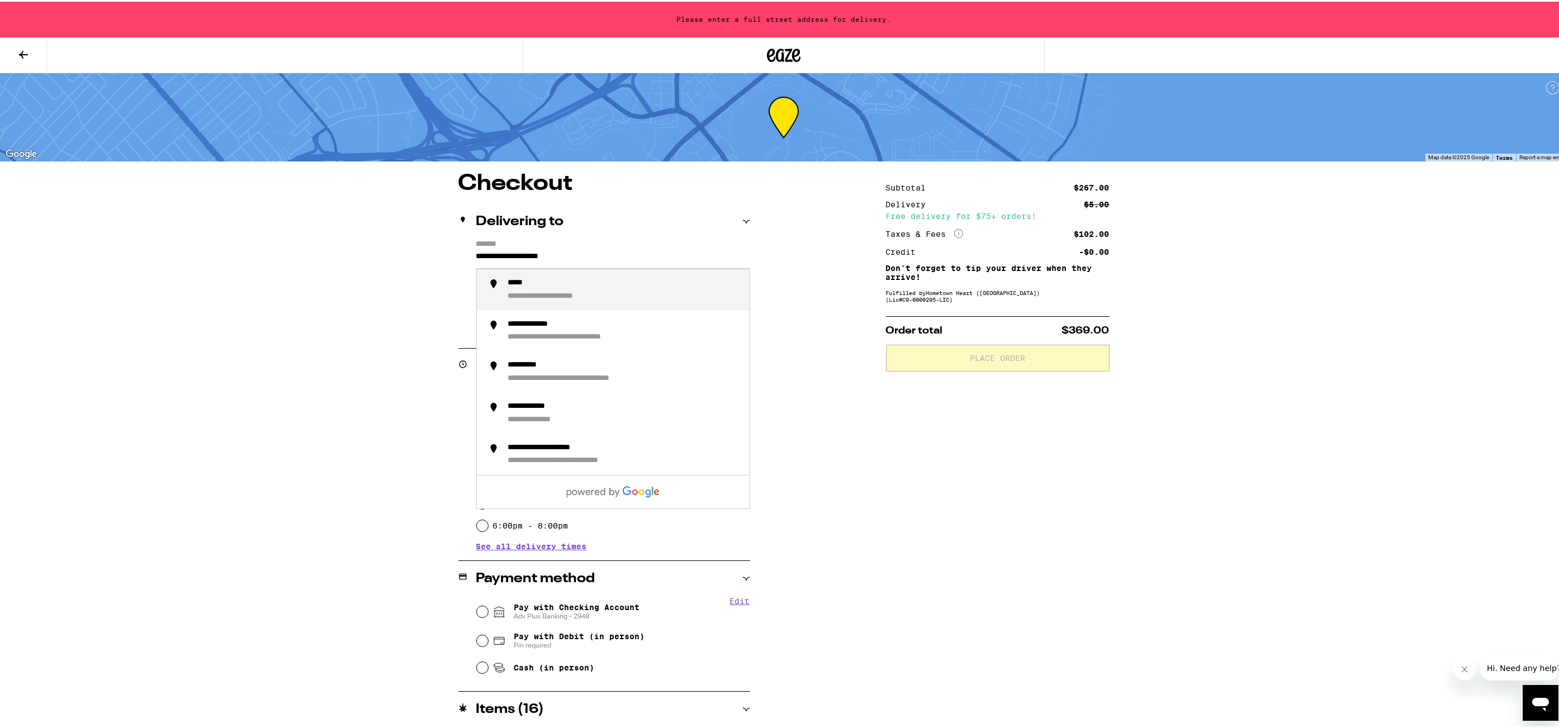
click at [506, 265] on input "**********" at bounding box center [613, 257] width 274 height 19
click at [505, 261] on input "**********" at bounding box center [613, 257] width 274 height 19
click at [572, 283] on div "**********" at bounding box center [543, 282] width 71 height 10
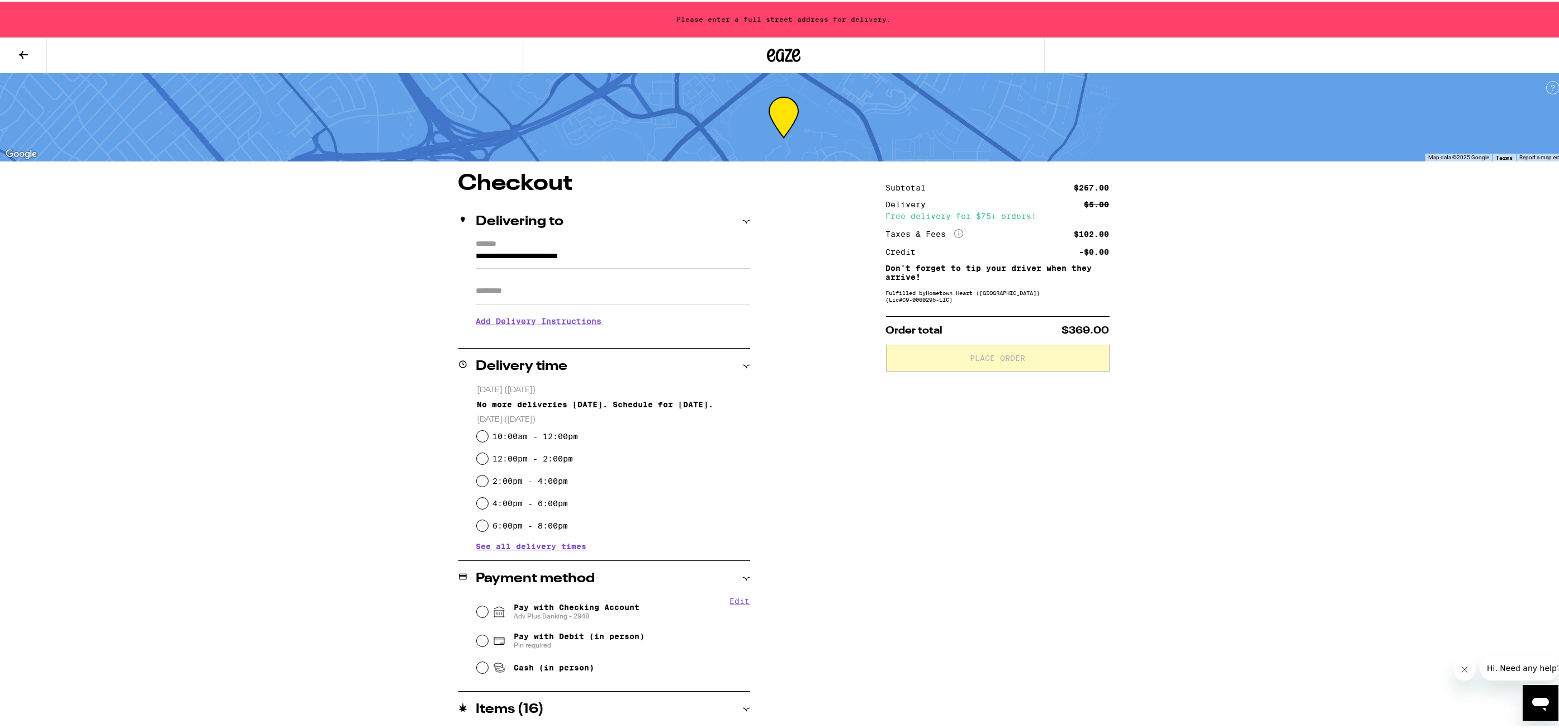
type input "**********"
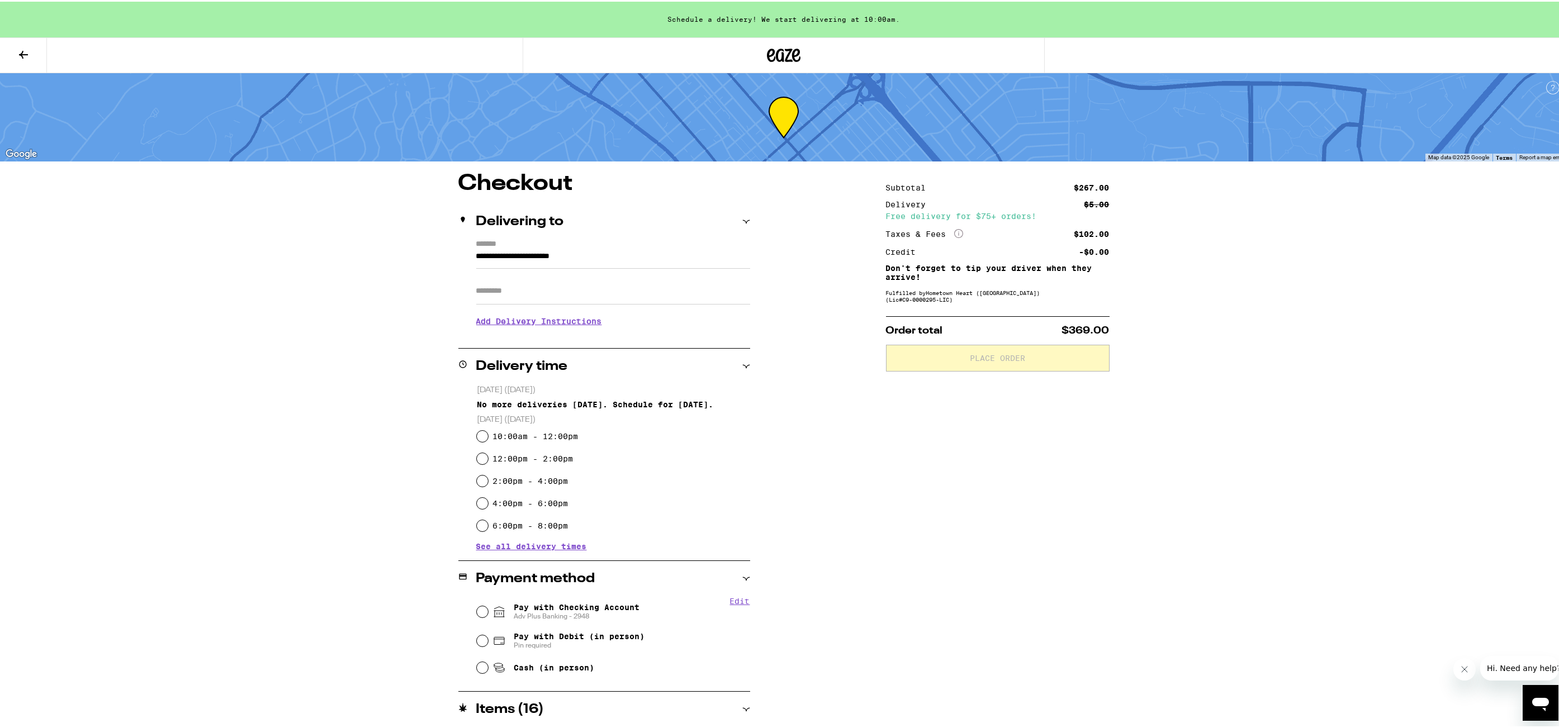
click at [573, 290] on input "Apt/Suite" at bounding box center [613, 289] width 274 height 27
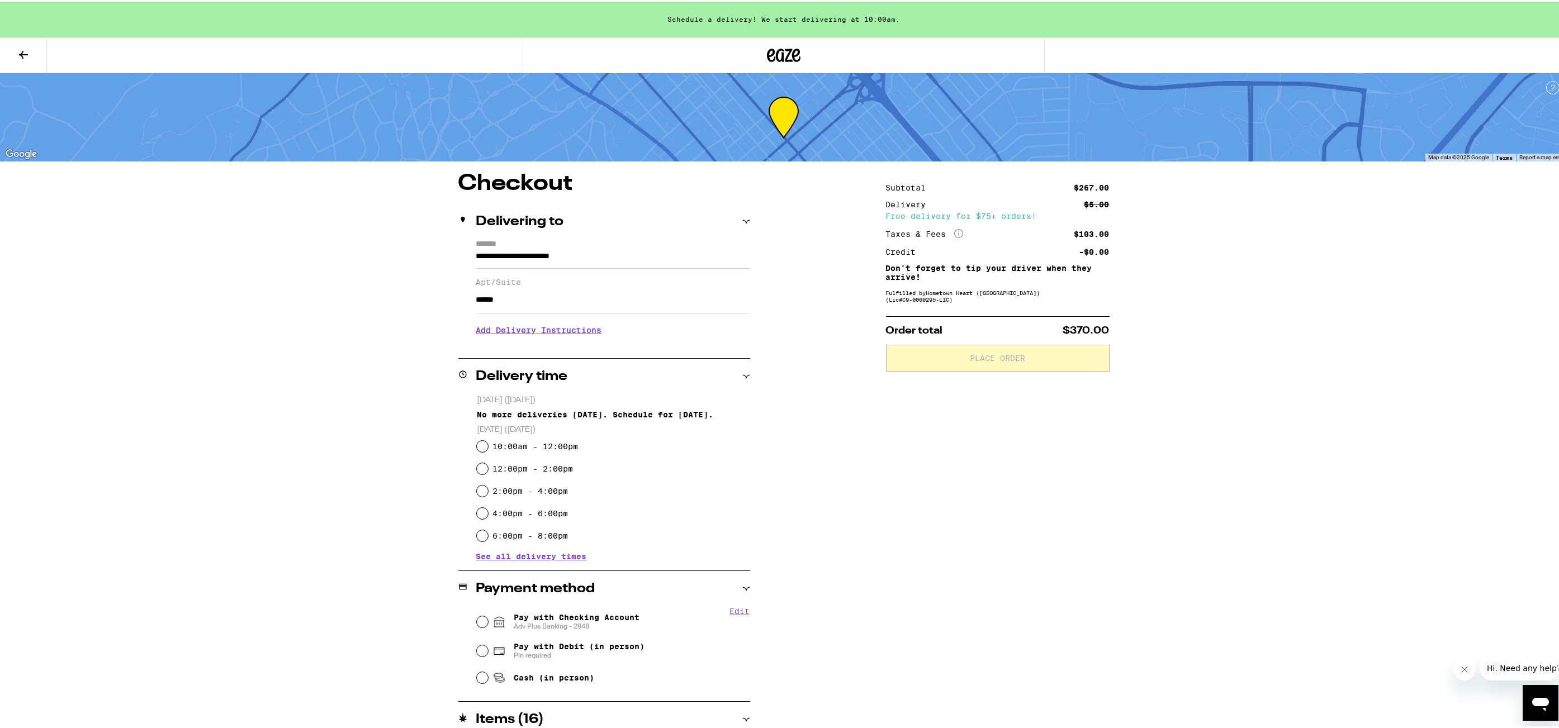
type input "******"
click at [529, 333] on h3 "Add Delivery Instructions" at bounding box center [613, 329] width 274 height 26
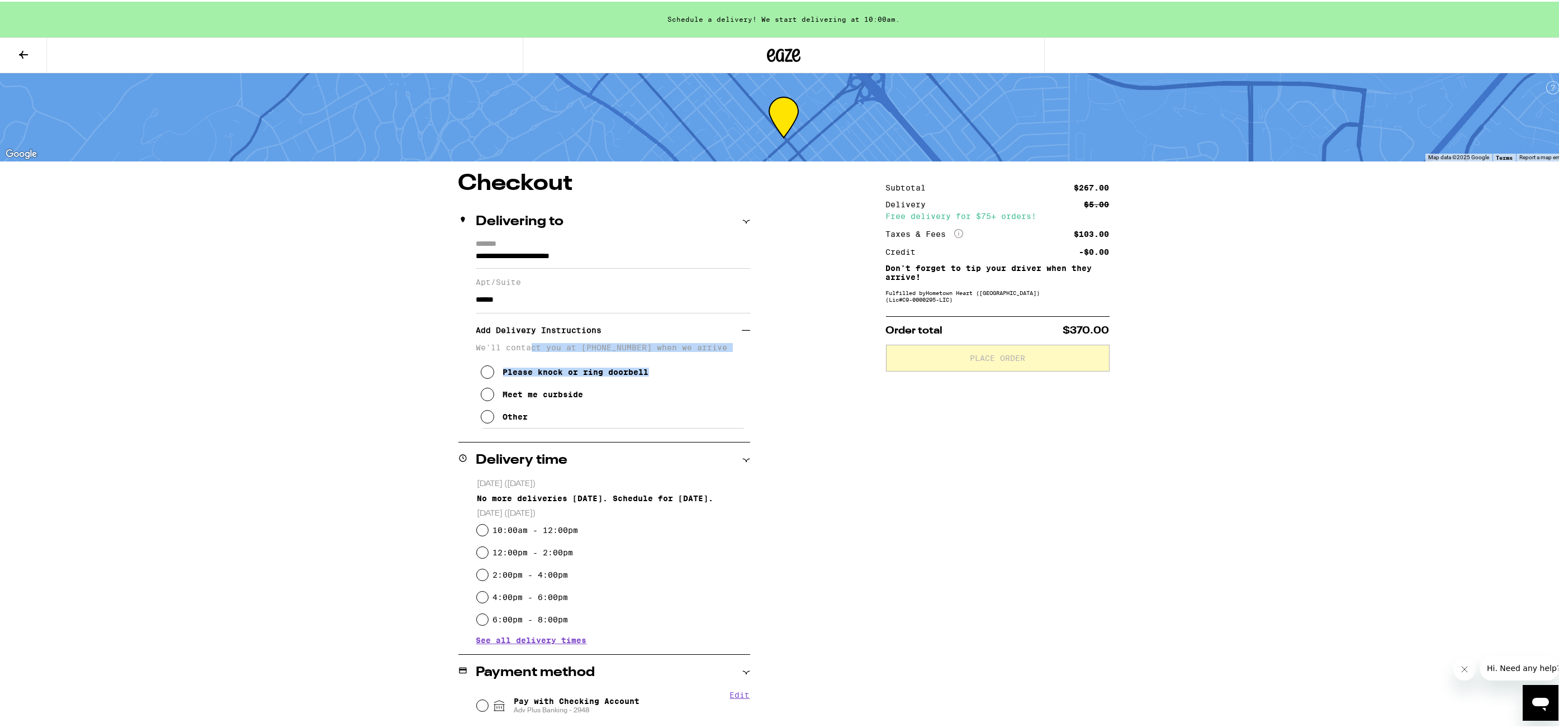
drag, startPoint x: 526, startPoint y: 353, endPoint x: 847, endPoint y: 434, distance: 330.9
drag, startPoint x: 1035, startPoint y: 533, endPoint x: 1033, endPoint y: 525, distance: 8.0
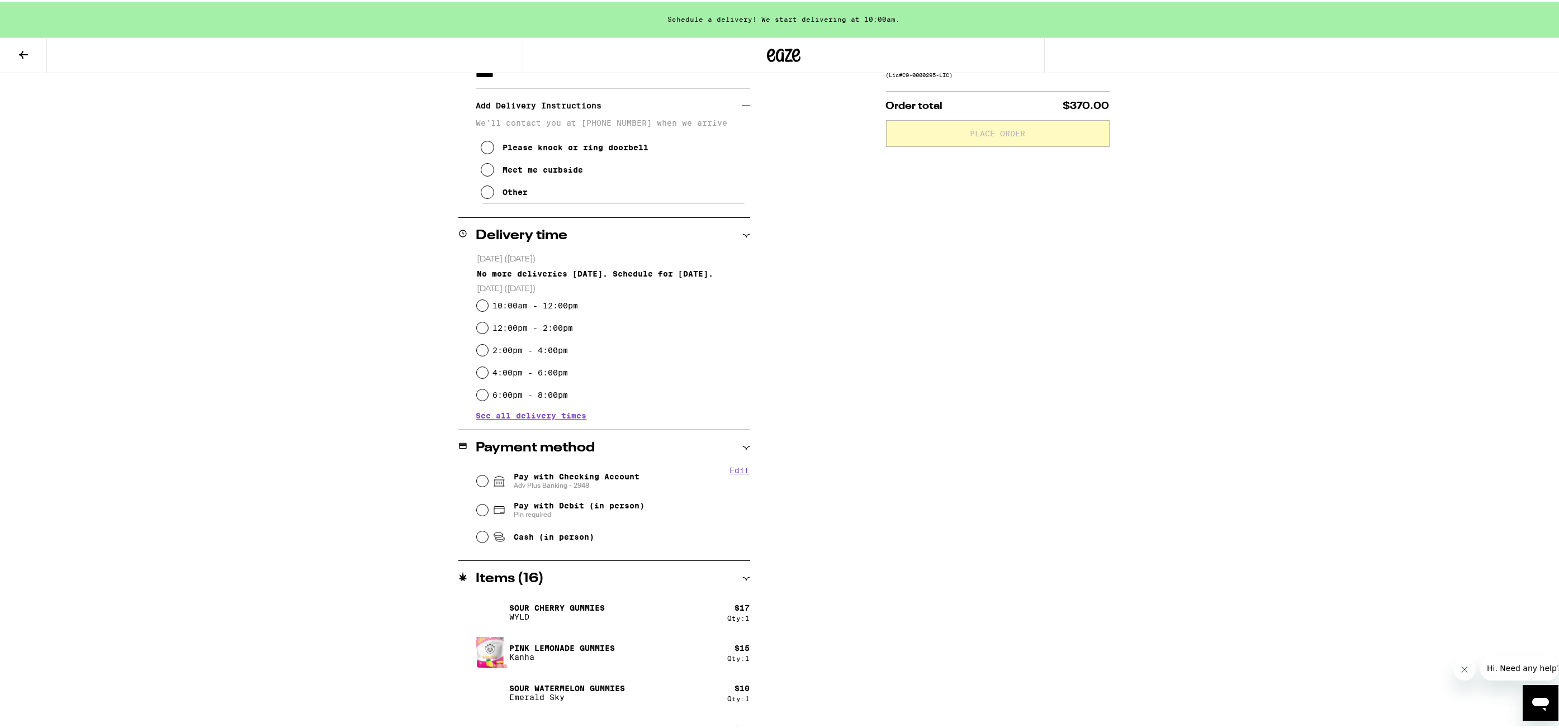
scroll to position [279, 0]
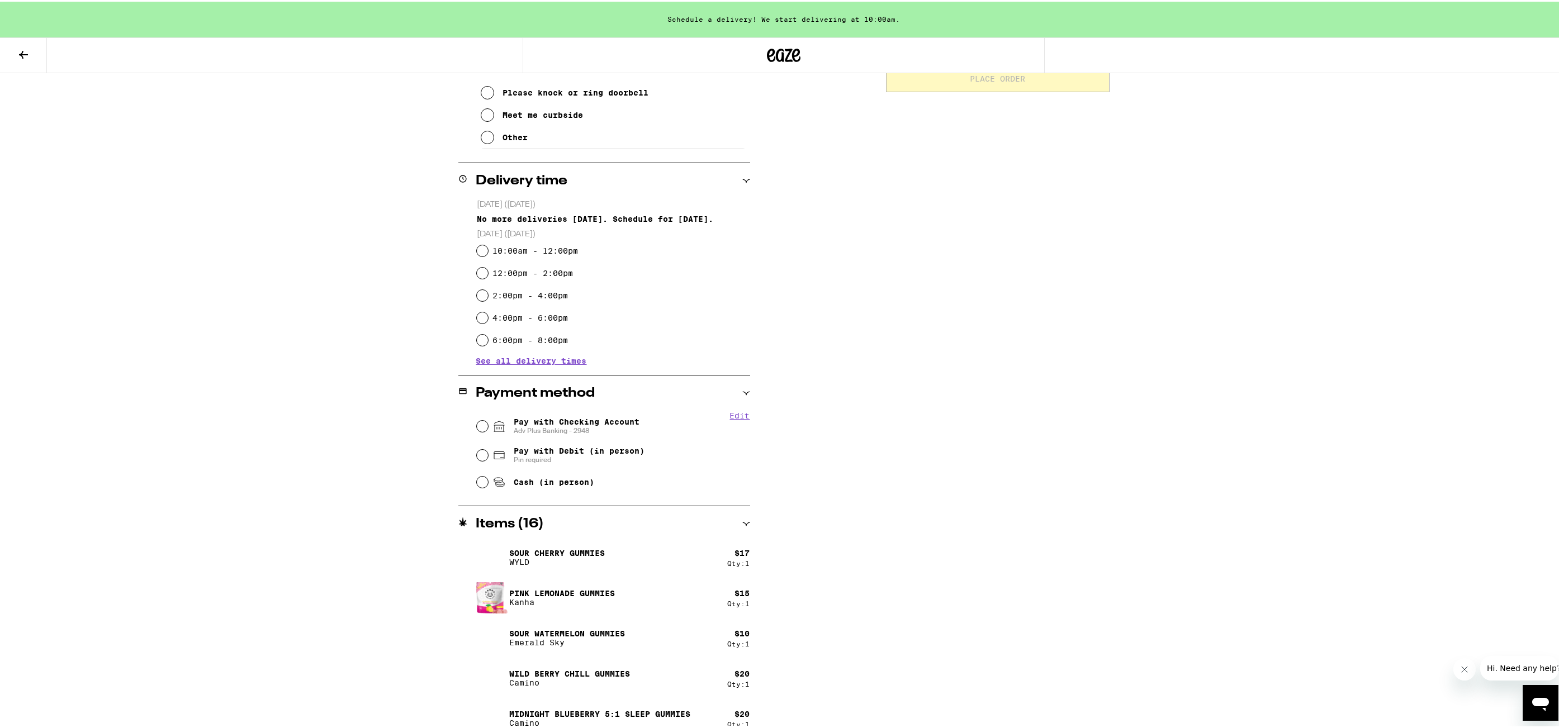
click at [597, 203] on p "Today (September 18)" at bounding box center [613, 203] width 273 height 11
drag, startPoint x: 594, startPoint y: 213, endPoint x: 623, endPoint y: 227, distance: 32.8
click at [596, 214] on div "No more deliveries today. Schedule for tomorrow." at bounding box center [613, 217] width 273 height 9
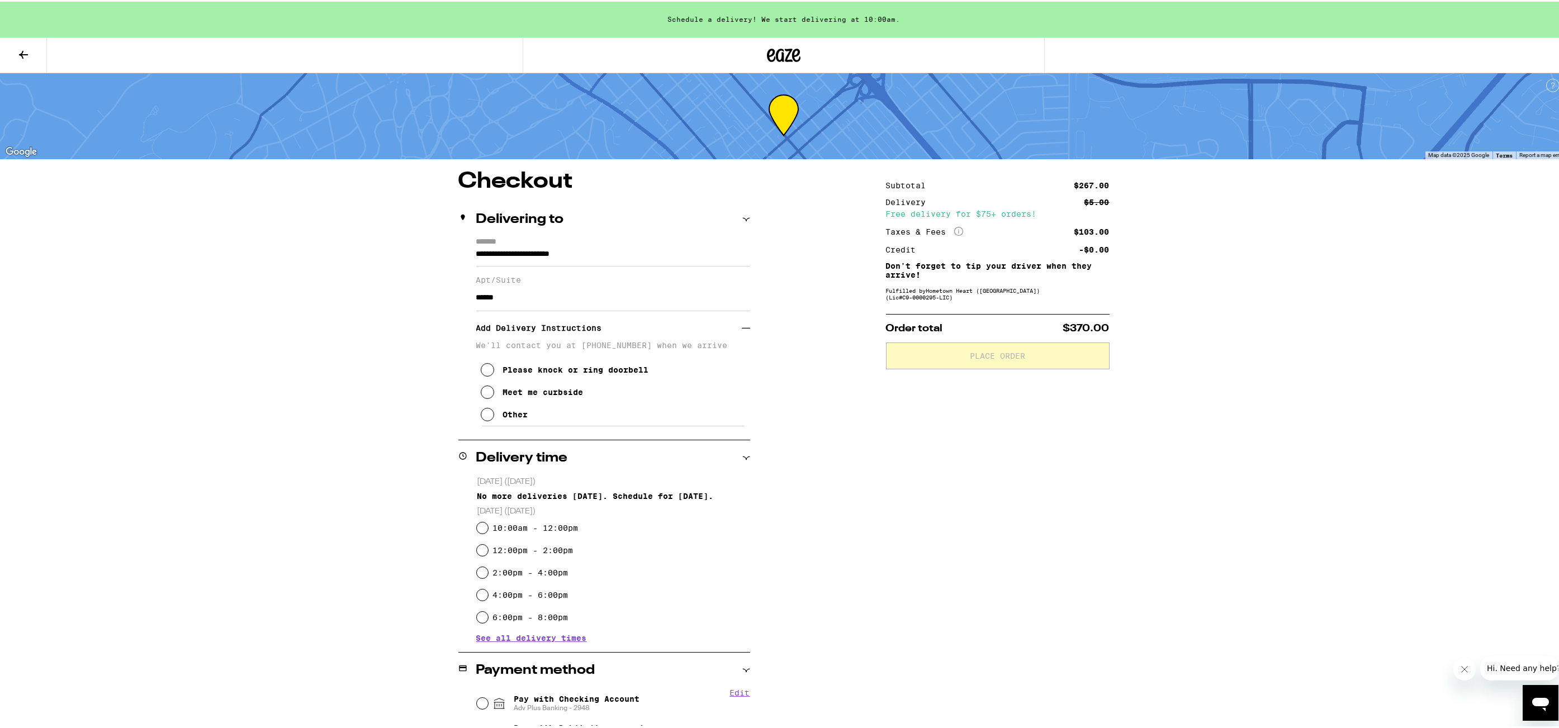
scroll to position [0, 0]
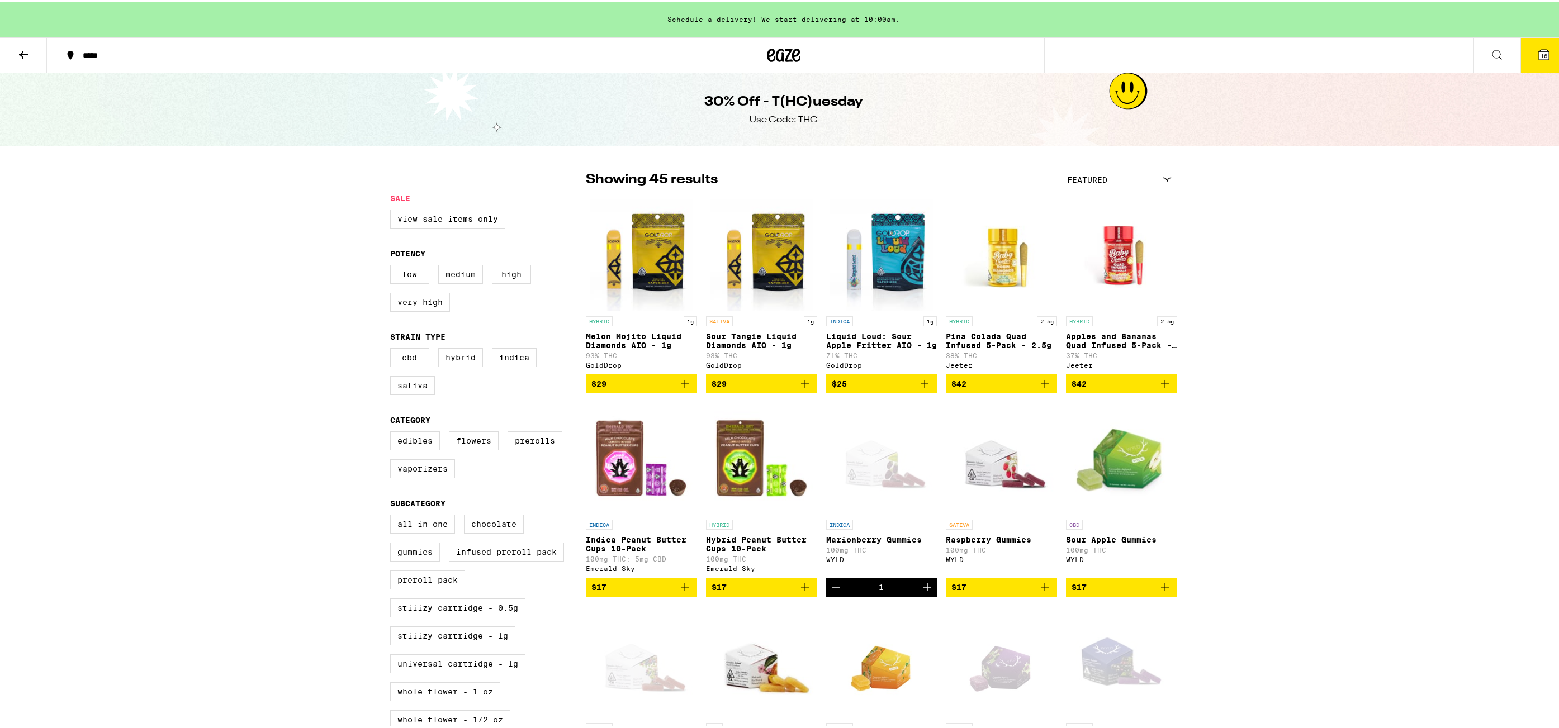
click at [814, 125] on div "30% Off - T(HC)uesday Use Code: THC" at bounding box center [783, 108] width 429 height 73
drag, startPoint x: 834, startPoint y: 109, endPoint x: 649, endPoint y: 78, distance: 187.5
click at [649, 78] on div "30% Off - T(HC)uesday Use Code: THC" at bounding box center [783, 108] width 429 height 73
click at [746, 110] on h1 "30% Off - T(HC)uesday" at bounding box center [783, 100] width 159 height 19
click at [790, 102] on h1 "30% Off - T(HC)uesday" at bounding box center [783, 100] width 159 height 19
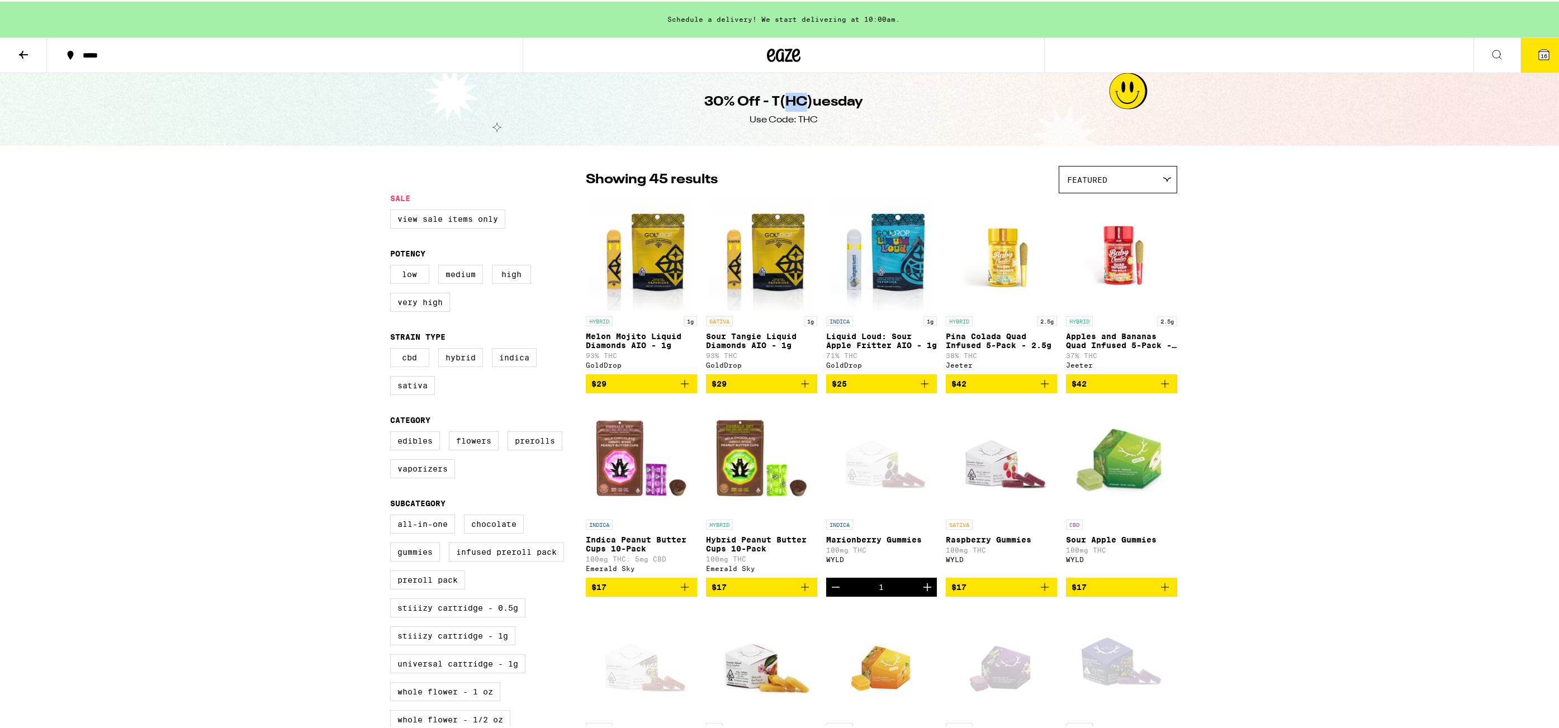
click at [789, 102] on h1 "30% Off - T(HC)uesday" at bounding box center [783, 100] width 159 height 19
click at [801, 120] on div "Use Code: THC" at bounding box center [784, 118] width 68 height 12
click at [482, 221] on label "View Sale Items Only" at bounding box center [447, 217] width 115 height 19
click at [393, 210] on input "View Sale Items Only" at bounding box center [392, 210] width 1 height 1
checkbox input "true"
